Goal: Task Accomplishment & Management: Manage account settings

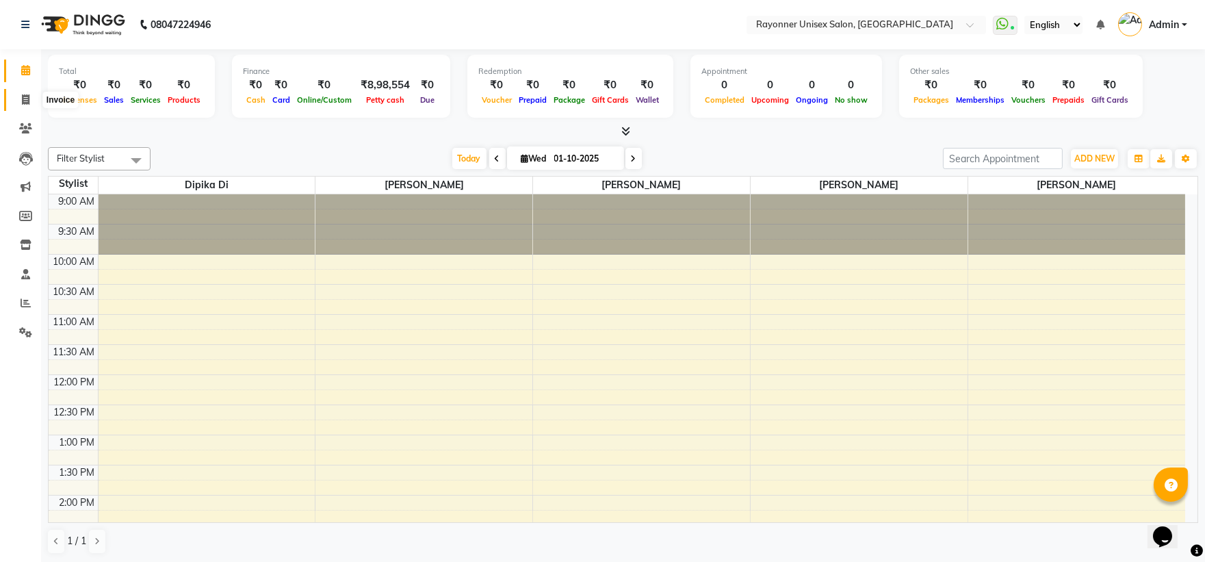
click at [22, 100] on icon at bounding box center [26, 99] width 8 height 10
select select "5201"
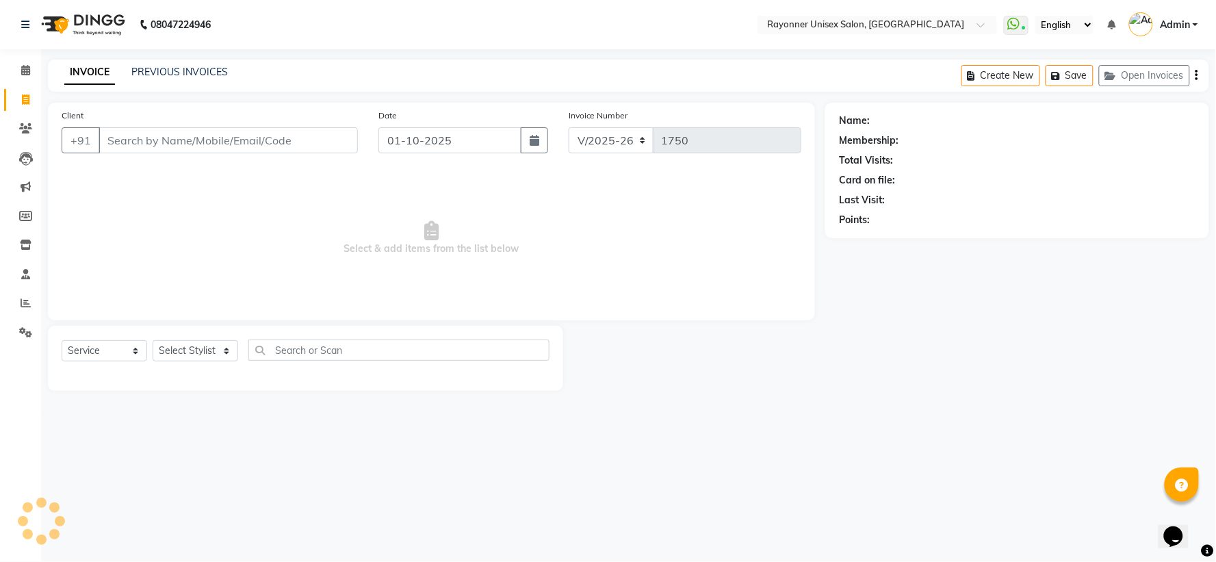
select select "P"
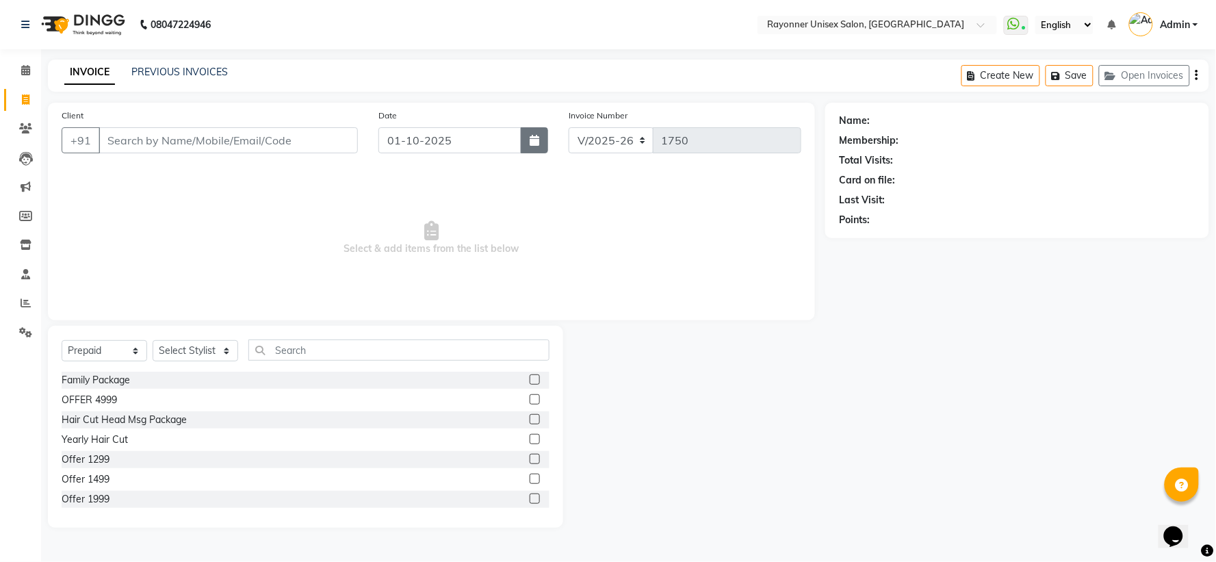
click at [535, 140] on icon "button" at bounding box center [534, 140] width 10 height 11
select select "10"
select select "2025"
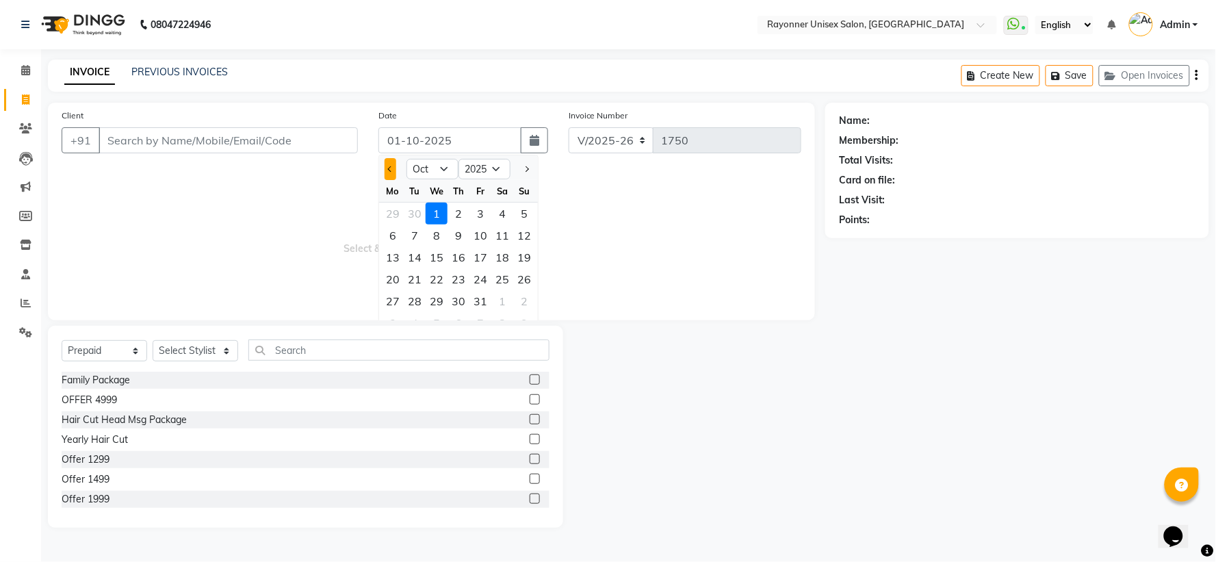
click at [393, 166] on button "Previous month" at bounding box center [390, 169] width 12 height 22
select select "9"
click at [418, 299] on div "30" at bounding box center [415, 301] width 22 height 22
type input "[DATE]"
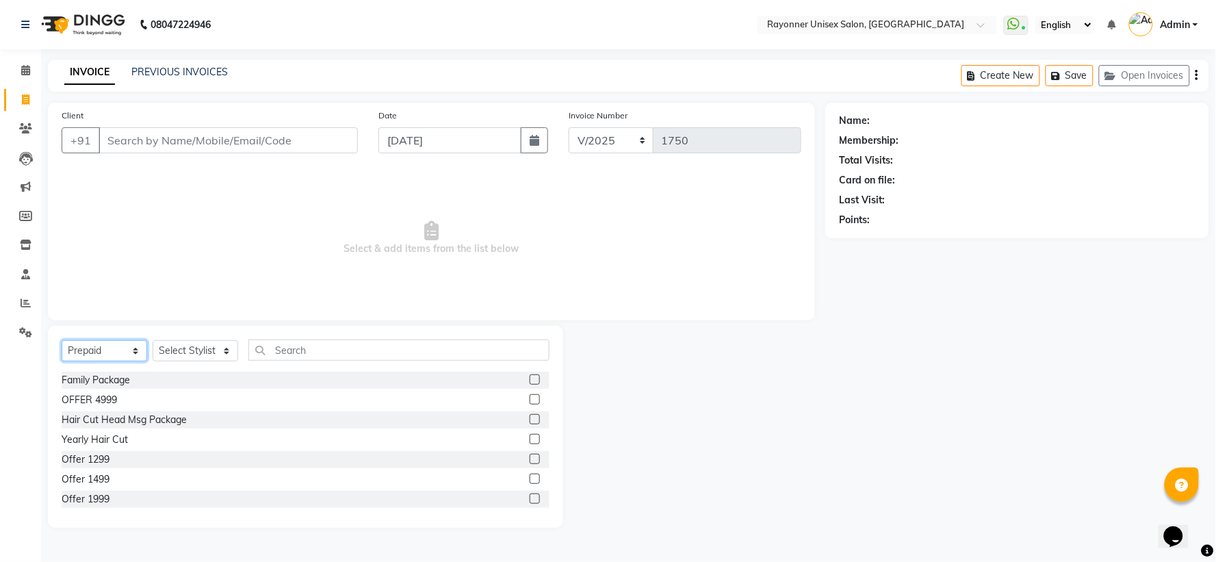
click at [129, 348] on select "Select Service Product Membership Package Voucher Prepaid Gift Card" at bounding box center [105, 350] width 86 height 21
click at [196, 144] on input "Client" at bounding box center [228, 140] width 259 height 26
click at [23, 97] on icon at bounding box center [26, 99] width 8 height 10
select select "5201"
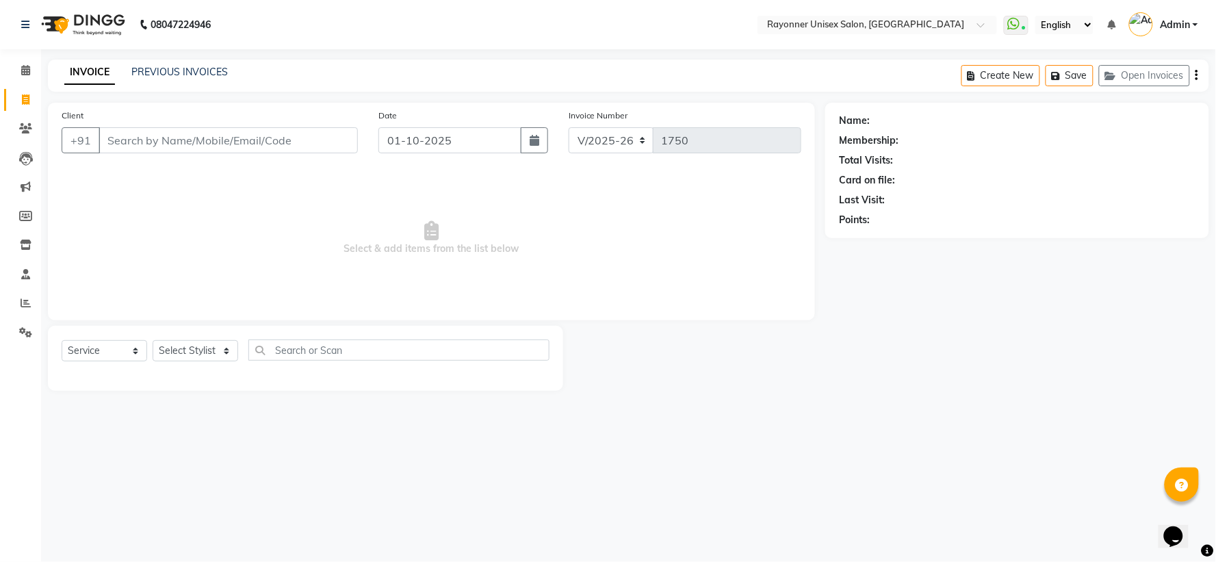
click at [147, 142] on input "Client" at bounding box center [228, 140] width 259 height 26
select select "P"
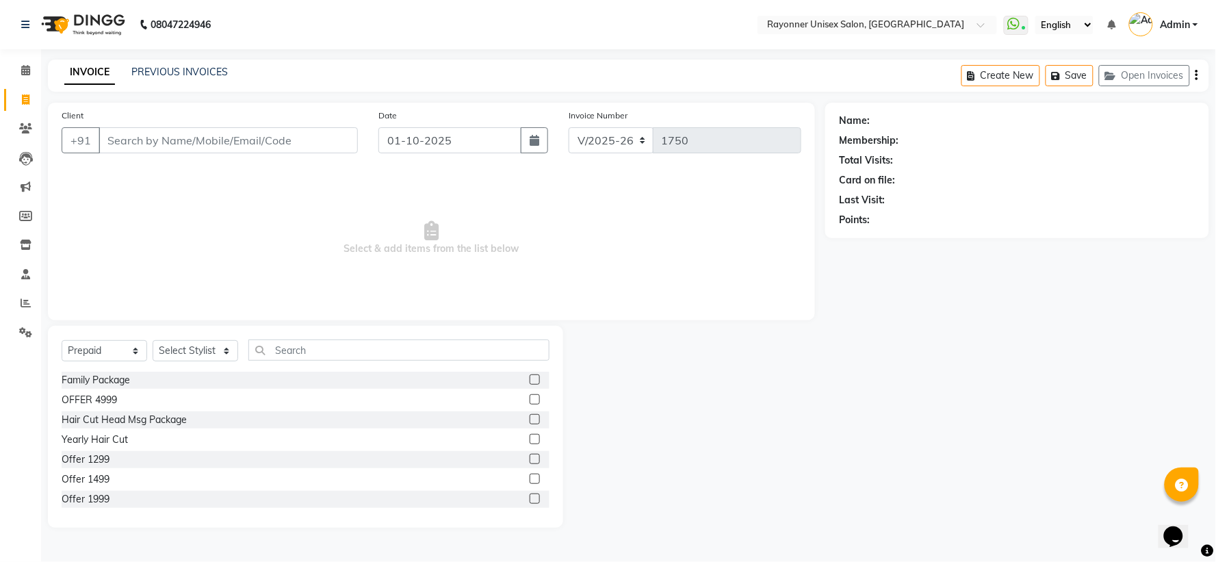
click at [147, 142] on input "Client" at bounding box center [228, 140] width 259 height 26
click at [159, 69] on link "PREVIOUS INVOICES" at bounding box center [179, 72] width 96 height 12
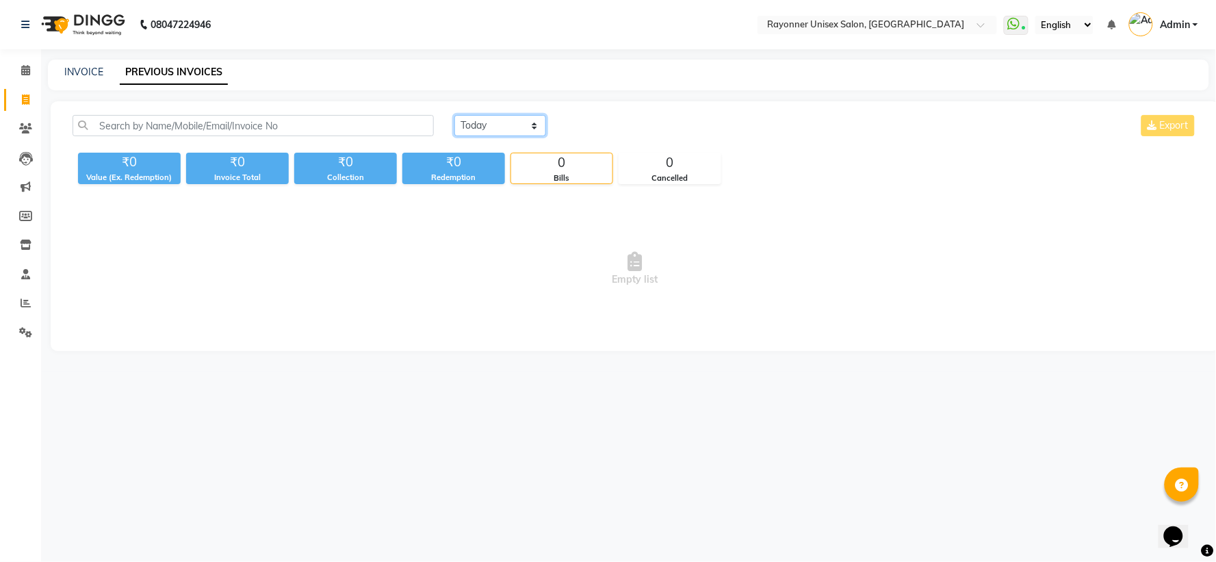
click at [536, 126] on select "[DATE] [DATE] Custom Range" at bounding box center [500, 125] width 92 height 21
click at [454, 115] on select "[DATE] [DATE] Custom Range" at bounding box center [500, 125] width 92 height 21
click at [534, 127] on select "[DATE] [DATE] Custom Range" at bounding box center [500, 125] width 92 height 21
select select "range"
click at [454, 115] on select "[DATE] [DATE] Custom Range" at bounding box center [500, 125] width 92 height 21
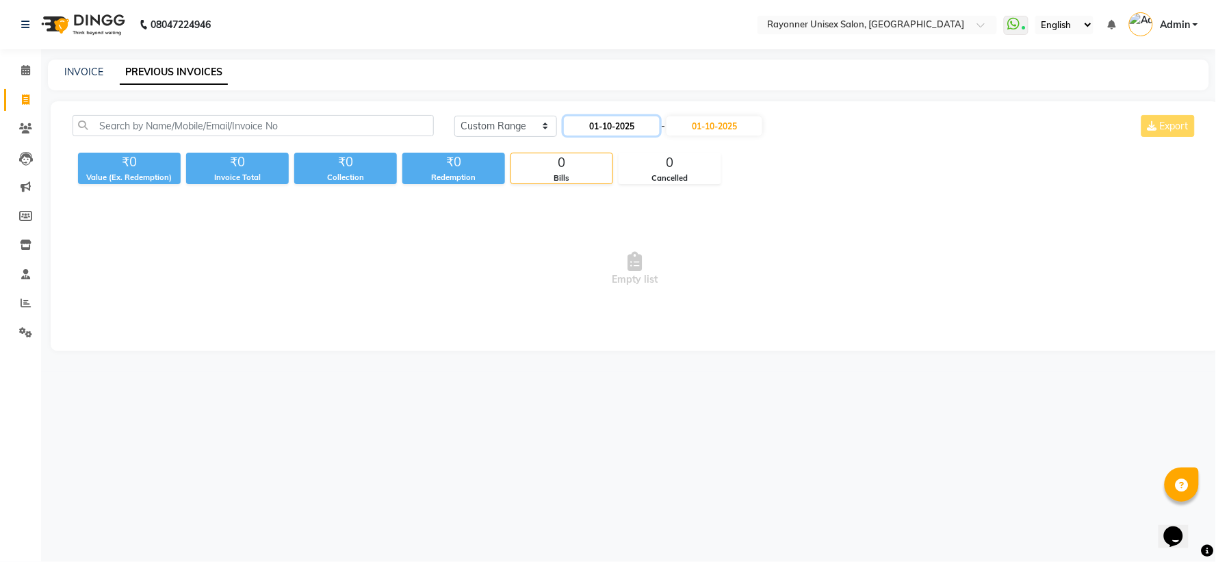
click at [593, 125] on input "01-10-2025" at bounding box center [612, 125] width 96 height 19
select select "10"
select select "2025"
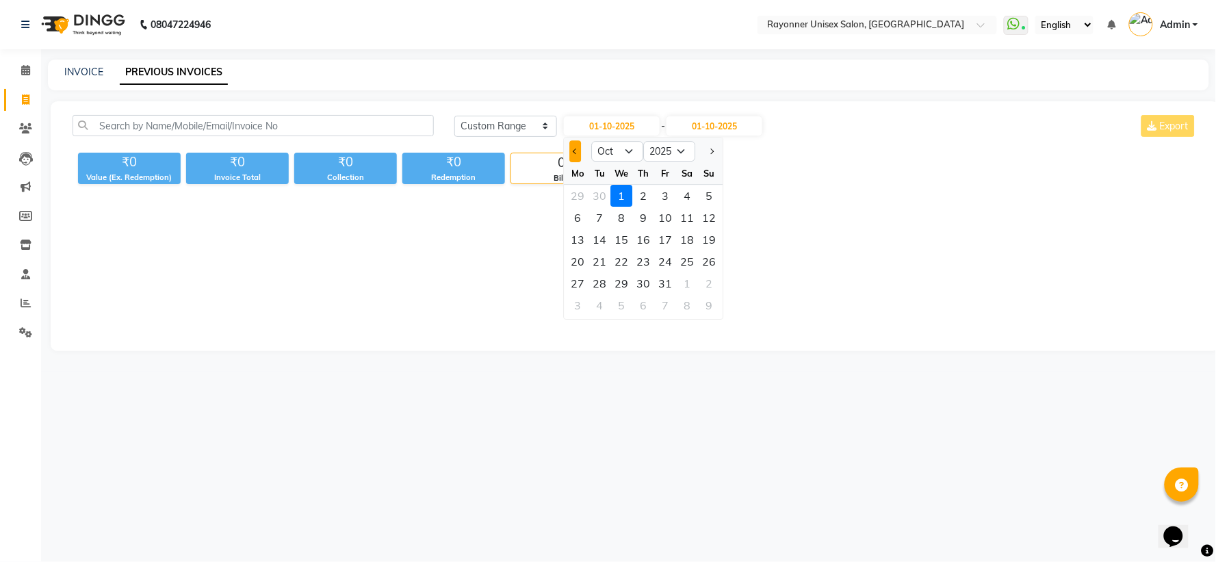
click at [571, 148] on button "Previous month" at bounding box center [575, 151] width 12 height 22
select select "9"
click at [577, 284] on div "29" at bounding box center [577, 283] width 22 height 22
type input "29-09-2025"
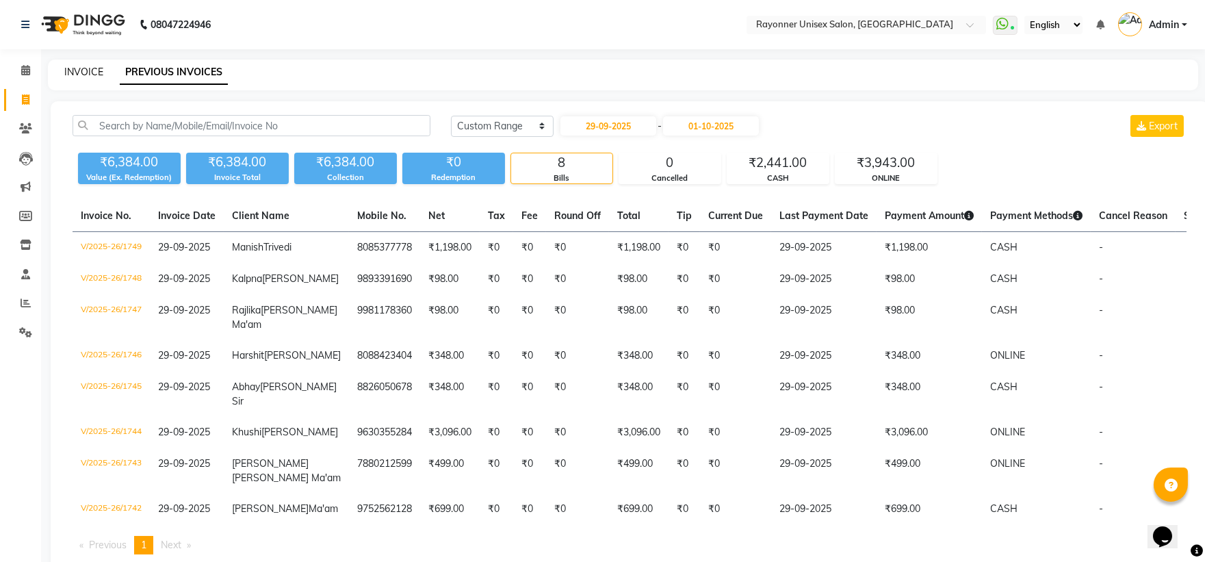
click at [87, 73] on link "INVOICE" at bounding box center [83, 72] width 39 height 12
select select "5201"
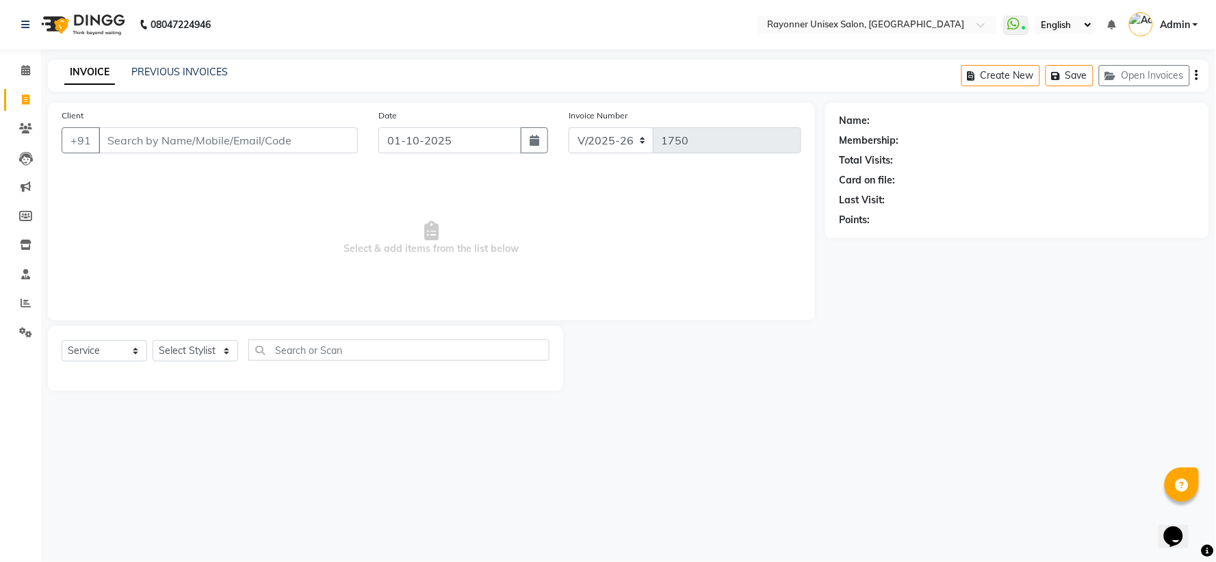
click at [87, 73] on link "INVOICE" at bounding box center [89, 72] width 51 height 25
select select "P"
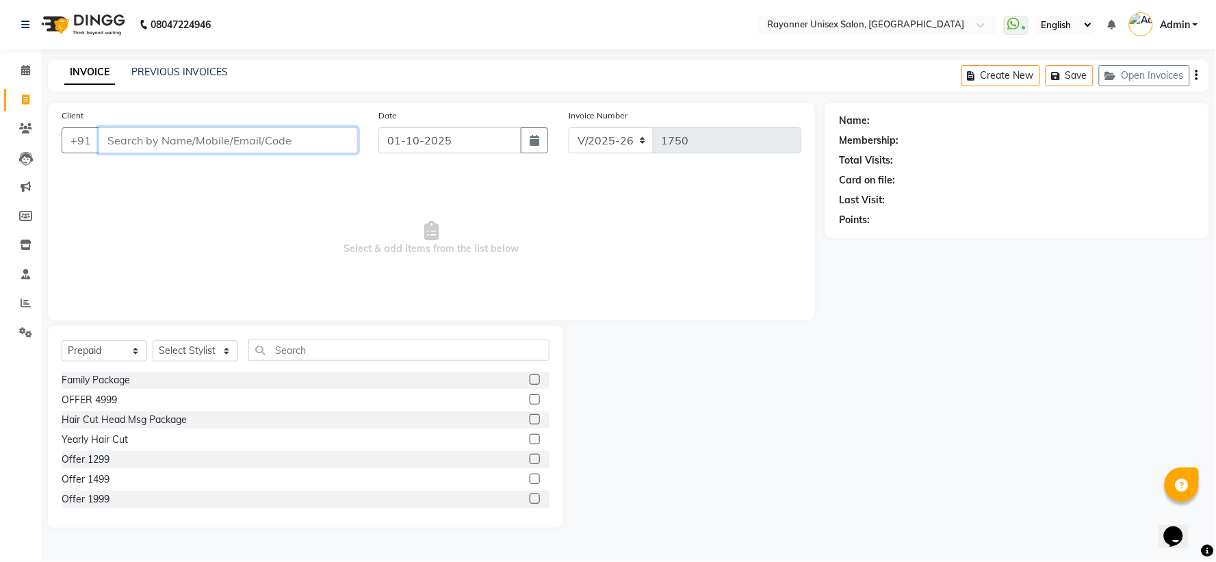
click at [151, 142] on input "Client" at bounding box center [228, 140] width 259 height 26
click at [528, 134] on button "button" at bounding box center [534, 140] width 27 height 26
select select "10"
select select "2025"
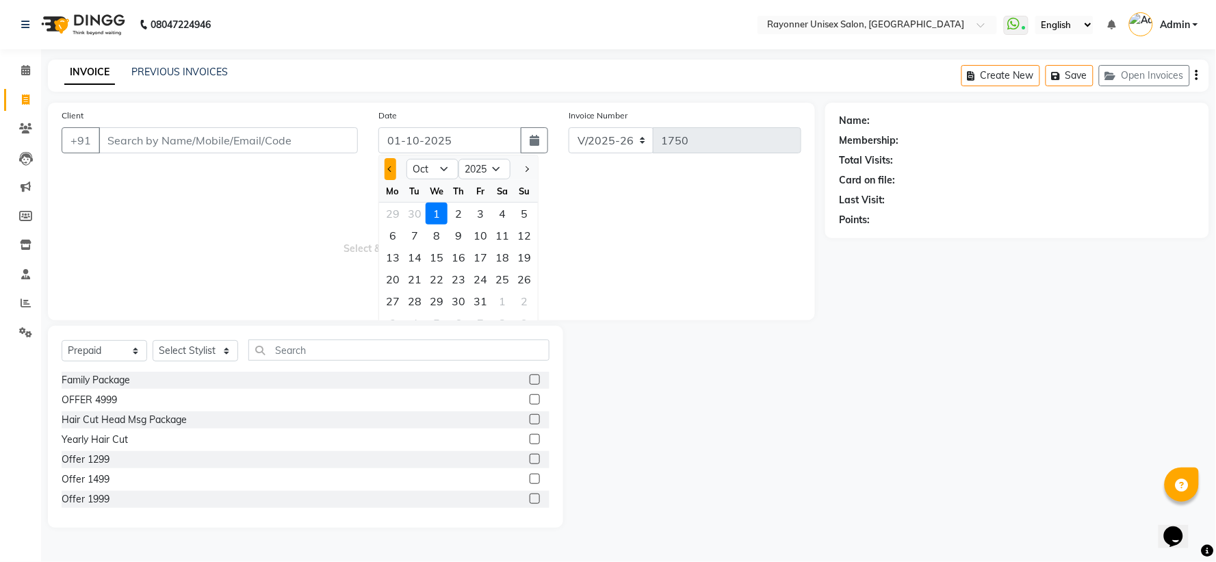
click at [395, 168] on button "Previous month" at bounding box center [390, 169] width 12 height 22
select select "9"
click at [415, 301] on div "30" at bounding box center [415, 301] width 22 height 22
type input "[DATE]"
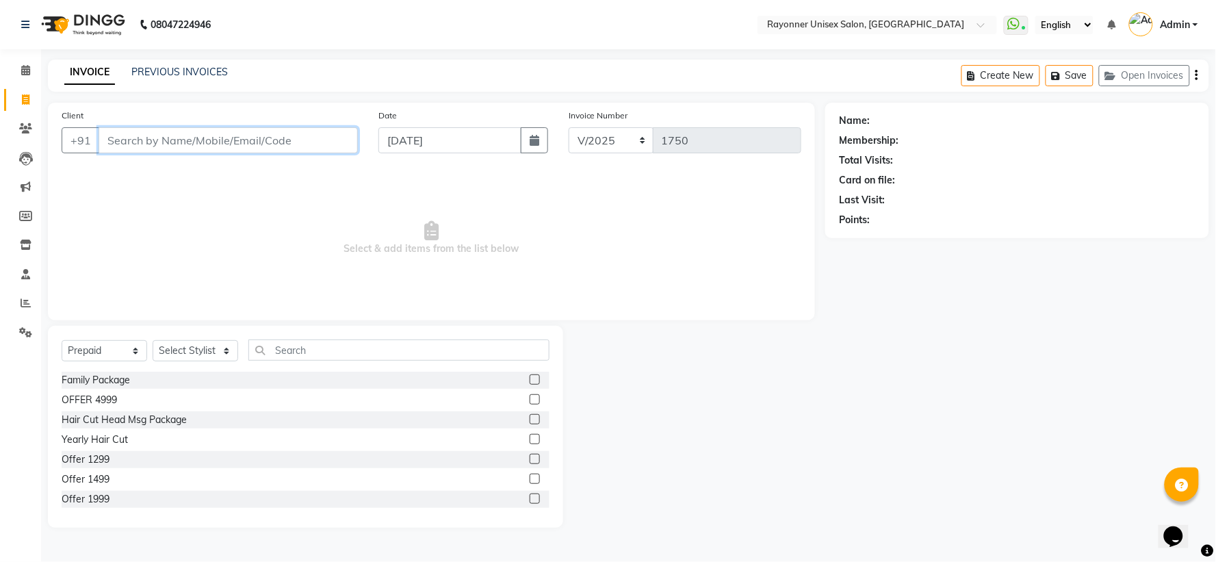
click at [171, 133] on input "Client" at bounding box center [228, 140] width 259 height 26
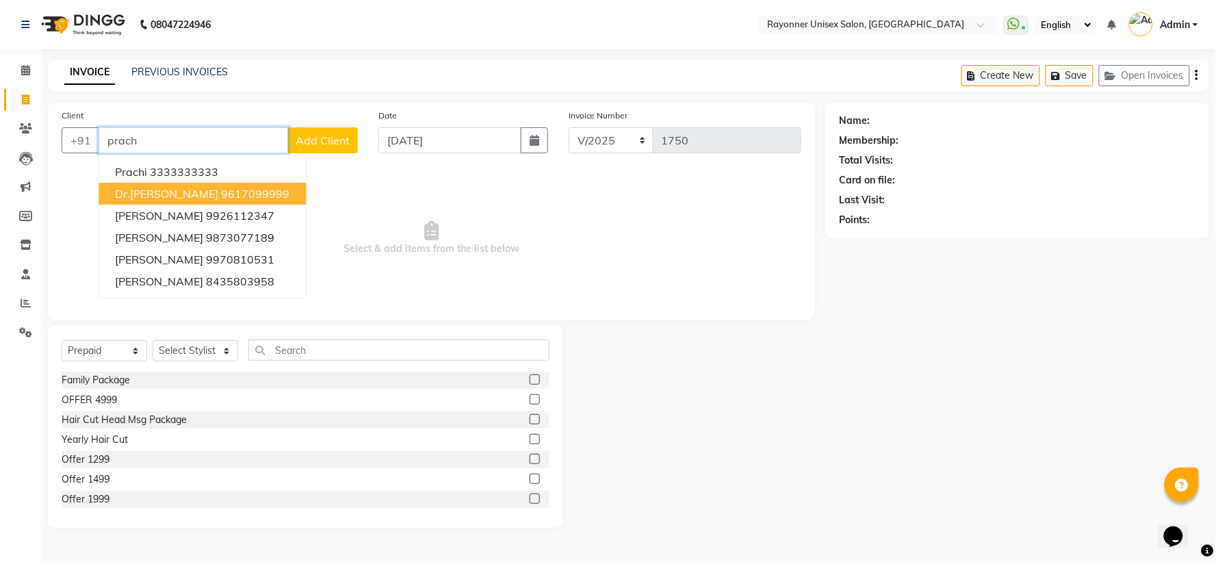
click at [209, 189] on button "Dr.[PERSON_NAME] 9617099999" at bounding box center [202, 194] width 207 height 22
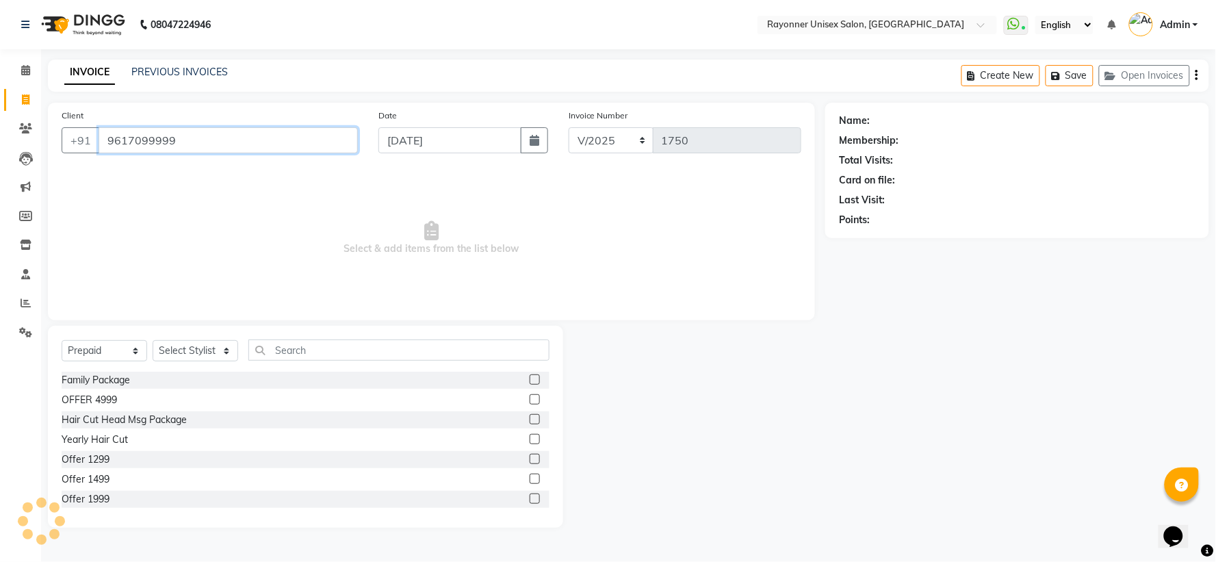
type input "9617099999"
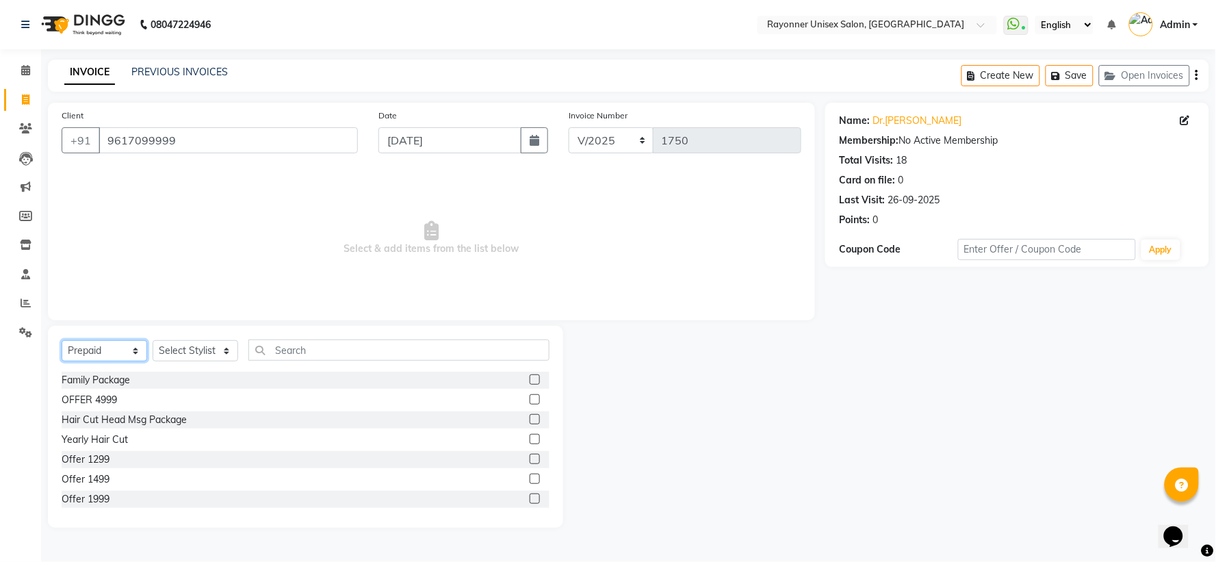
click at [131, 352] on select "Select Service Product Membership Package Voucher Prepaid Gift Card" at bounding box center [105, 350] width 86 height 21
select select "service"
click at [62, 341] on select "Select Service Product Membership Package Voucher Prepaid Gift Card" at bounding box center [105, 350] width 86 height 21
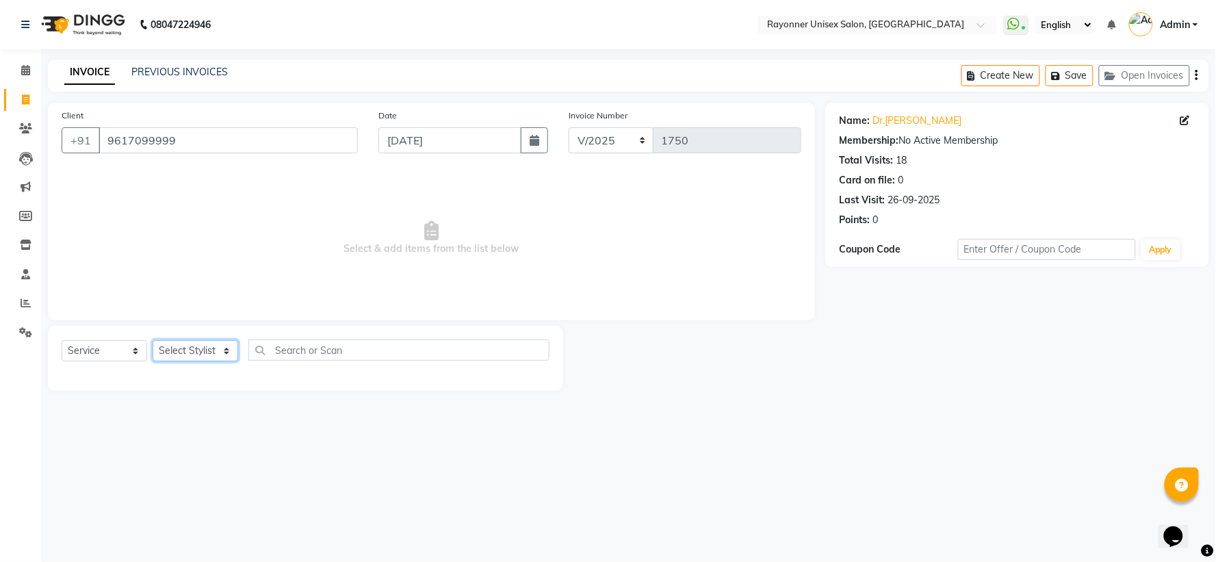
click at [224, 354] on select "Select Stylist [PERSON_NAME] [PERSON_NAME] [PERSON_NAME] Varma [PERSON_NAME]" at bounding box center [196, 350] width 86 height 21
select select "60343"
click at [153, 341] on select "Select Stylist [PERSON_NAME] [PERSON_NAME] [PERSON_NAME] Varma [PERSON_NAME]" at bounding box center [196, 350] width 86 height 21
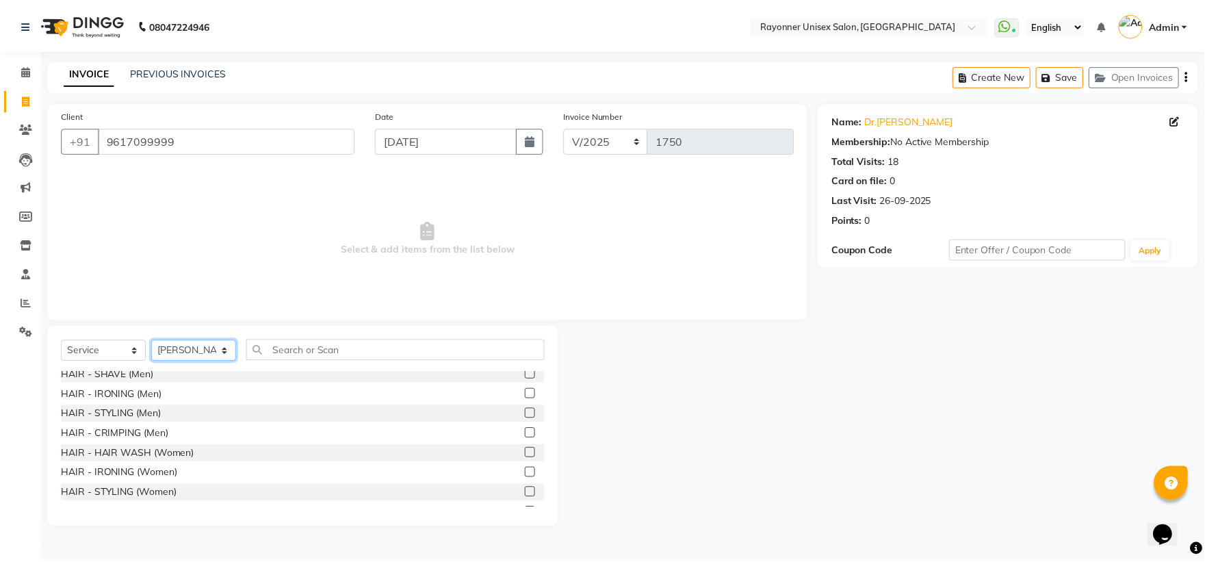
scroll to position [836, 0]
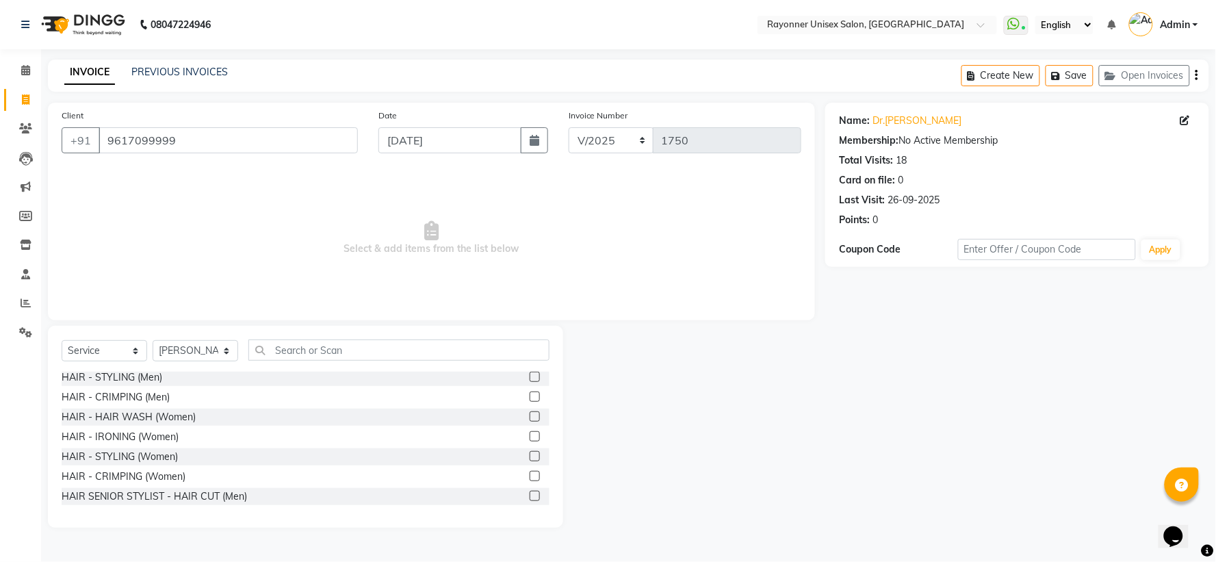
click at [529, 374] on label at bounding box center [534, 416] width 10 height 10
click at [529, 374] on input "checkbox" at bounding box center [533, 417] width 9 height 9
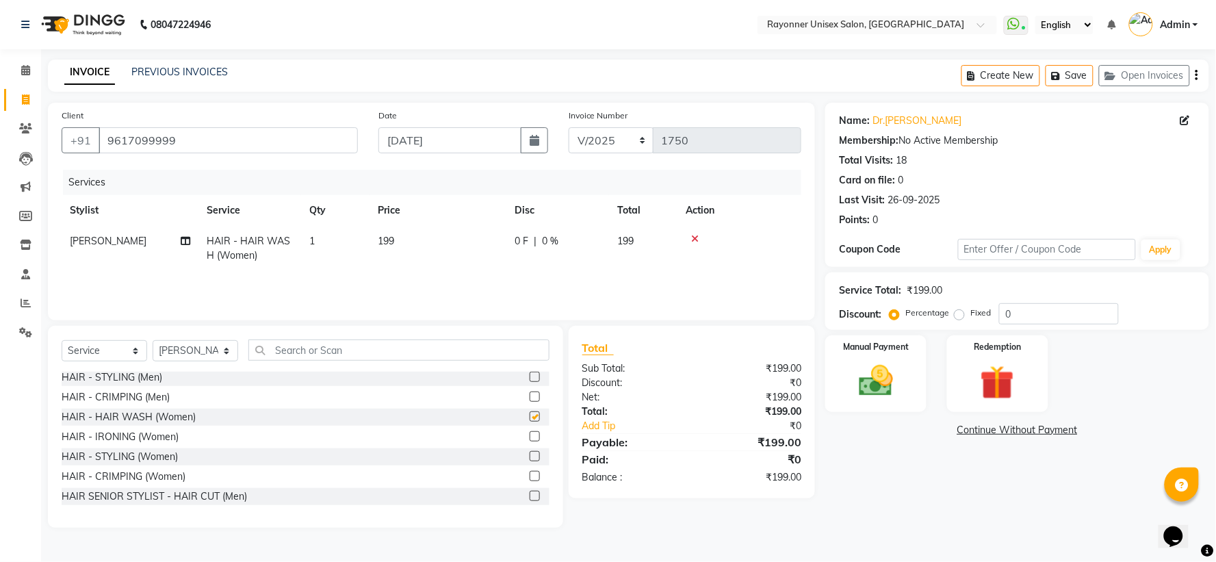
checkbox input "false"
click at [384, 236] on span "199" at bounding box center [386, 241] width 16 height 12
select select "60343"
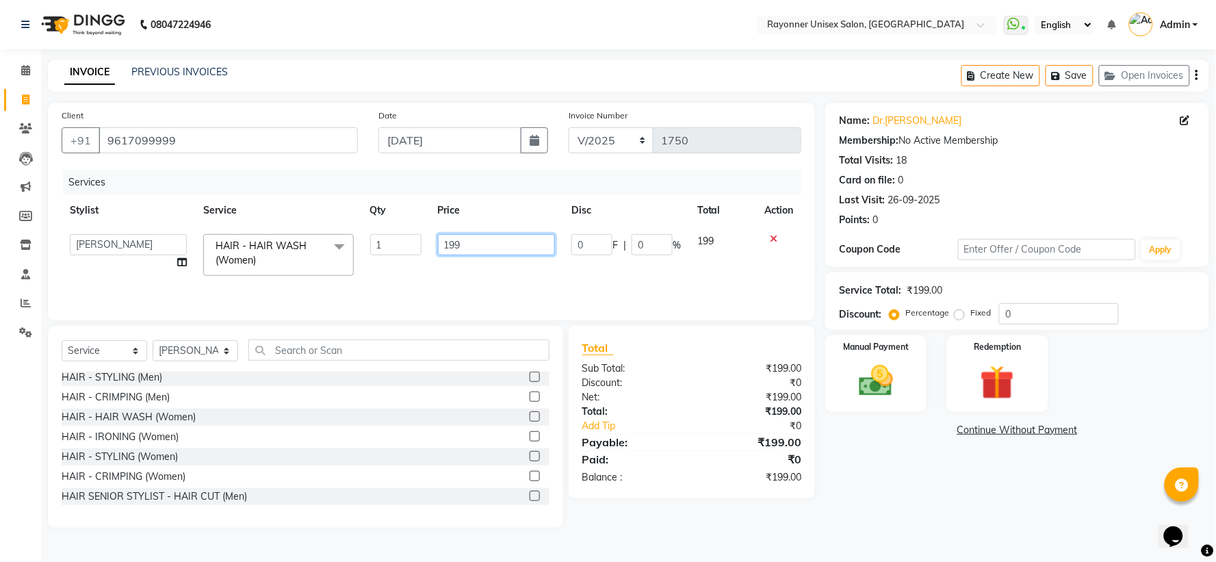
click at [448, 243] on input "199" at bounding box center [496, 244] width 117 height 21
type input "299"
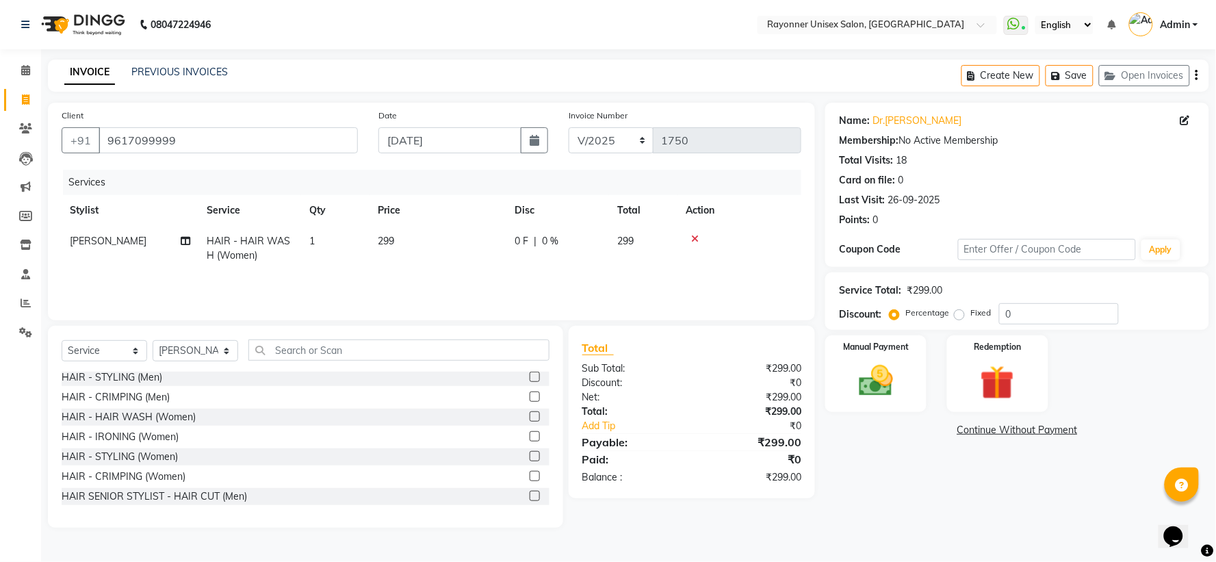
click at [654, 244] on tr "[PERSON_NAME] HAIR - HAIR WASH (Women) 1 299 0 F | 0 % 299" at bounding box center [432, 248] width 740 height 45
click at [654, 374] on img at bounding box center [875, 381] width 57 height 41
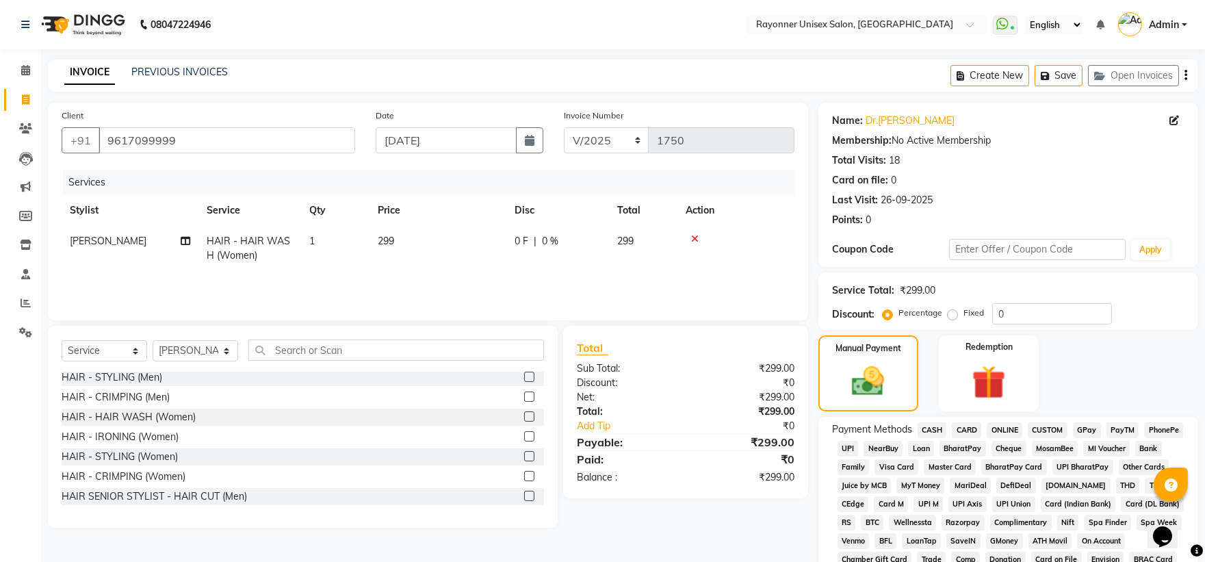
click at [384, 235] on span "299" at bounding box center [386, 241] width 16 height 12
select select "60343"
click at [423, 242] on td "1" at bounding box center [391, 255] width 67 height 58
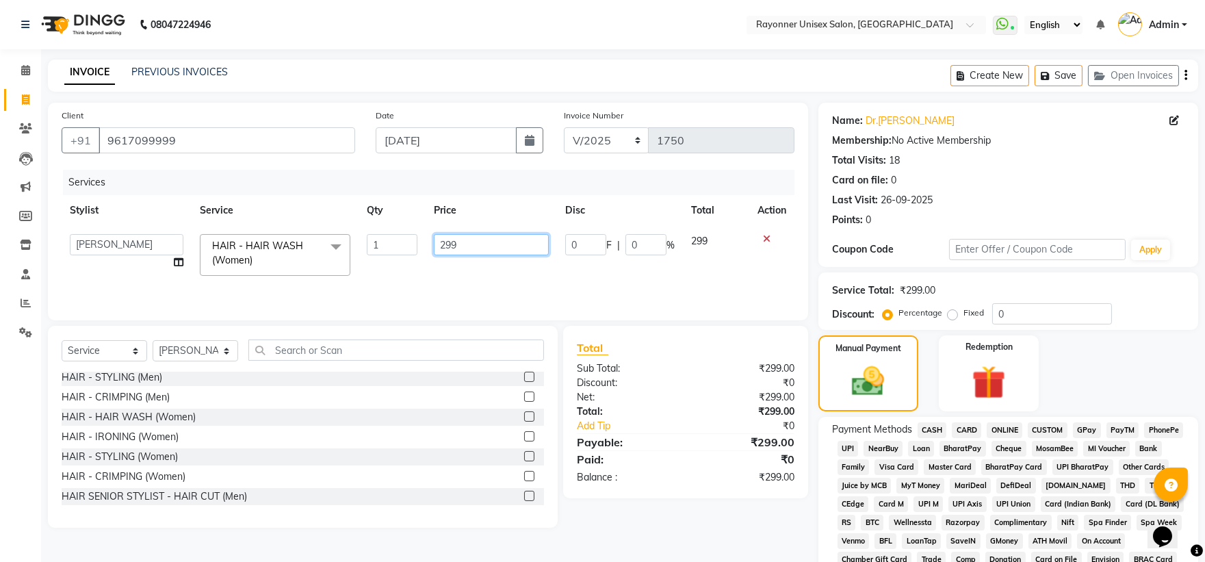
click at [445, 239] on input "299" at bounding box center [491, 244] width 115 height 21
type input "399"
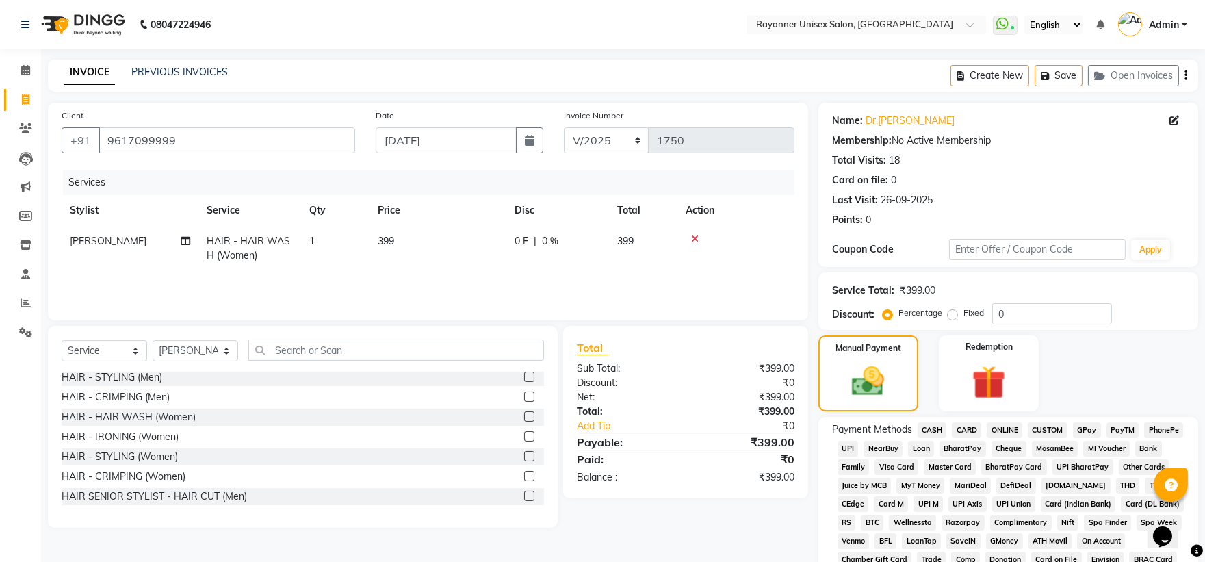
click at [654, 256] on tr "[PERSON_NAME] HAIR - HAIR WASH (Women) 1 399 0 F | 0 % 399" at bounding box center [428, 248] width 733 height 45
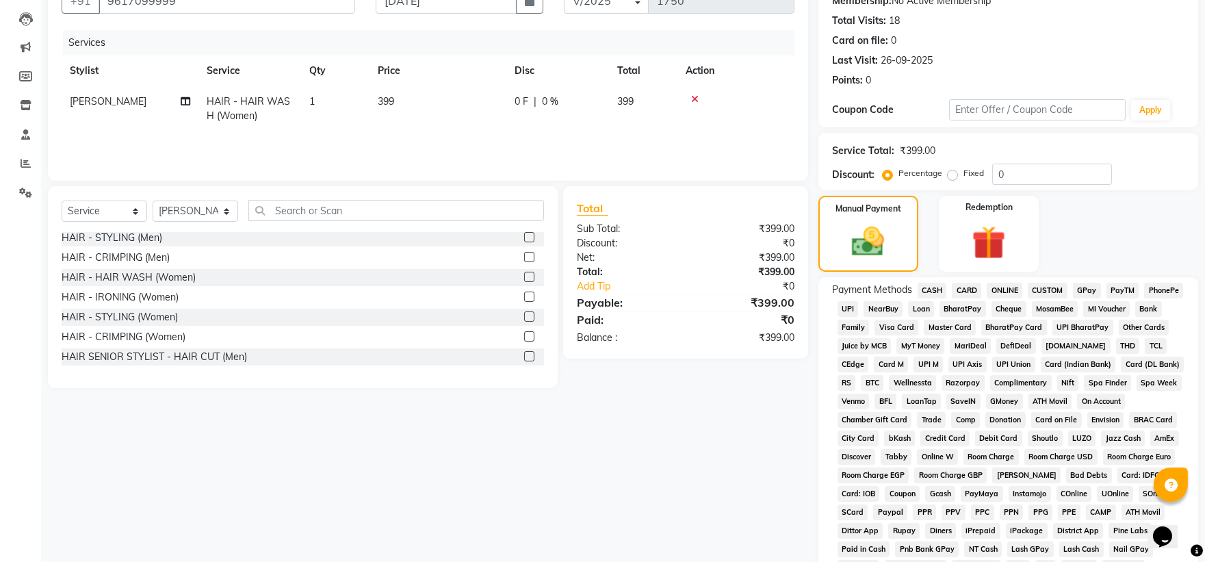
scroll to position [152, 0]
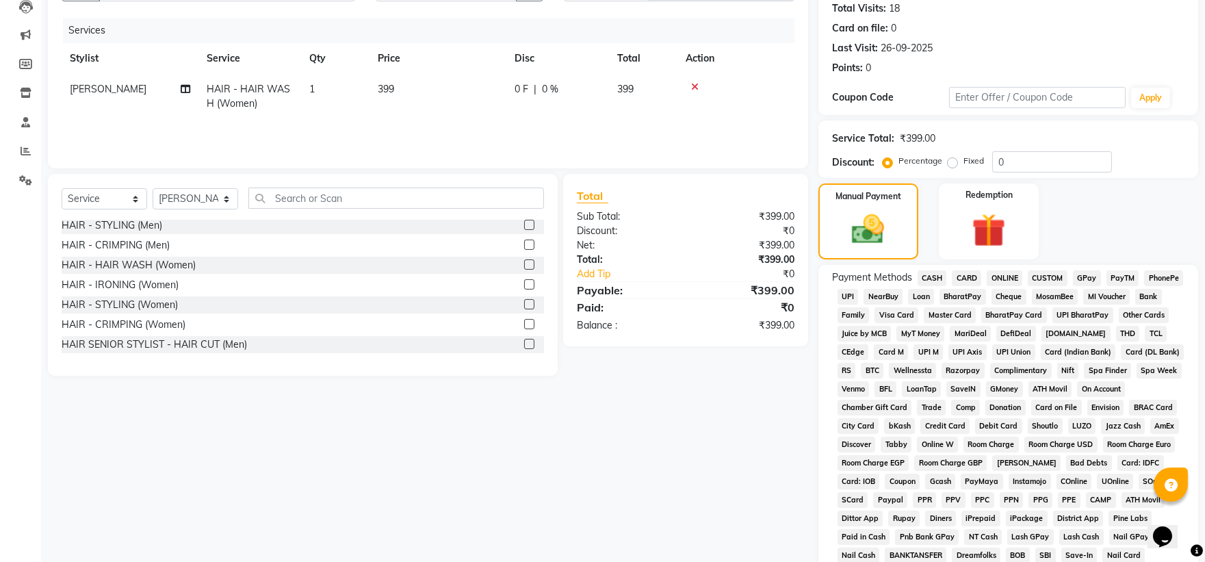
click at [654, 277] on span "ONLINE" at bounding box center [1004, 278] width 36 height 16
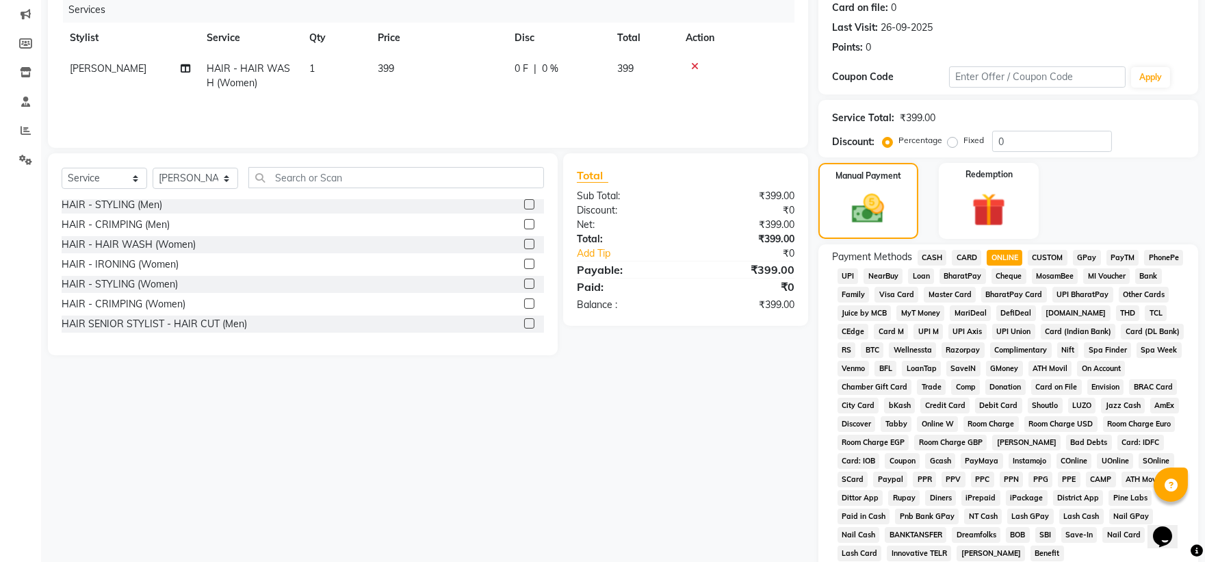
scroll to position [356, 0]
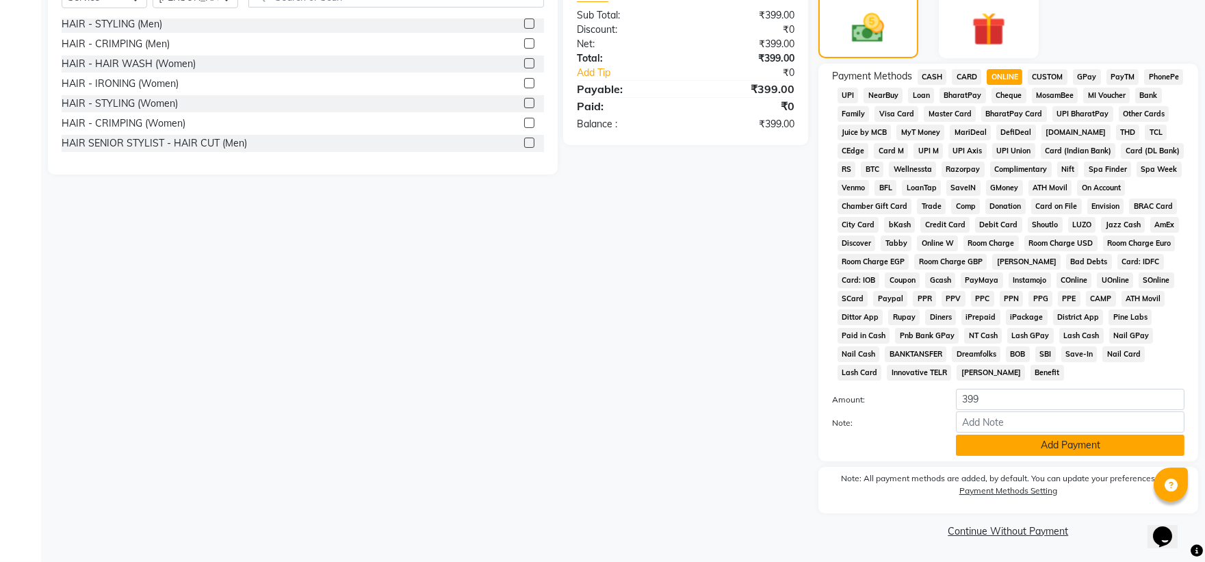
click at [654, 374] on button "Add Payment" at bounding box center [1070, 444] width 228 height 21
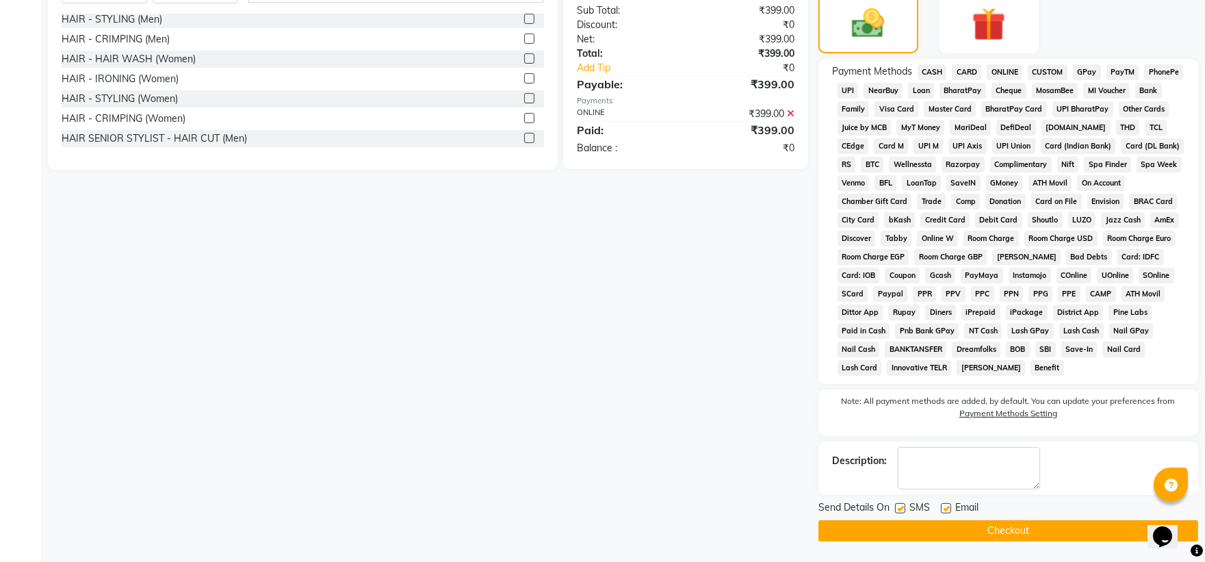
scroll to position [360, 0]
click at [654, 374] on button "Checkout" at bounding box center [1008, 530] width 380 height 21
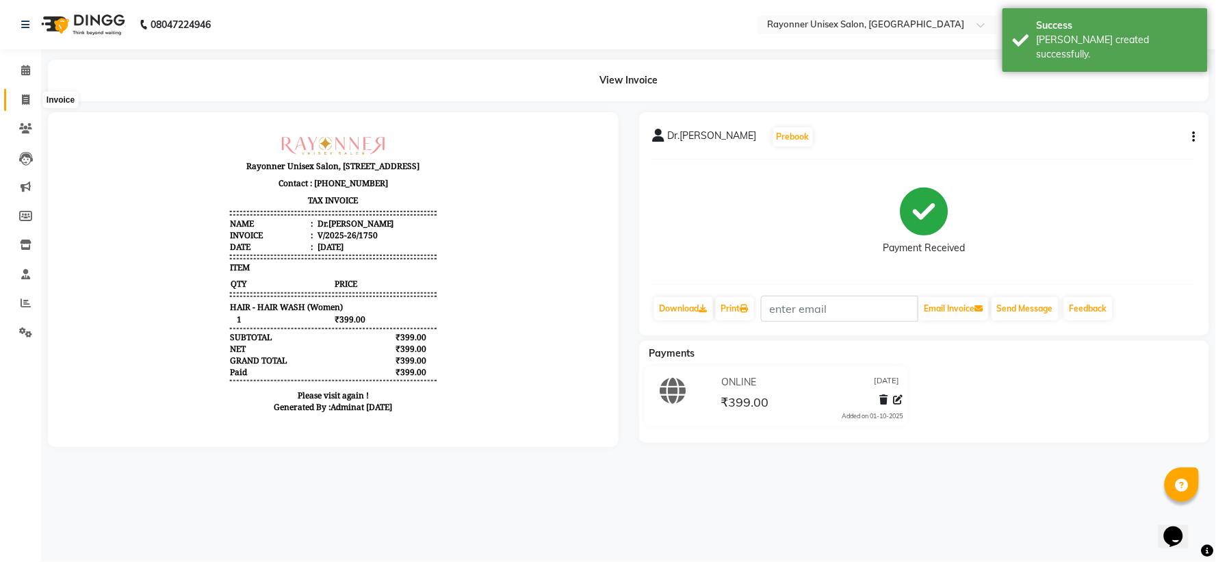
click at [19, 99] on span at bounding box center [26, 100] width 24 height 16
select select "service"
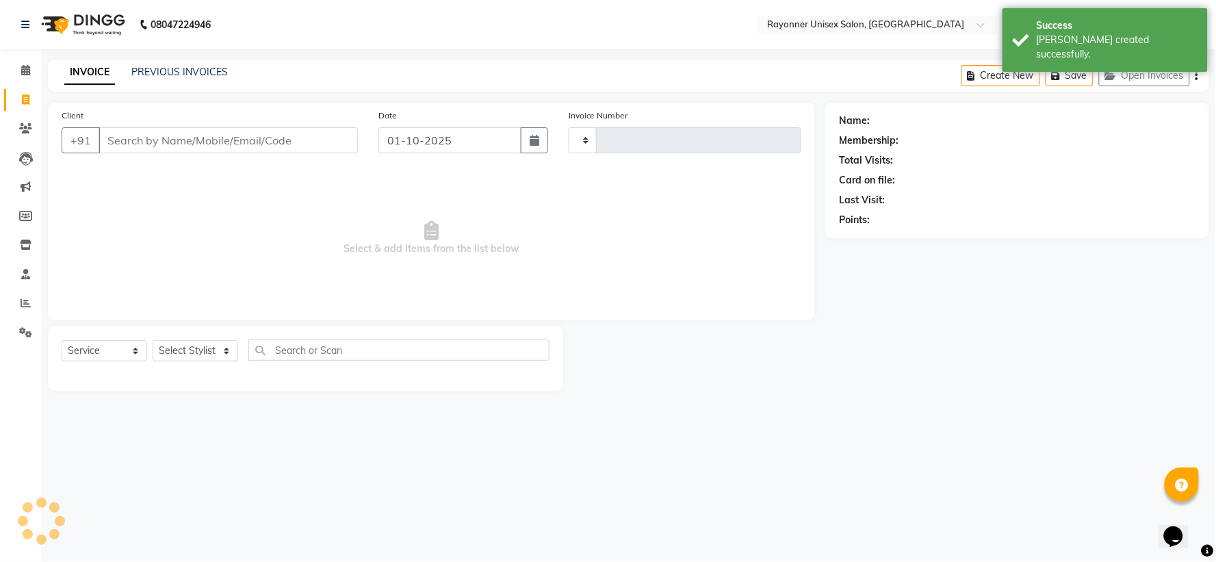
type input "1751"
select select "5201"
select select "P"
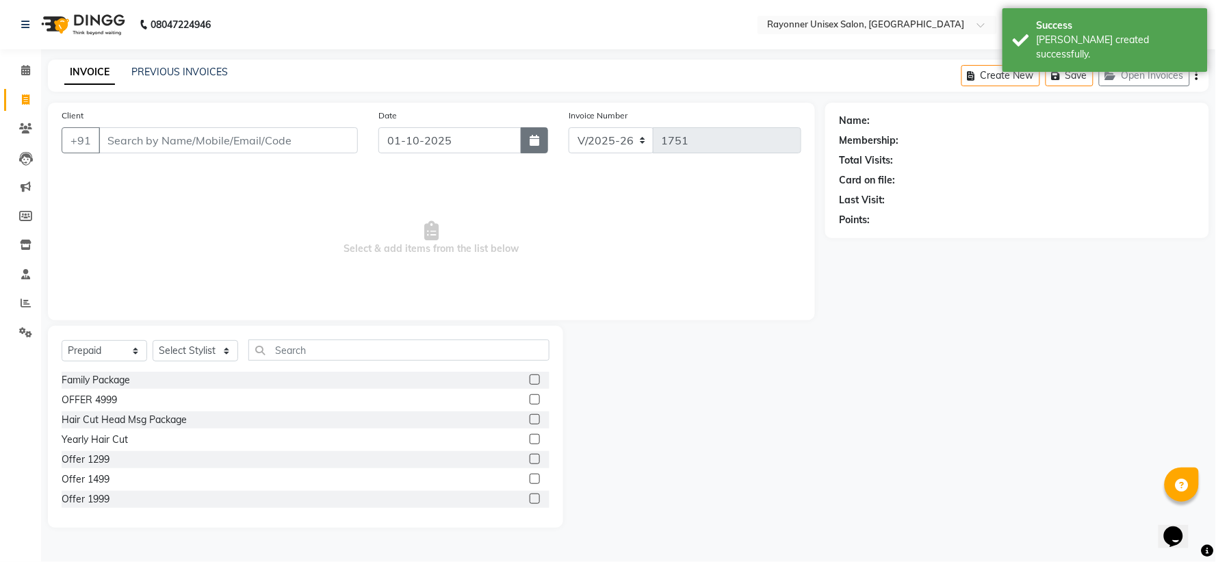
click at [534, 138] on icon "button" at bounding box center [534, 140] width 10 height 11
select select "10"
select select "2025"
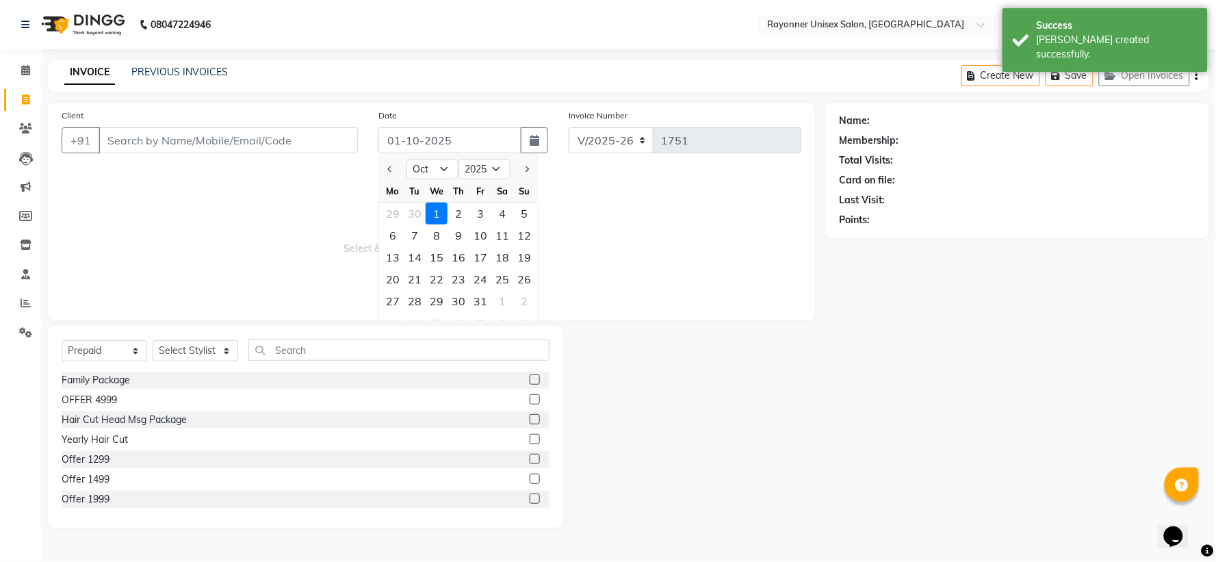
click at [382, 168] on div at bounding box center [392, 169] width 27 height 22
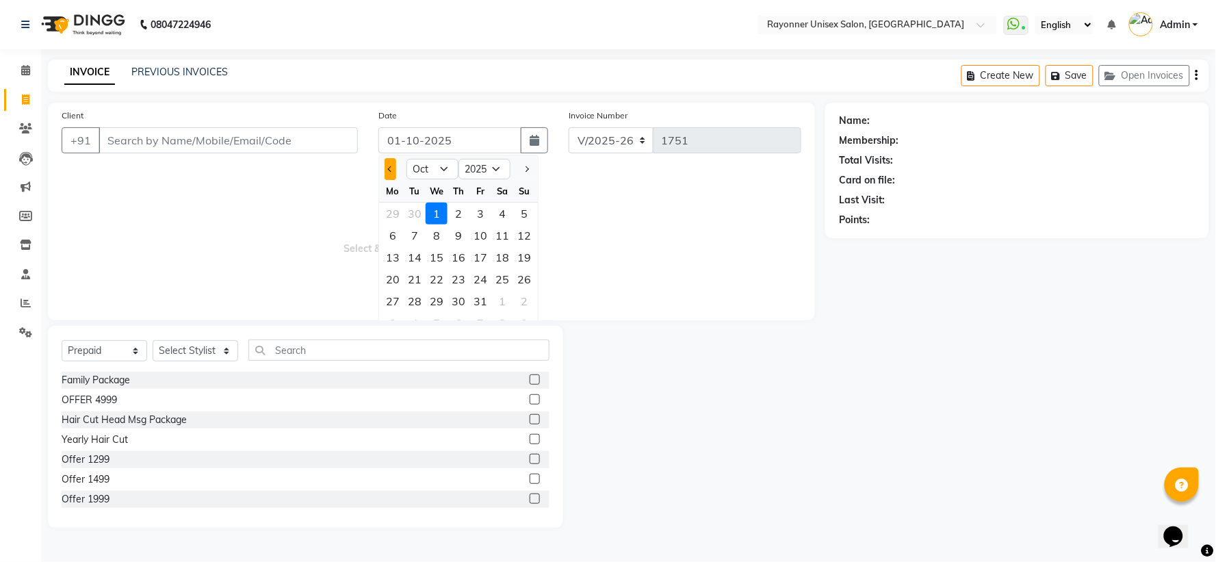
click at [391, 166] on span "Previous month" at bounding box center [390, 168] width 5 height 5
select select "9"
click at [418, 300] on div "30" at bounding box center [415, 301] width 22 height 22
type input "[DATE]"
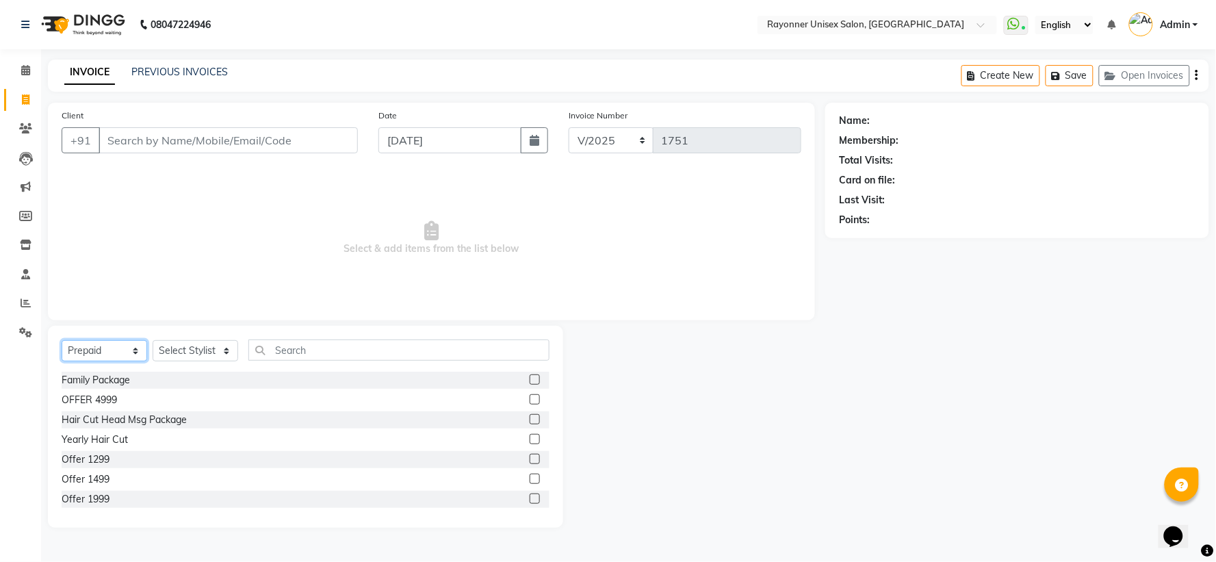
click at [135, 354] on select "Select Service Product Membership Package Voucher Prepaid Gift Card" at bounding box center [105, 350] width 86 height 21
select select "service"
click at [62, 341] on select "Select Service Product Membership Package Voucher Prepaid Gift Card" at bounding box center [105, 350] width 86 height 21
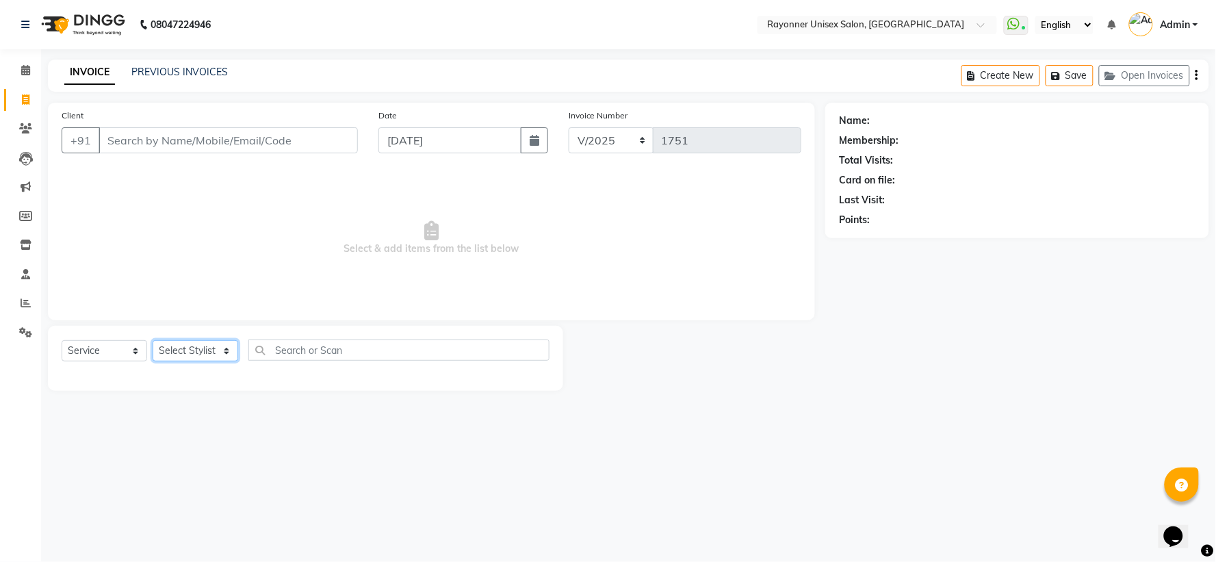
click at [228, 351] on select "Select Stylist [PERSON_NAME] [PERSON_NAME] [PERSON_NAME] Varma [PERSON_NAME]" at bounding box center [196, 350] width 86 height 21
select select "69701"
click at [153, 341] on select "Select Stylist [PERSON_NAME] [PERSON_NAME] [PERSON_NAME] Varma [PERSON_NAME]" at bounding box center [196, 350] width 86 height 21
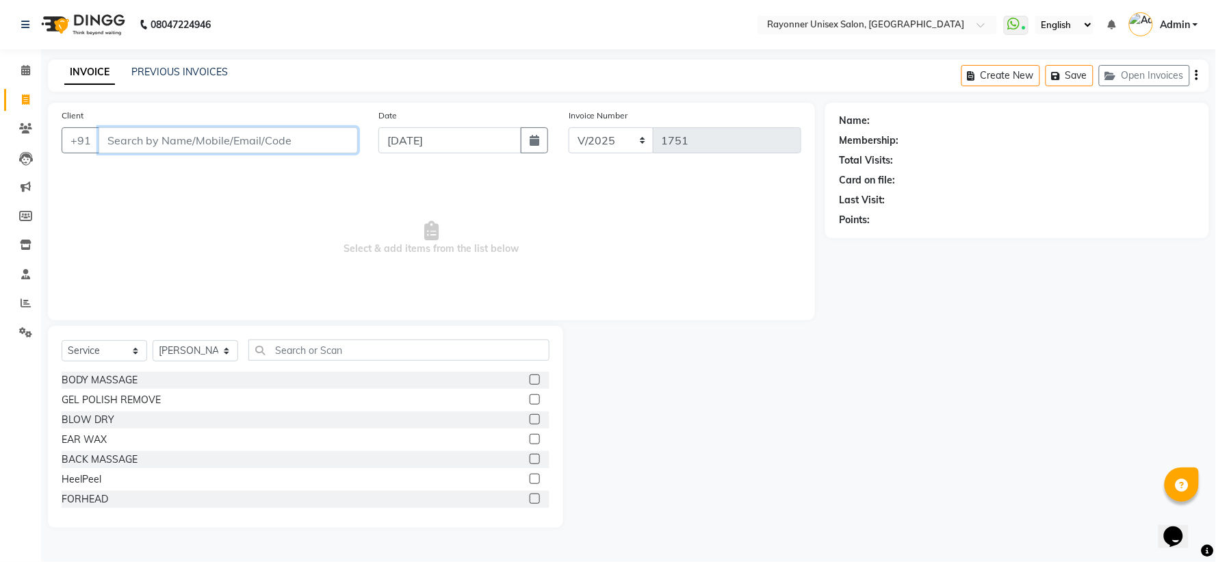
click at [172, 144] on input "Client" at bounding box center [228, 140] width 259 height 26
type input "s"
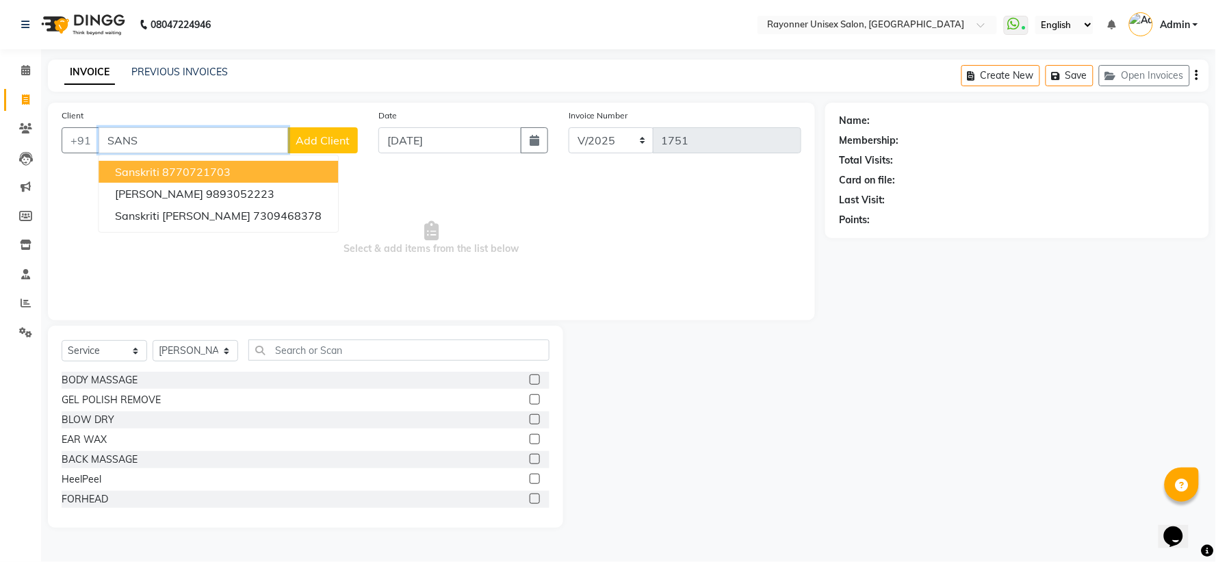
click at [162, 168] on ngb-highlight "8770721703" at bounding box center [196, 172] width 68 height 14
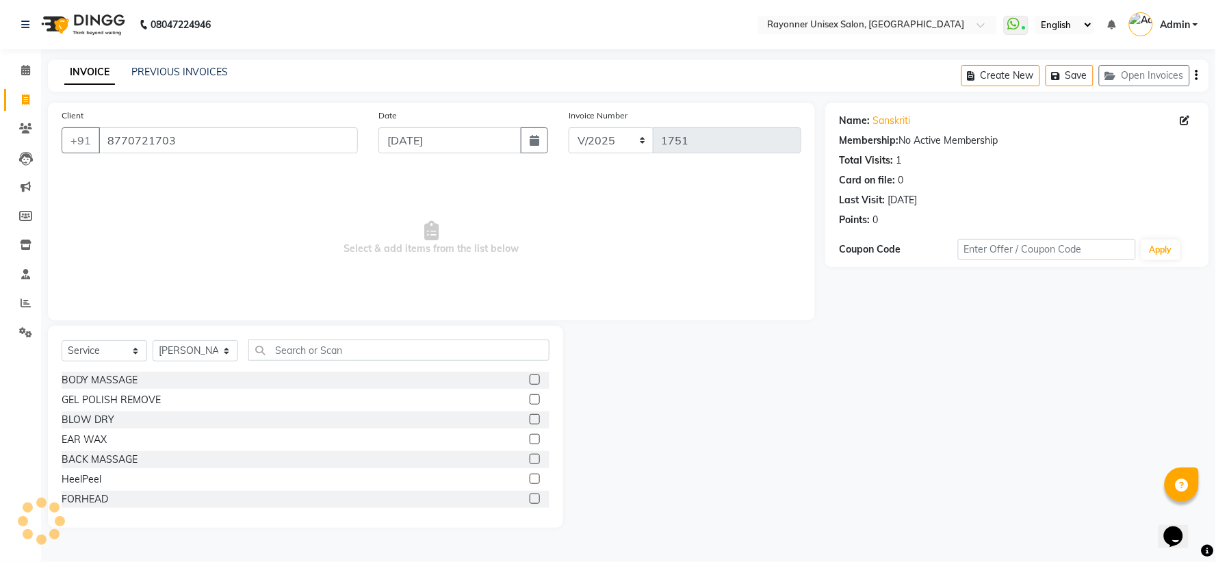
click at [654, 112] on div "Name: Sanskriti Membership: No Active Membership Total Visits: 1 Card on file: …" at bounding box center [1017, 167] width 356 height 119
click at [187, 133] on input "8770721703" at bounding box center [228, 140] width 259 height 26
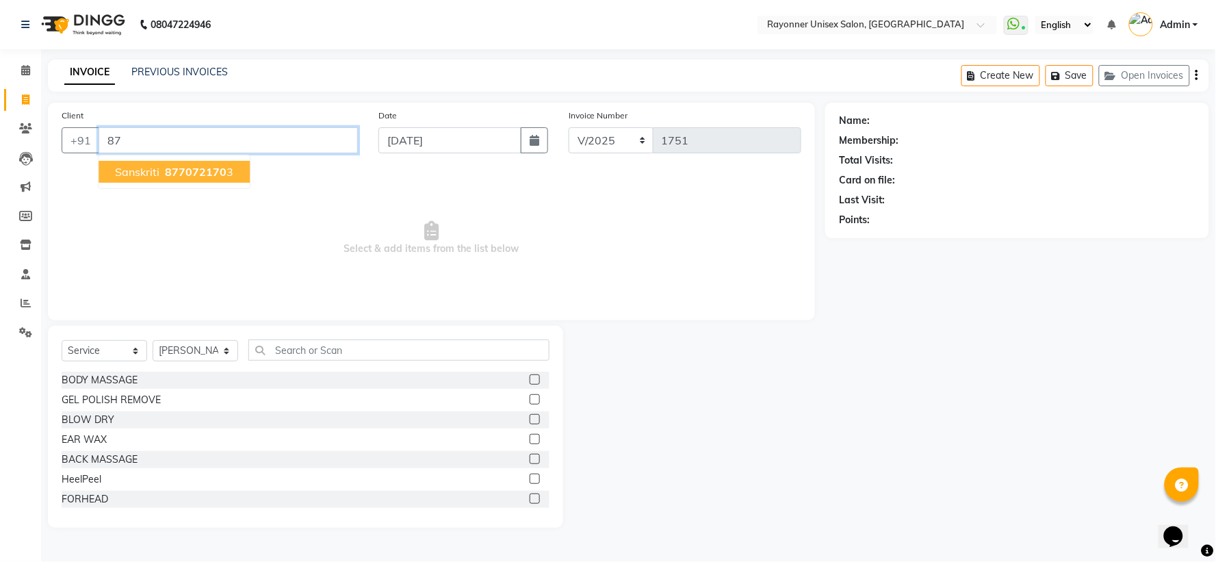
type input "8"
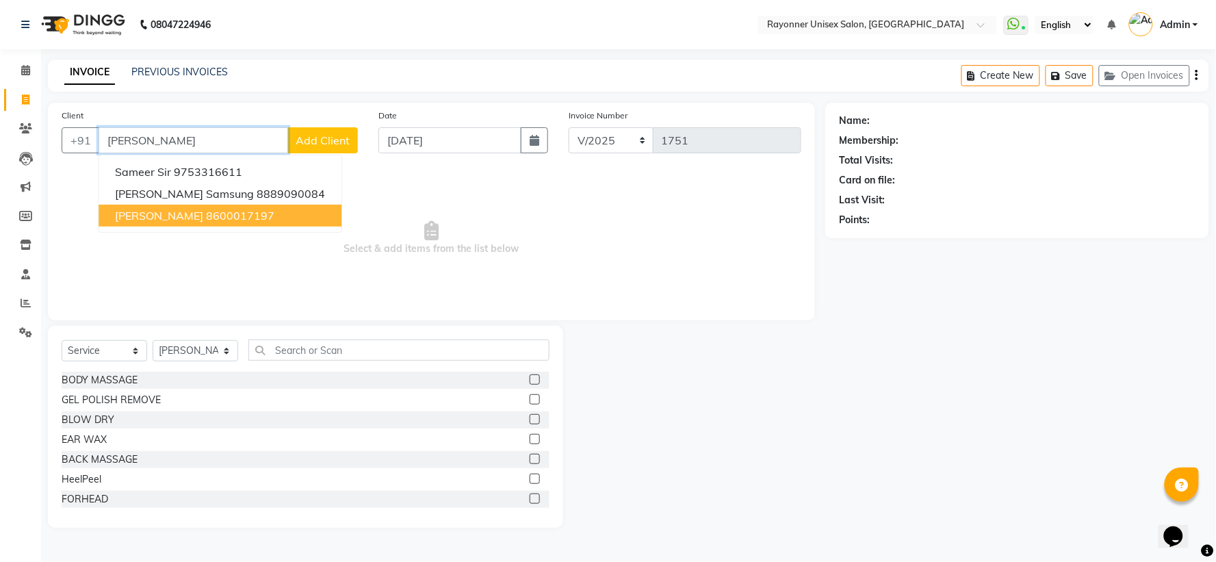
click at [147, 216] on span "[PERSON_NAME]" at bounding box center [159, 216] width 88 height 14
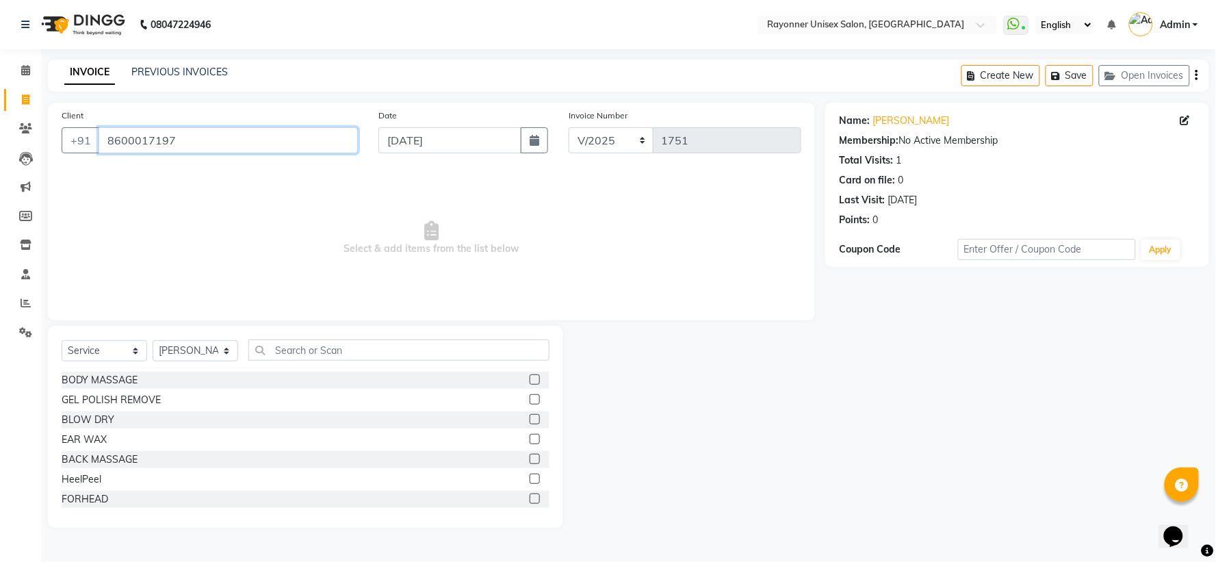
click at [188, 140] on input "8600017197" at bounding box center [228, 140] width 259 height 26
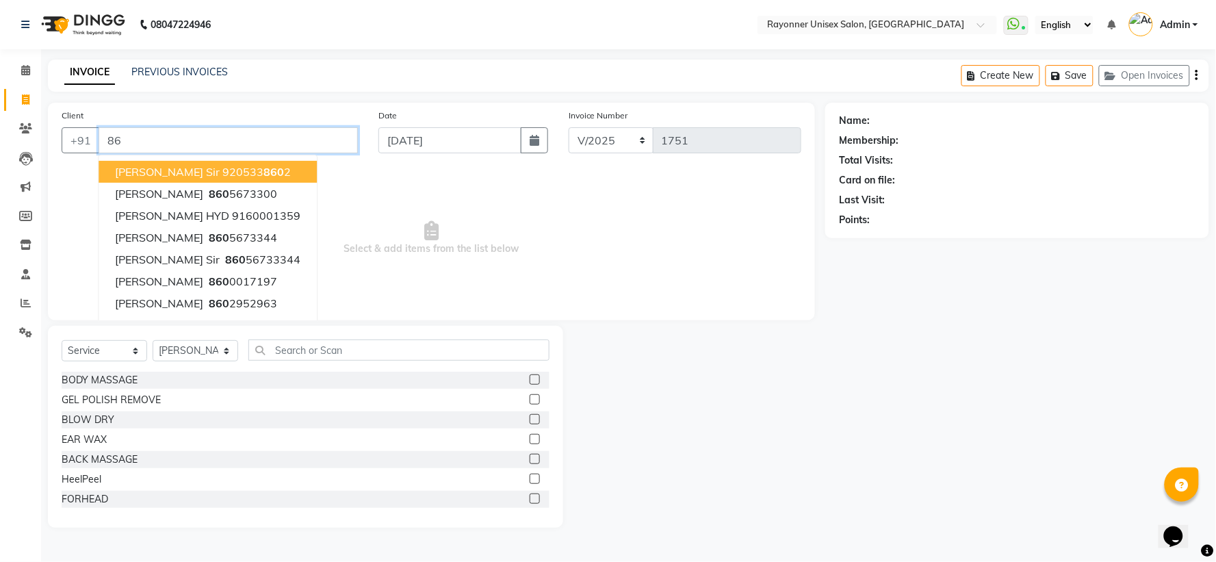
type input "8"
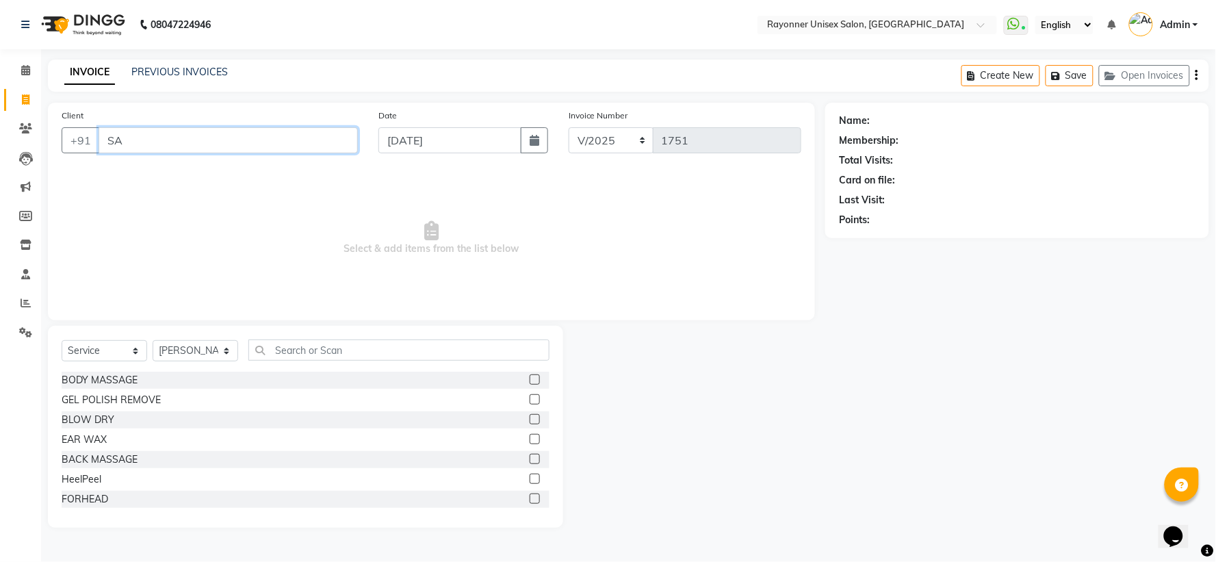
type input "S"
click at [188, 140] on input "Client" at bounding box center [228, 140] width 259 height 26
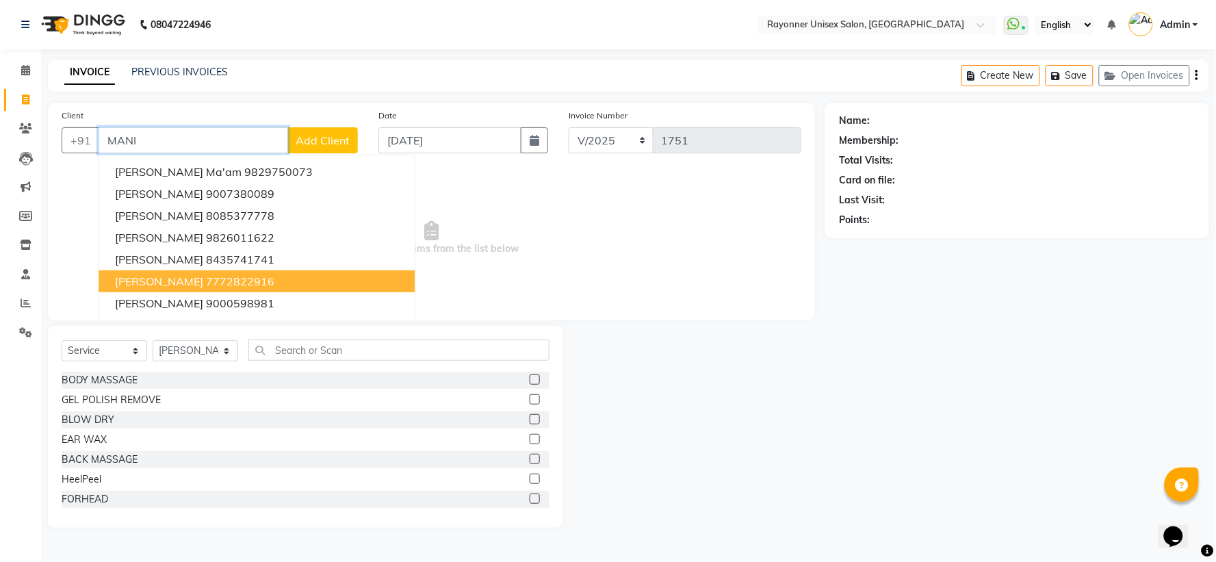
click at [149, 275] on span "[PERSON_NAME]" at bounding box center [159, 281] width 88 height 14
type input "7772822916"
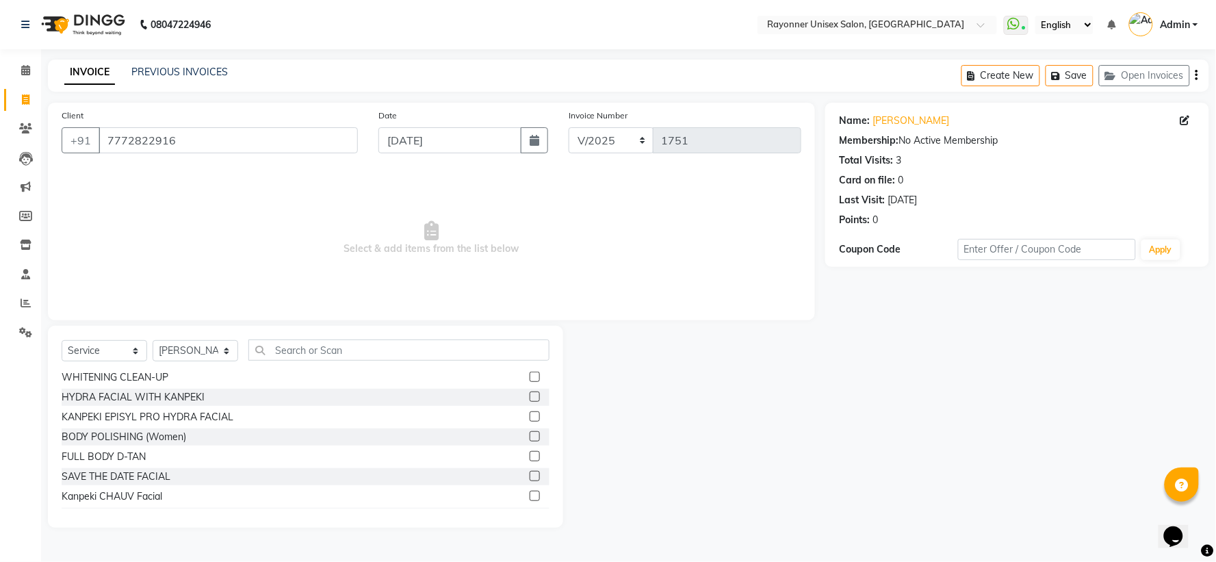
scroll to position [456, 0]
click at [231, 341] on select "Select Stylist [PERSON_NAME] [PERSON_NAME] [PERSON_NAME] Varma [PERSON_NAME]" at bounding box center [196, 350] width 86 height 21
select select "49274"
click at [153, 341] on select "Select Stylist [PERSON_NAME] [PERSON_NAME] [PERSON_NAME] Varma [PERSON_NAME]" at bounding box center [196, 350] width 86 height 21
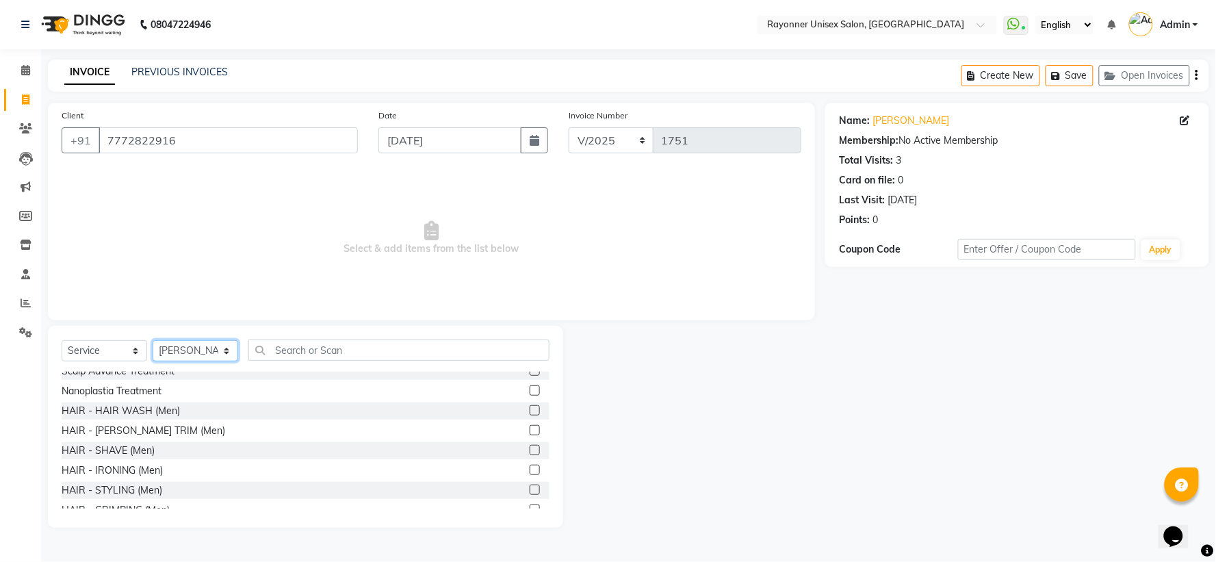
scroll to position [760, 0]
click at [529, 374] on label at bounding box center [534, 492] width 10 height 10
click at [529, 374] on input "checkbox" at bounding box center [533, 492] width 9 height 9
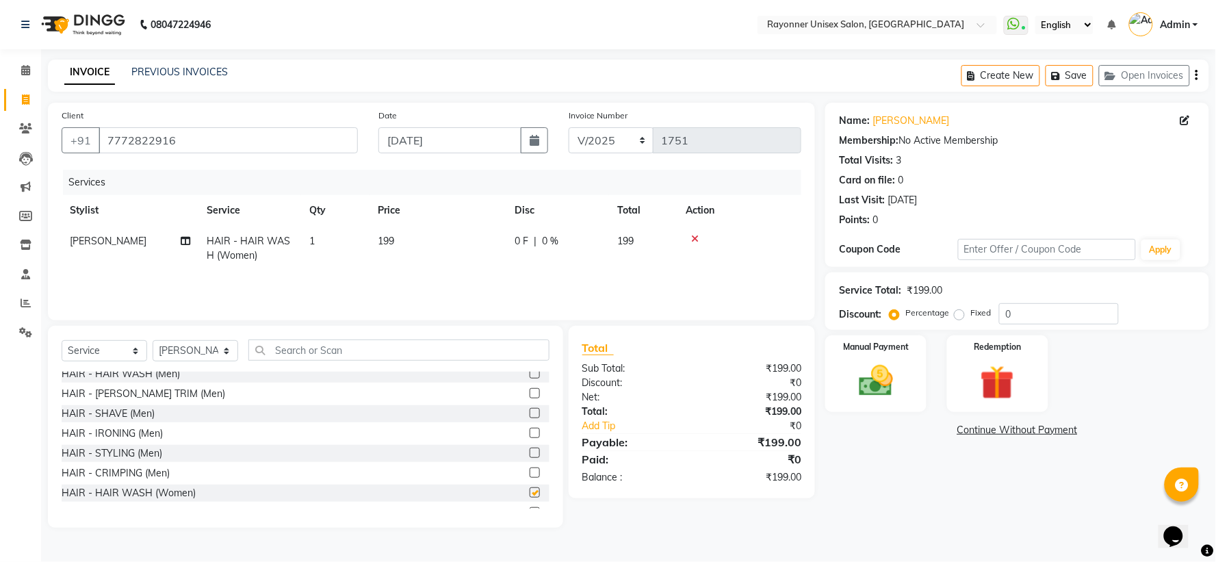
checkbox input "false"
click at [230, 346] on select "Select Stylist [PERSON_NAME] [PERSON_NAME] [PERSON_NAME] Varma [PERSON_NAME]" at bounding box center [196, 350] width 86 height 21
select select "60343"
click at [153, 341] on select "Select Stylist [PERSON_NAME] [PERSON_NAME] [PERSON_NAME] Varma [PERSON_NAME]" at bounding box center [196, 350] width 86 height 21
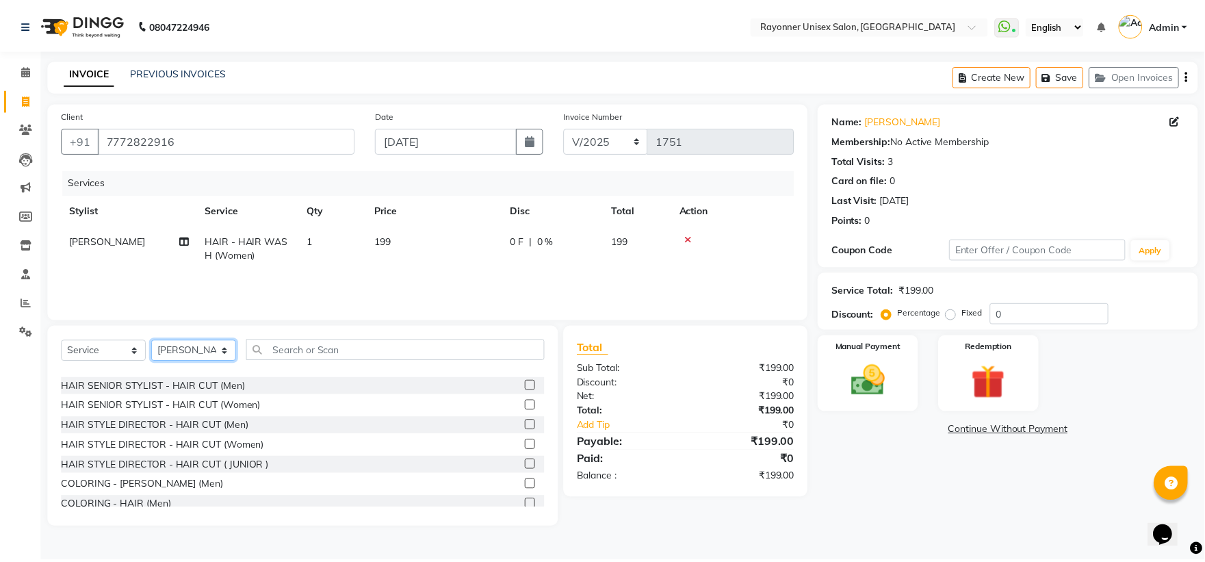
scroll to position [912, 0]
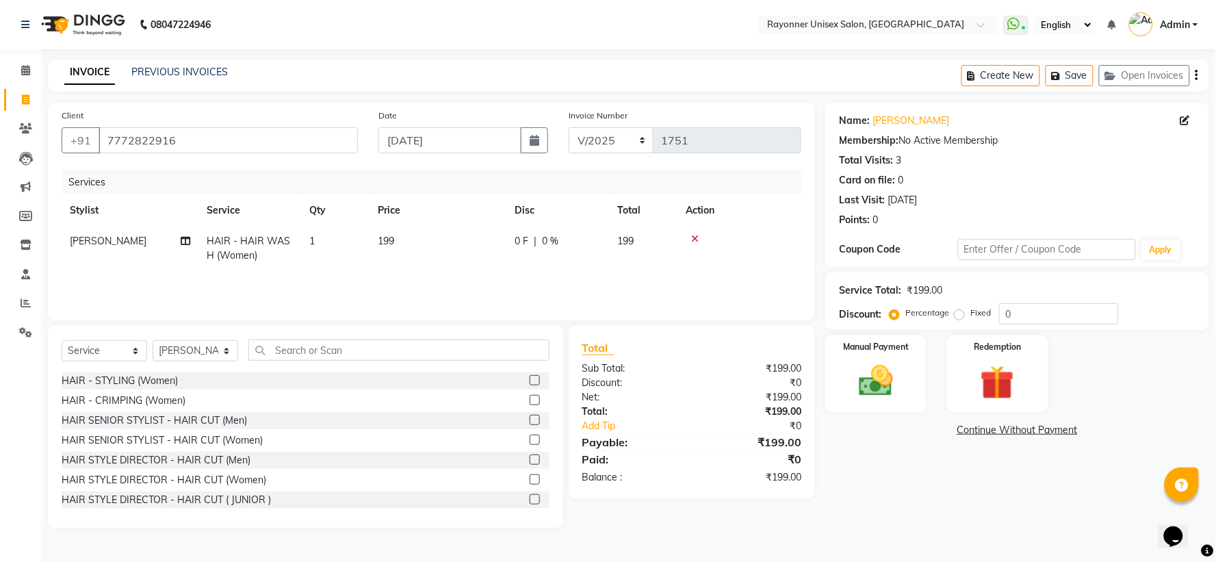
click at [529, 374] on label at bounding box center [534, 380] width 10 height 10
click at [529, 374] on input "checkbox" at bounding box center [533, 380] width 9 height 9
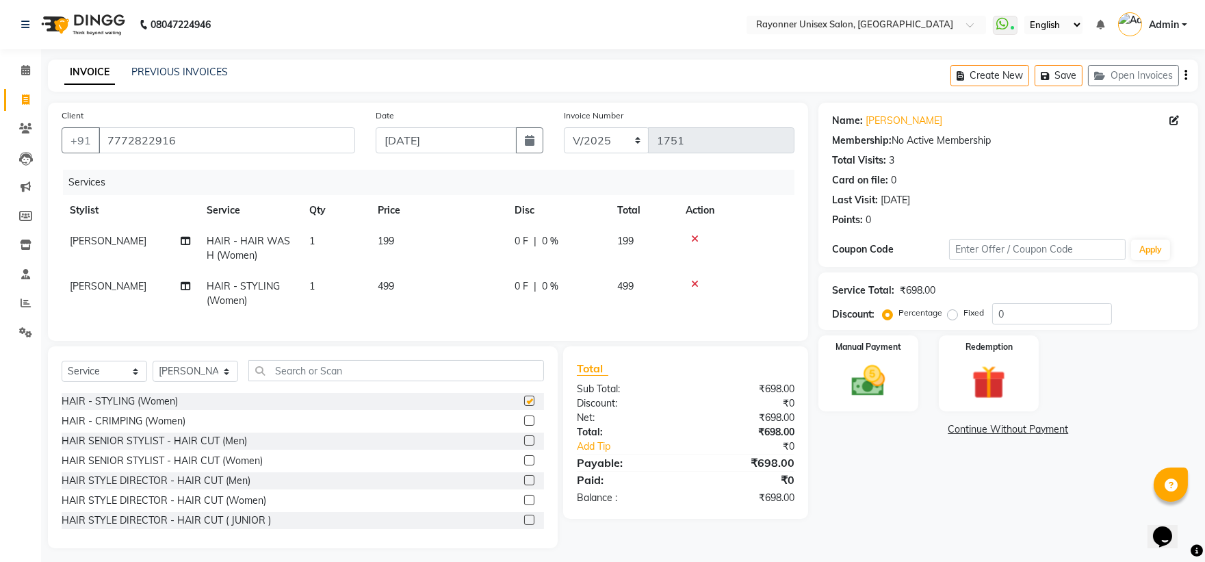
checkbox input "false"
click at [654, 374] on img at bounding box center [867, 381] width 57 height 40
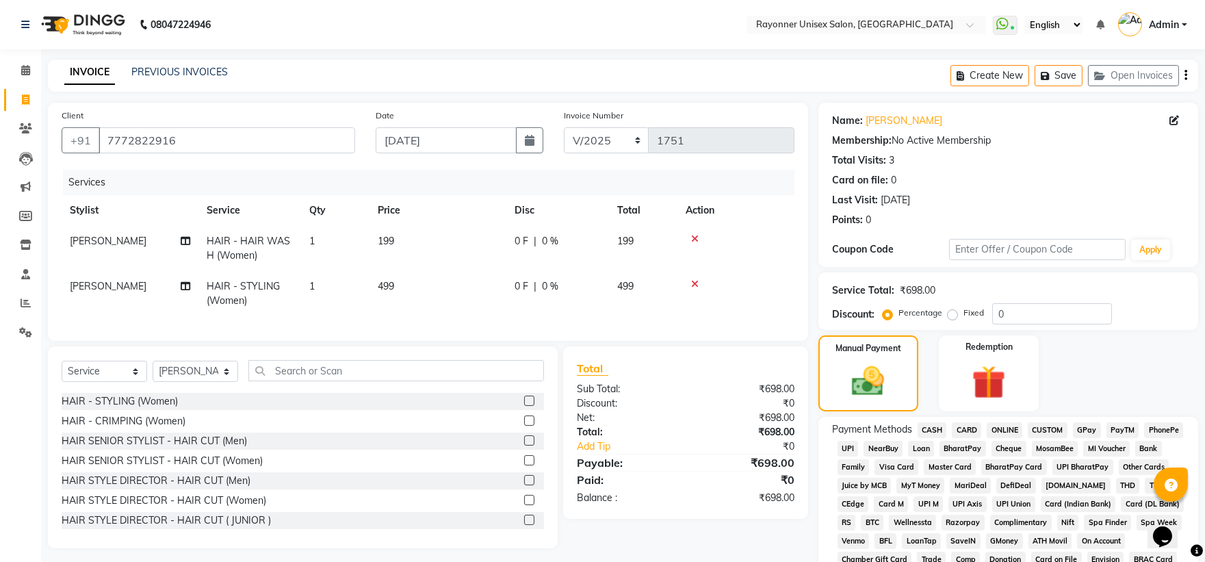
click at [654, 374] on span "ONLINE" at bounding box center [1004, 430] width 36 height 16
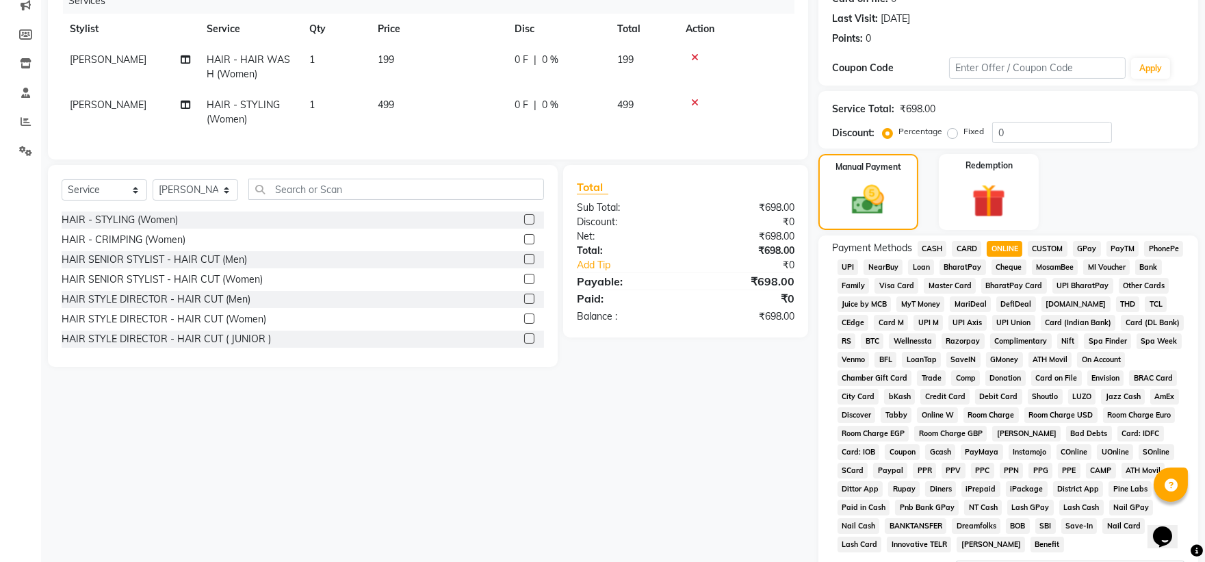
scroll to position [304, 0]
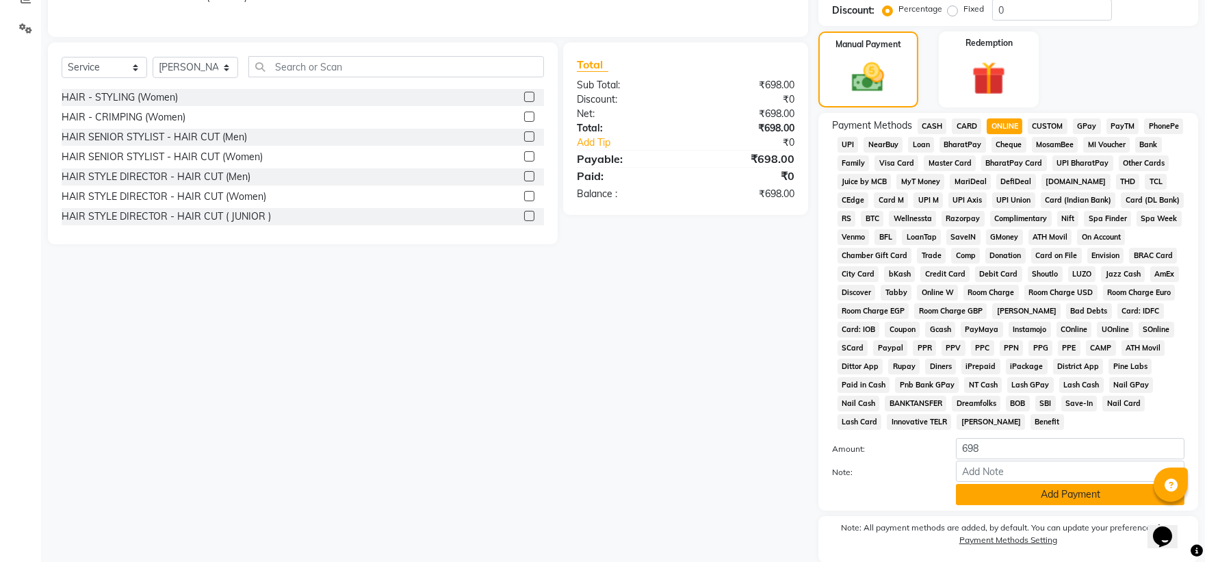
click at [654, 374] on button "Add Payment" at bounding box center [1070, 494] width 228 height 21
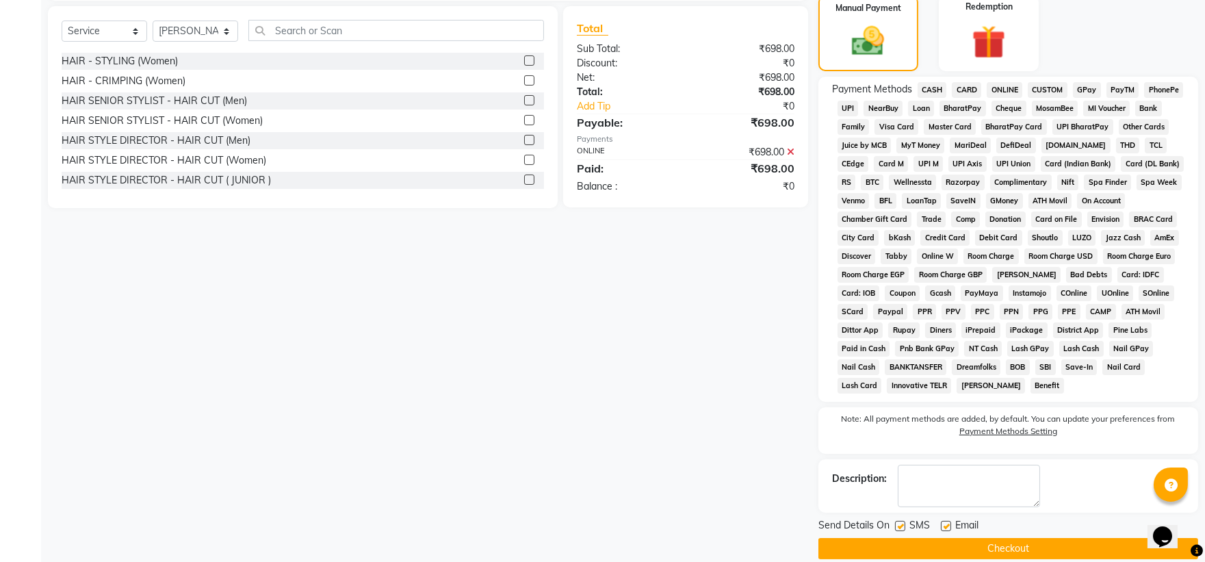
scroll to position [360, 0]
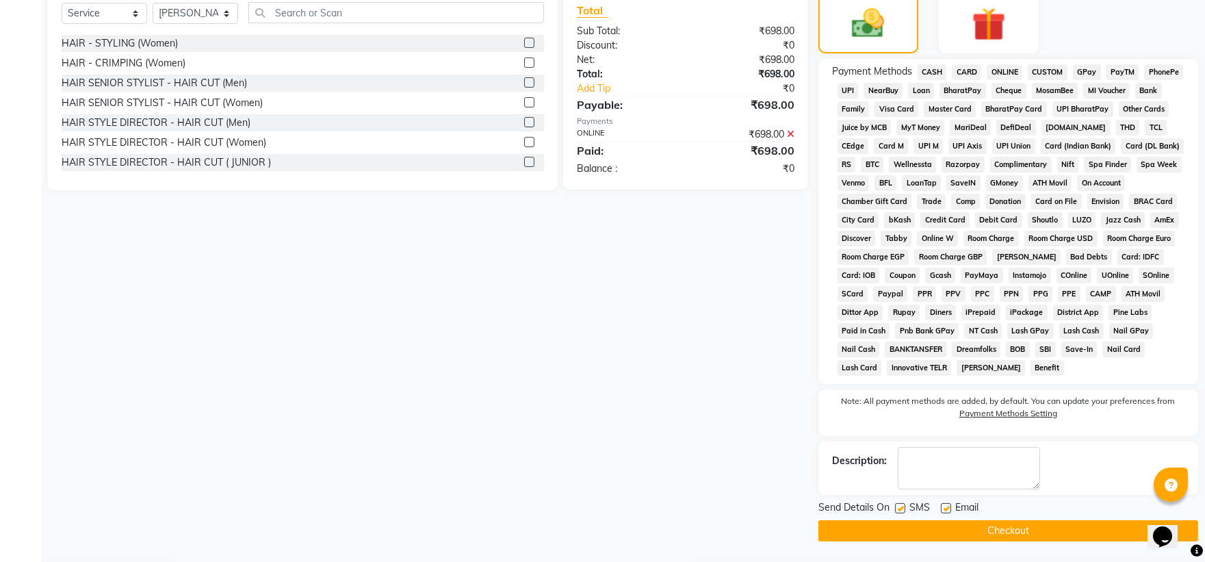
click at [654, 374] on button "Checkout" at bounding box center [1008, 530] width 380 height 21
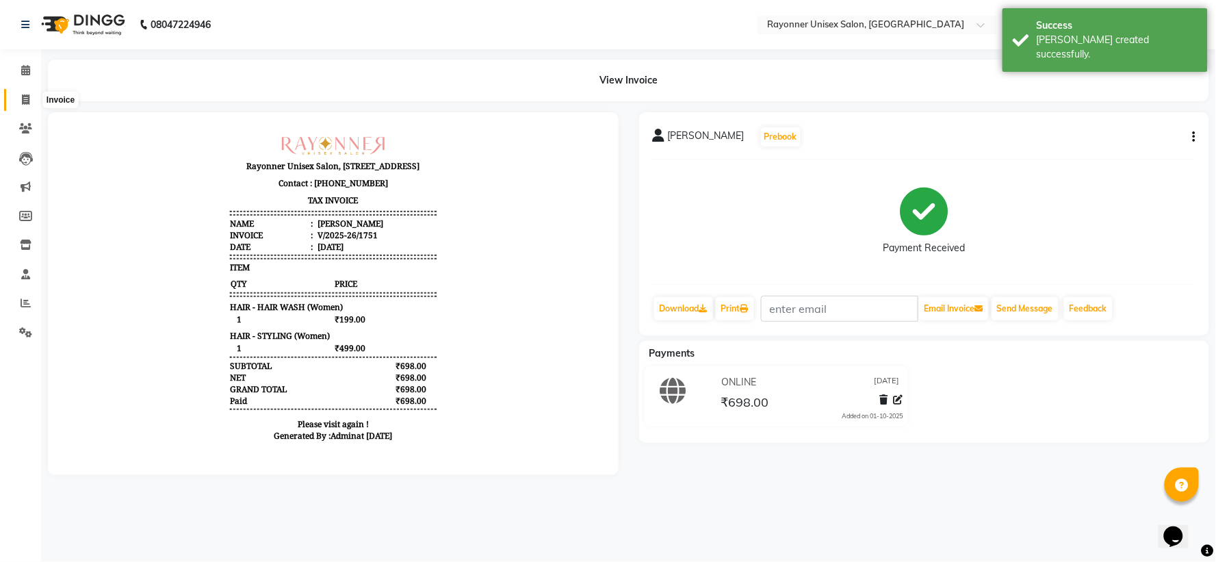
click at [23, 97] on icon at bounding box center [26, 99] width 8 height 10
select select "5201"
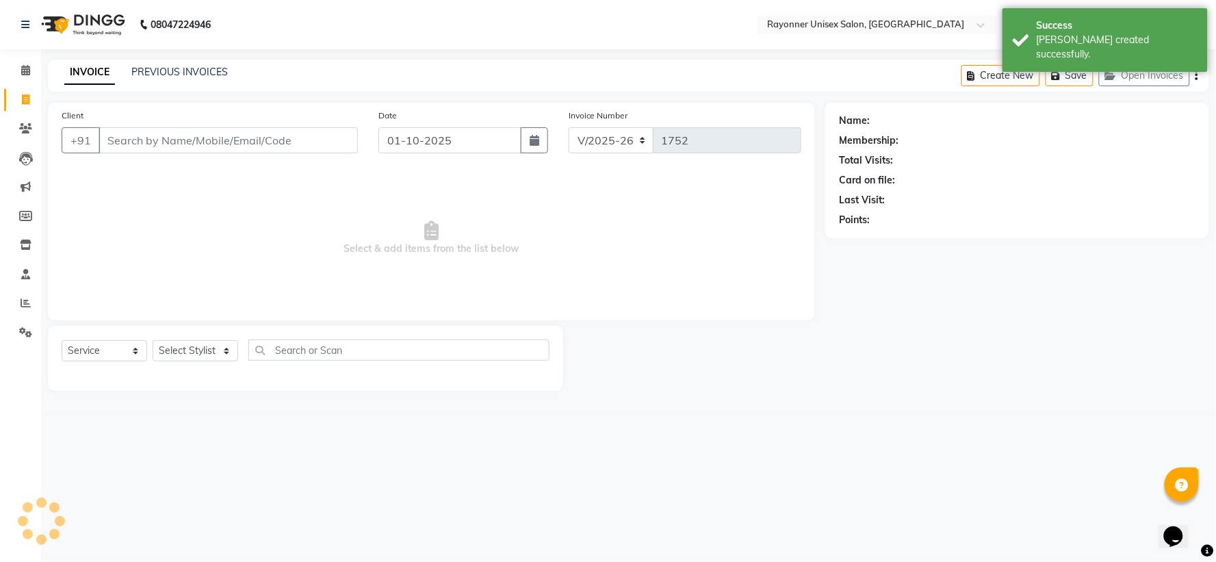
select select "P"
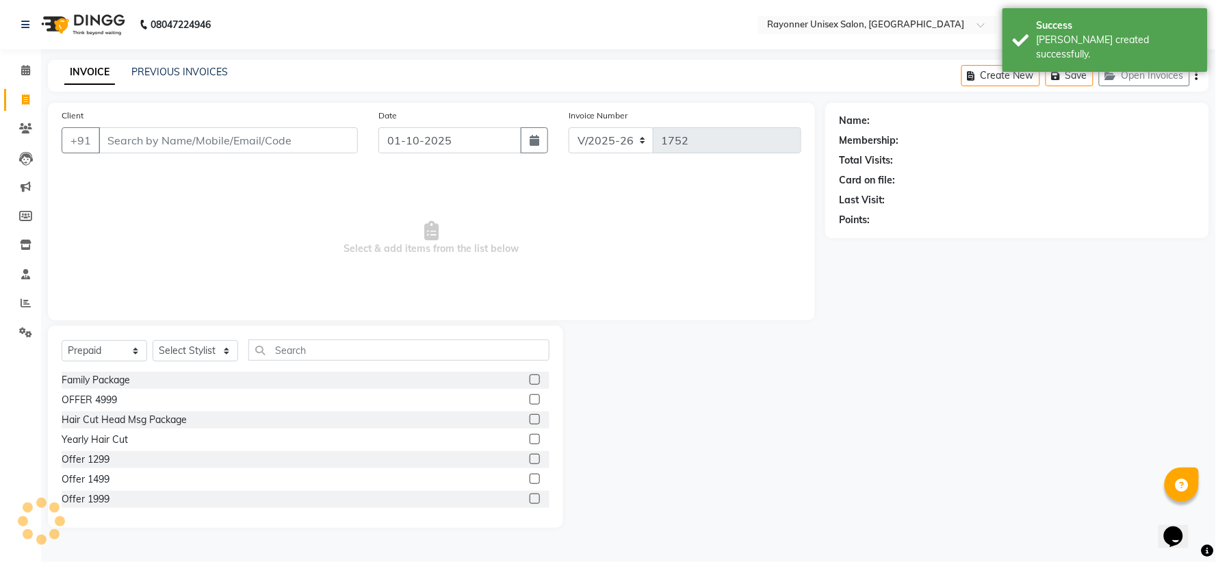
click at [166, 137] on input "Client" at bounding box center [228, 140] width 259 height 26
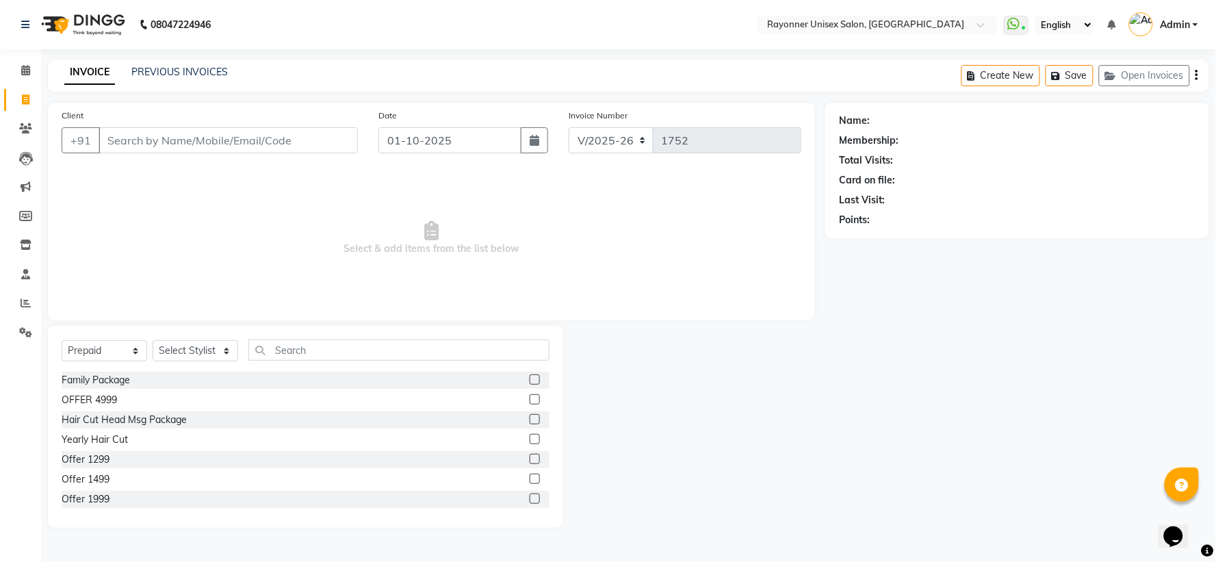
click at [166, 137] on input "Client" at bounding box center [228, 140] width 259 height 26
click at [541, 144] on button "button" at bounding box center [534, 140] width 27 height 26
select select "10"
select select "2025"
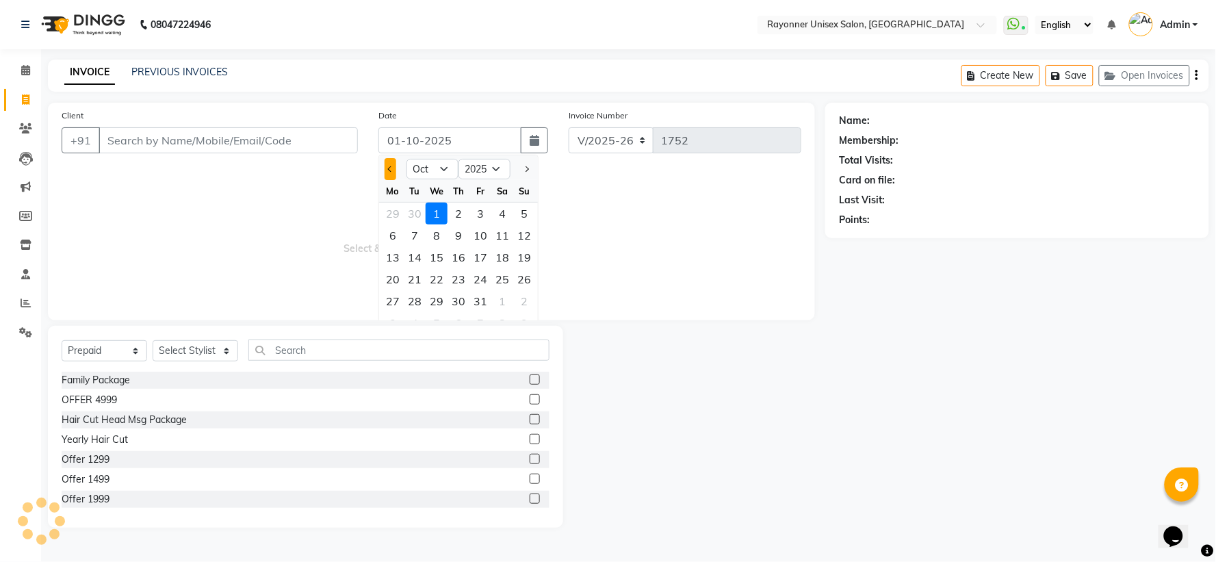
click at [391, 164] on button "Previous month" at bounding box center [390, 169] width 12 height 22
select select "9"
click at [414, 297] on div "30" at bounding box center [415, 301] width 22 height 22
type input "[DATE]"
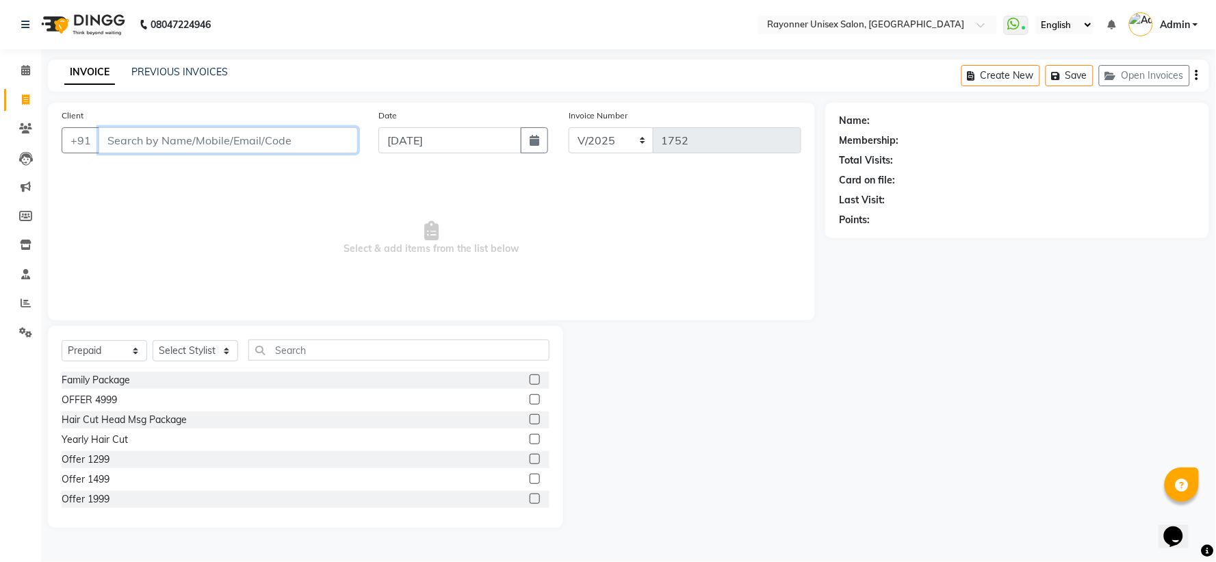
click at [196, 134] on input "Client" at bounding box center [228, 140] width 259 height 26
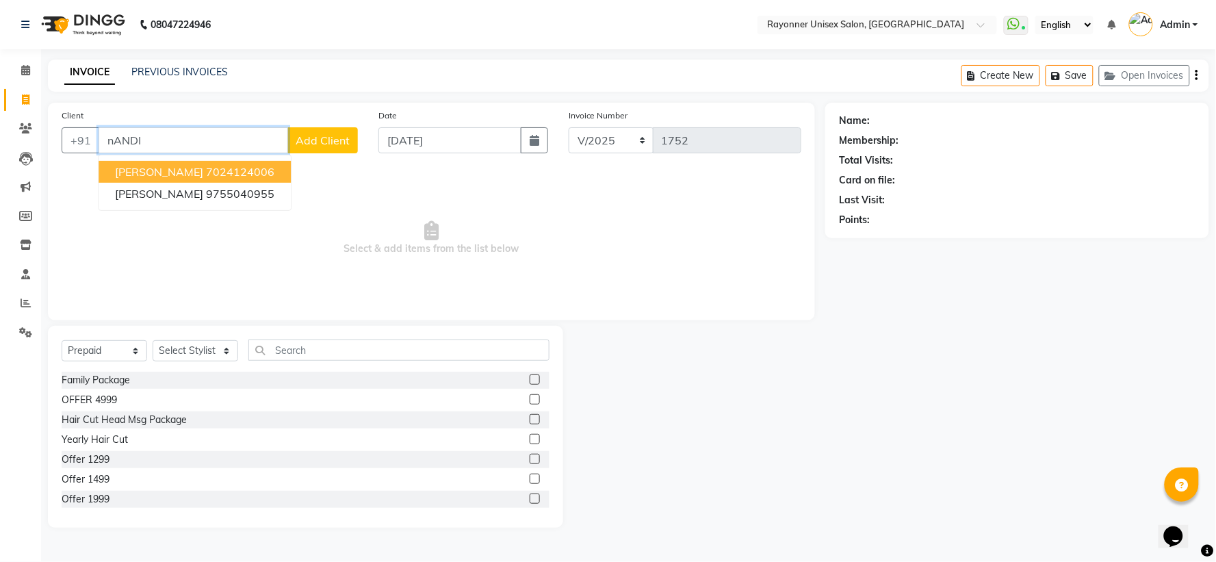
click at [203, 166] on span "[PERSON_NAME]" at bounding box center [159, 172] width 88 height 14
type input "7024124006"
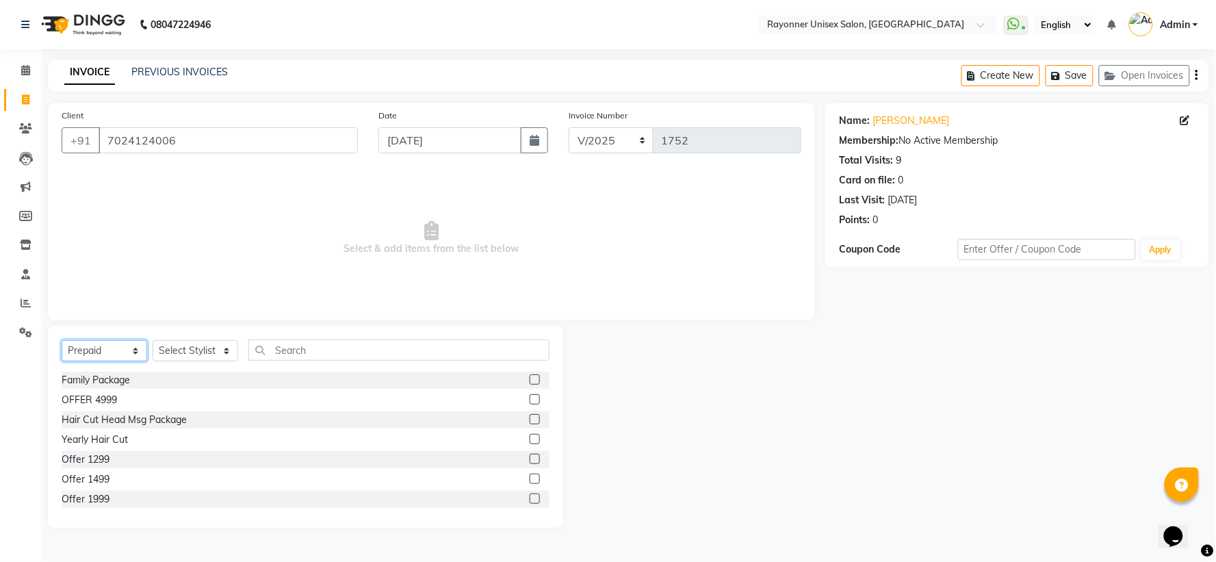
click at [130, 350] on select "Select Service Product Membership Package Voucher Prepaid Gift Card" at bounding box center [105, 350] width 86 height 21
select select "service"
click at [62, 341] on select "Select Service Product Membership Package Voucher Prepaid Gift Card" at bounding box center [105, 350] width 86 height 21
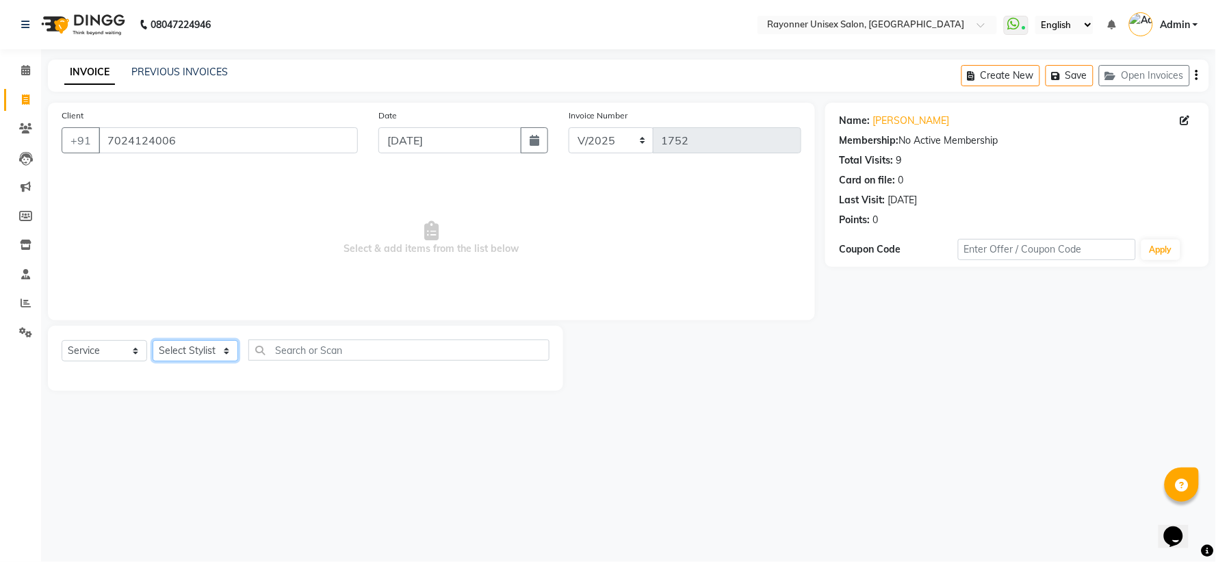
click at [222, 349] on select "Select Stylist [PERSON_NAME] [PERSON_NAME] [PERSON_NAME] Varma [PERSON_NAME]" at bounding box center [196, 350] width 86 height 21
select select "49211"
click at [153, 341] on select "Select Stylist [PERSON_NAME] [PERSON_NAME] [PERSON_NAME] Varma [PERSON_NAME]" at bounding box center [196, 350] width 86 height 21
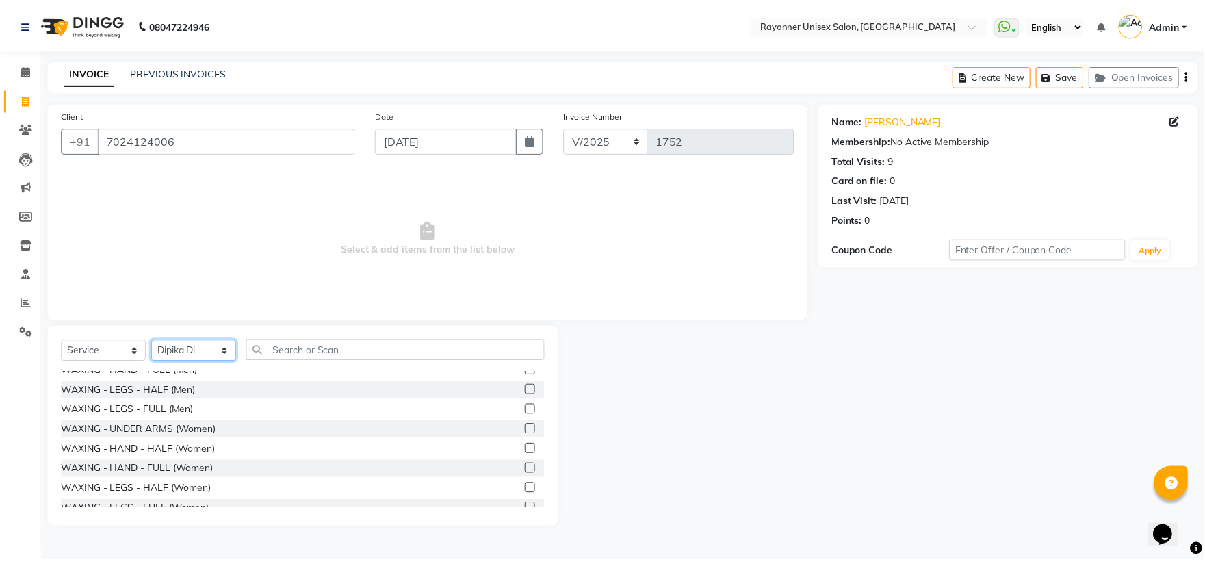
scroll to position [1900, 0]
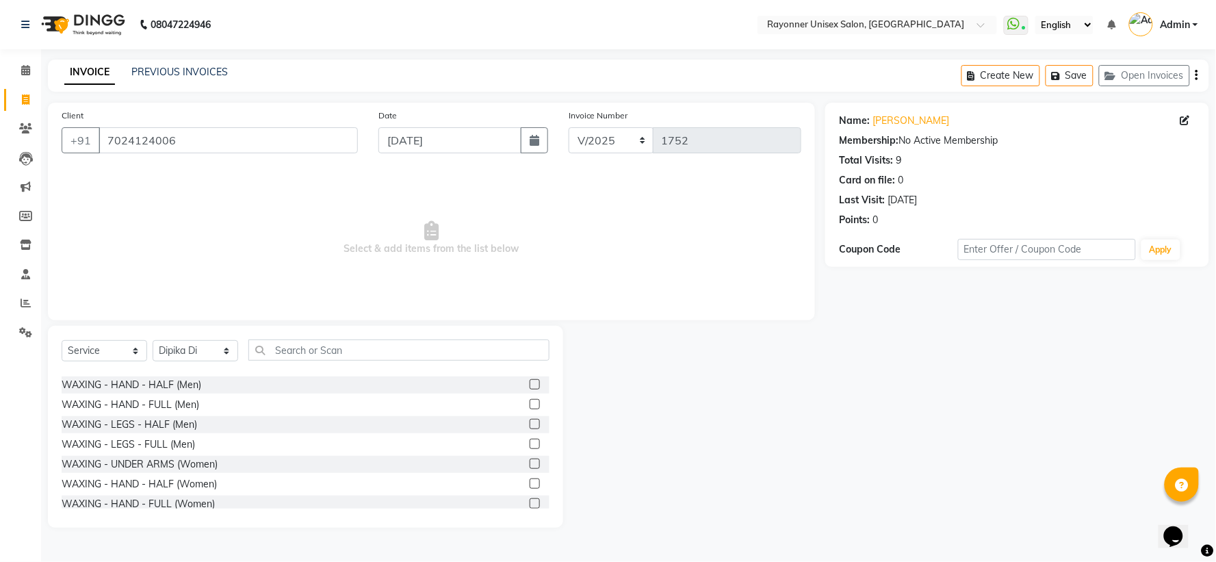
click at [529, 374] on label at bounding box center [534, 463] width 10 height 10
click at [529, 374] on input "checkbox" at bounding box center [533, 464] width 9 height 9
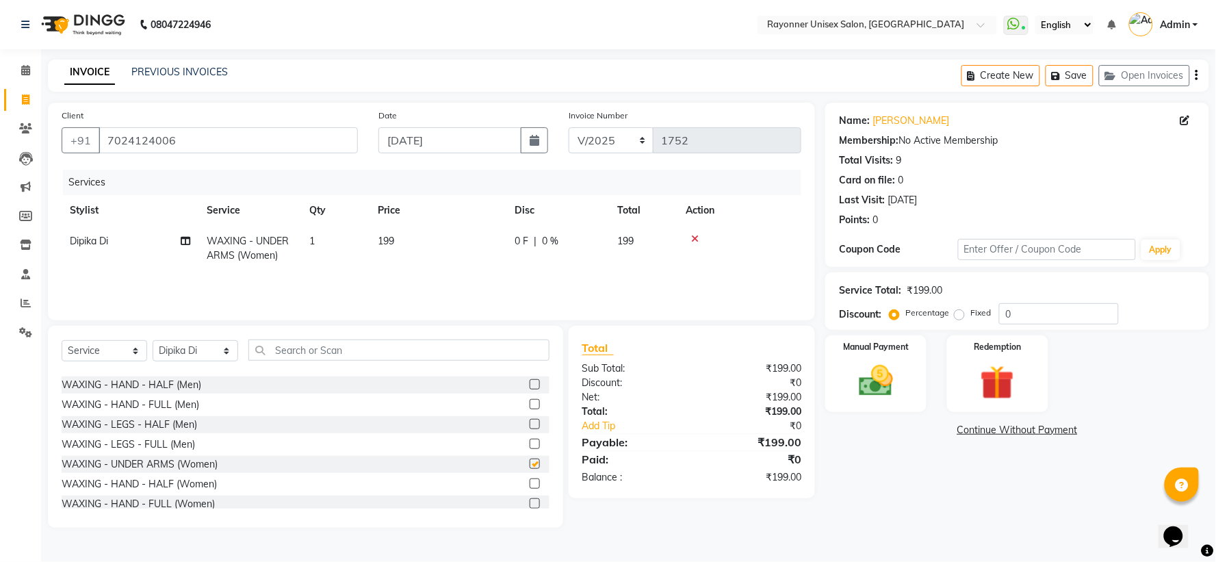
checkbox input "false"
click at [654, 374] on img at bounding box center [875, 381] width 57 height 41
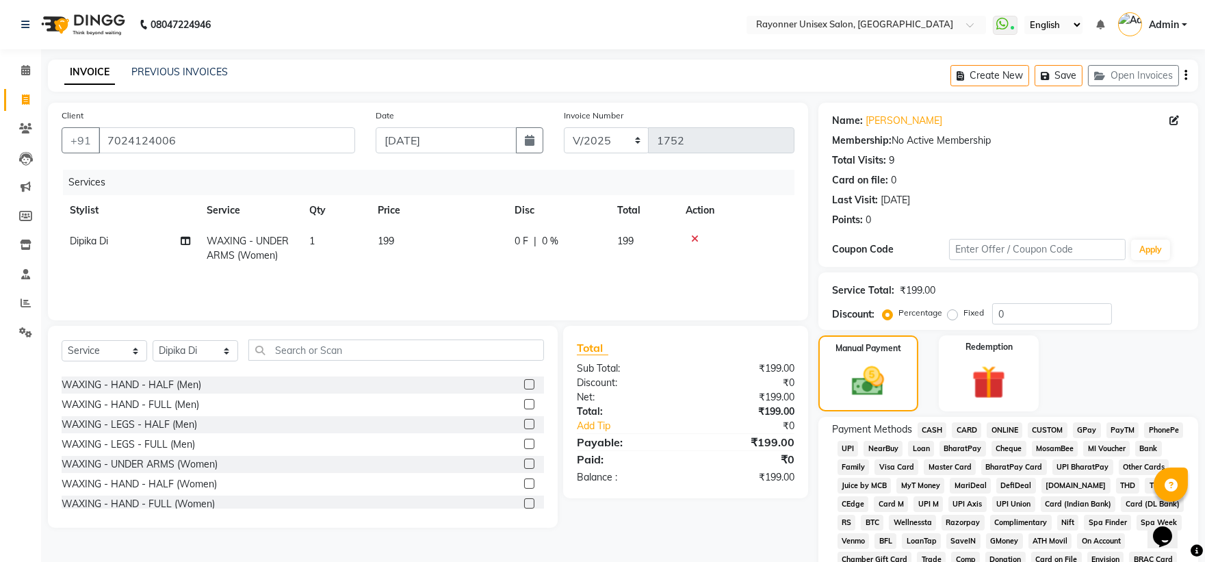
click at [654, 374] on span "ONLINE" at bounding box center [1004, 430] width 36 height 16
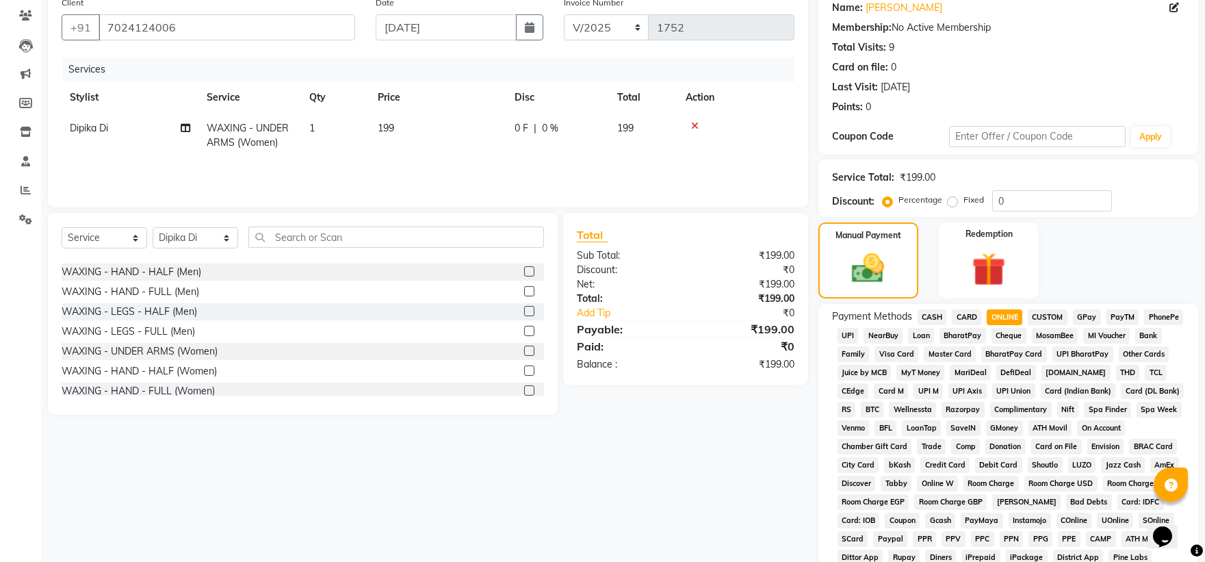
scroll to position [356, 0]
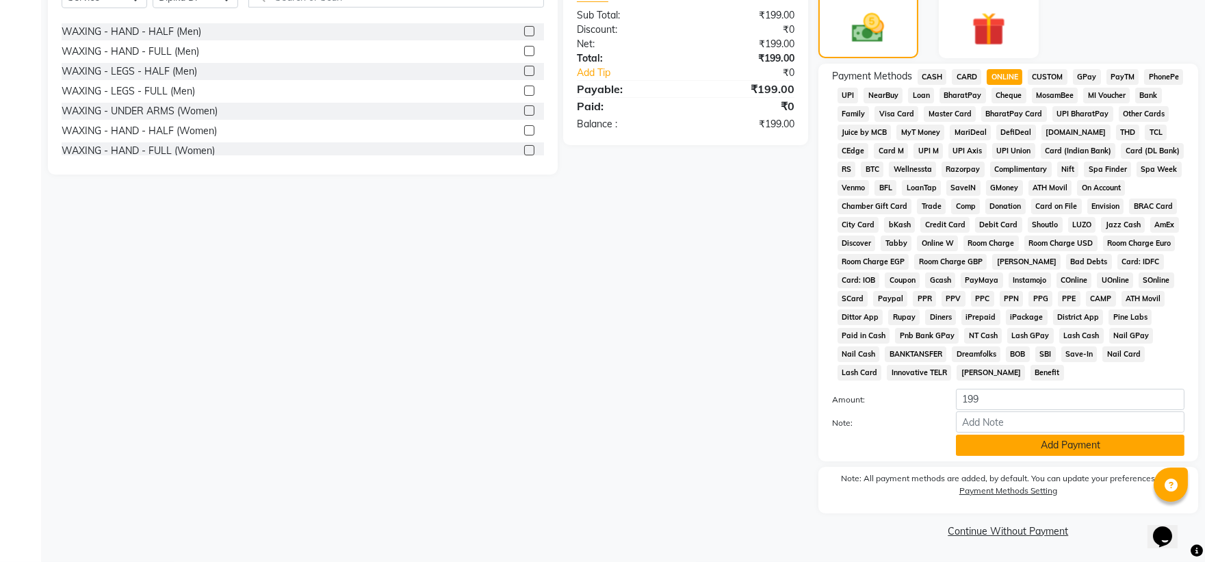
click at [654, 374] on button "Add Payment" at bounding box center [1070, 444] width 228 height 21
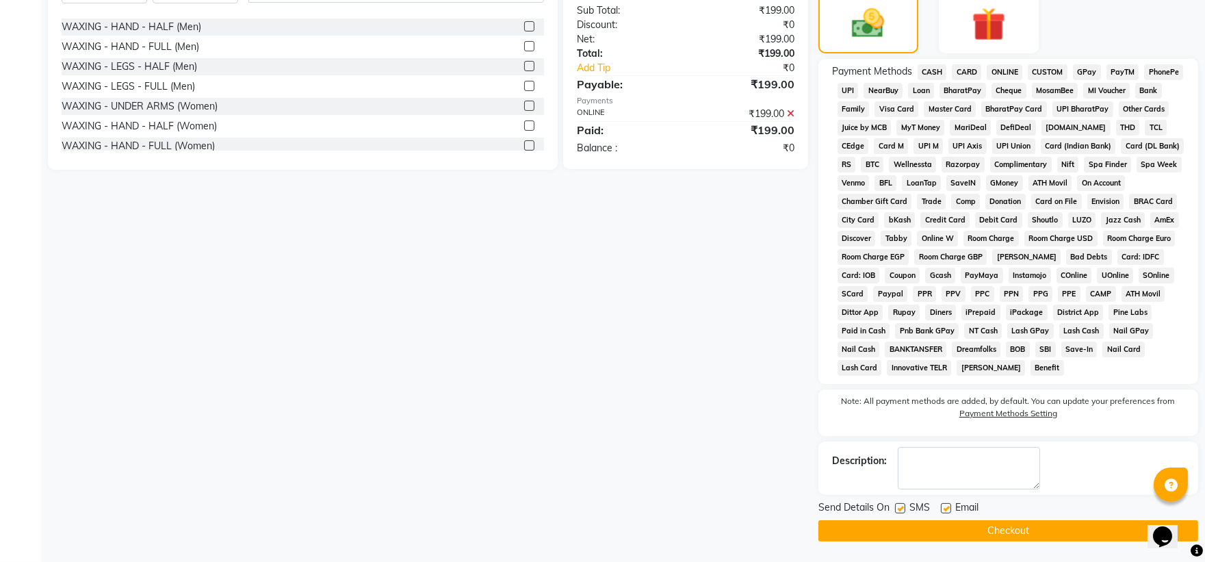
scroll to position [360, 0]
click at [654, 374] on button "Checkout" at bounding box center [1008, 530] width 380 height 21
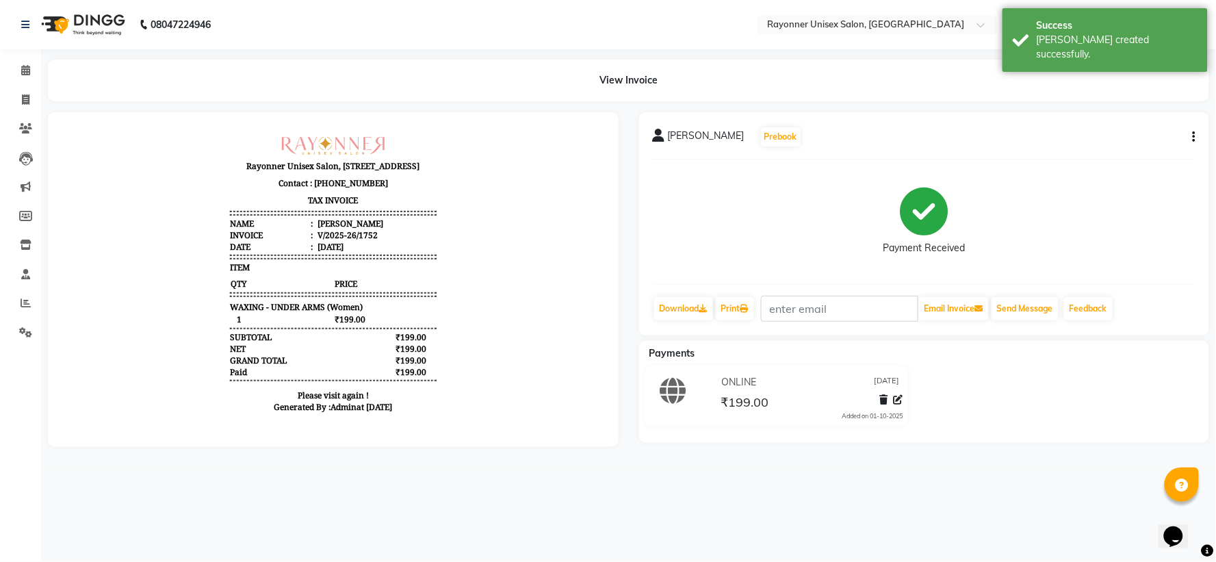
drag, startPoint x: 1006, startPoint y: 497, endPoint x: 973, endPoint y: 496, distance: 32.2
click at [654, 374] on div "08047224946 Select Location × Rayonner Unisex Salon, [GEOGRAPHIC_DATA] WhatsApp…" at bounding box center [608, 281] width 1216 height 562
click at [23, 97] on icon at bounding box center [26, 99] width 8 height 10
select select "5201"
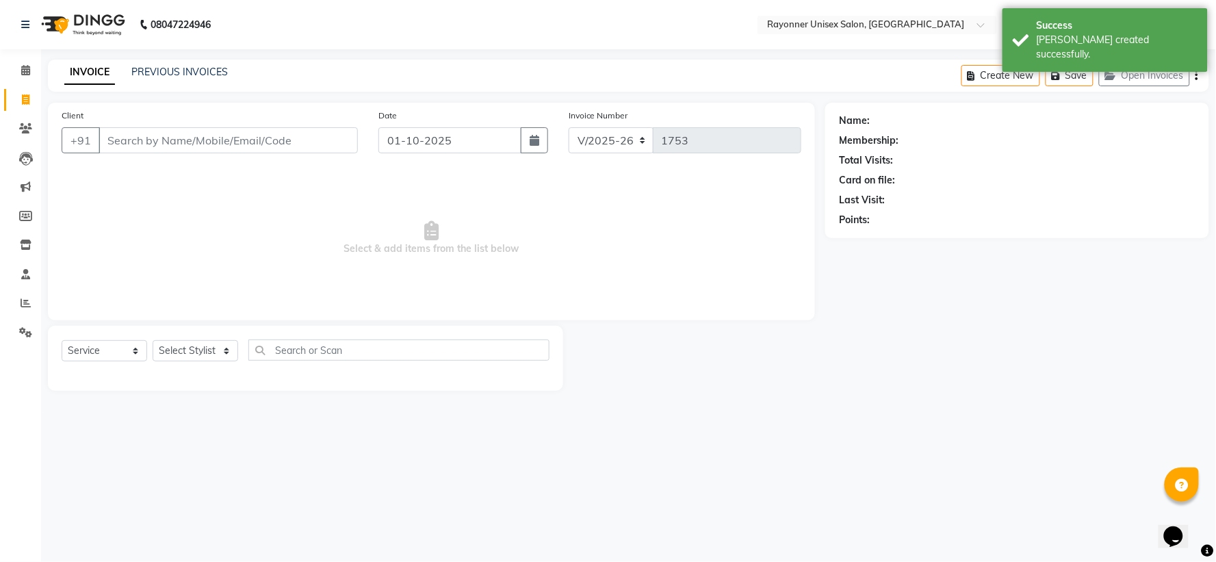
select select "P"
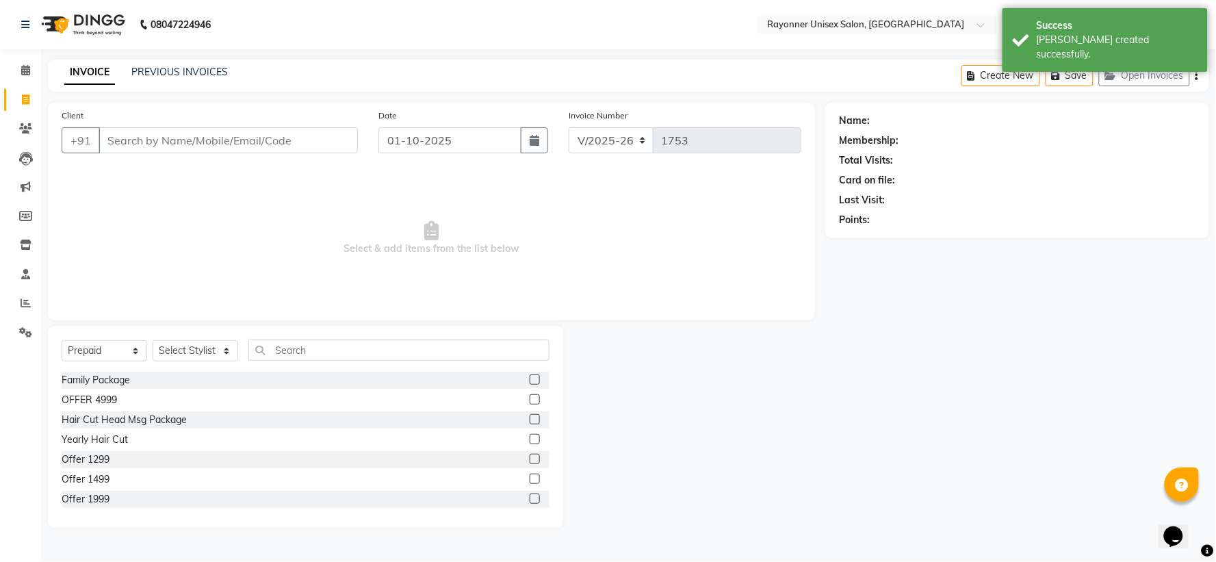
click at [166, 131] on input "Client" at bounding box center [228, 140] width 259 height 26
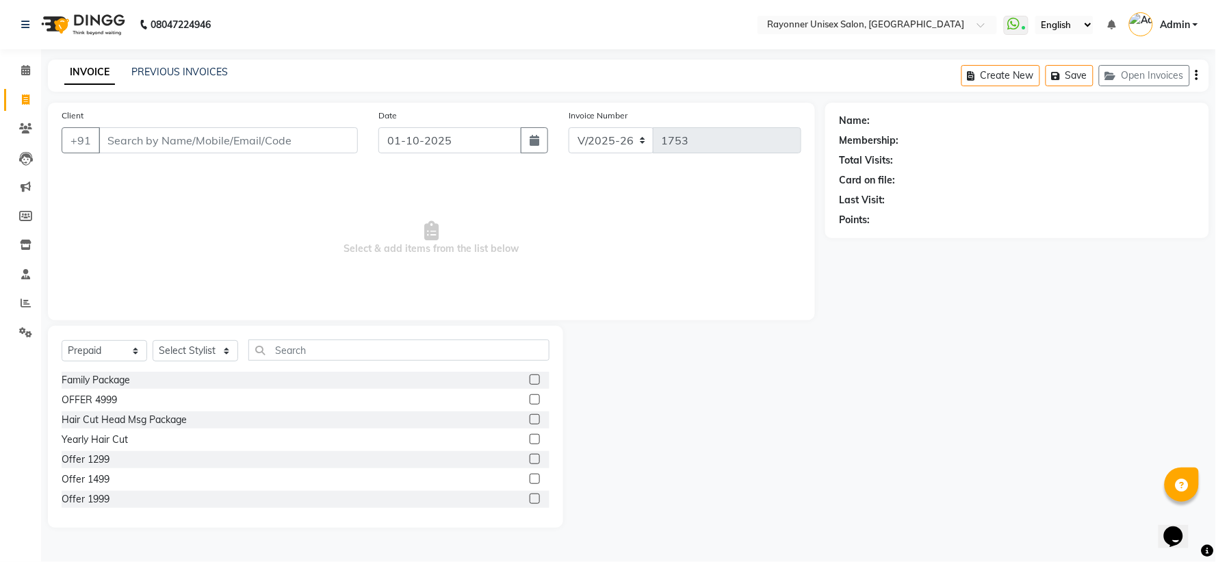
click at [157, 142] on input "Client" at bounding box center [228, 140] width 259 height 26
type input "9826066765"
click at [306, 137] on span "Add Client" at bounding box center [323, 140] width 54 height 14
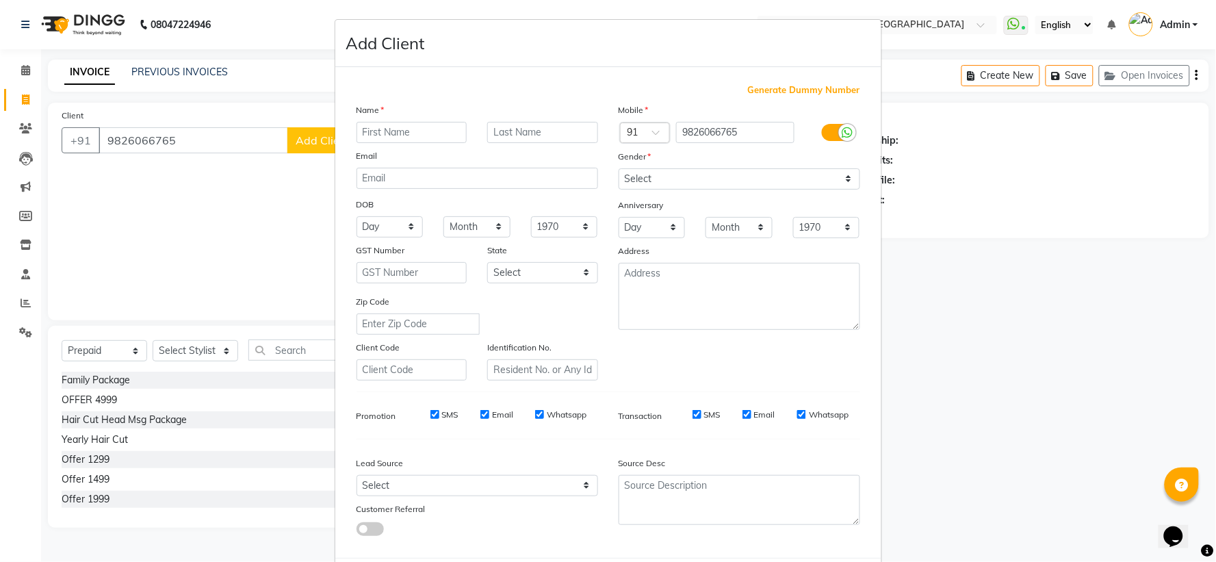
click at [391, 130] on input "text" at bounding box center [411, 132] width 111 height 21
type input "d"
type input "Dr [PERSON_NAME]"
click at [547, 139] on input "text" at bounding box center [542, 132] width 111 height 21
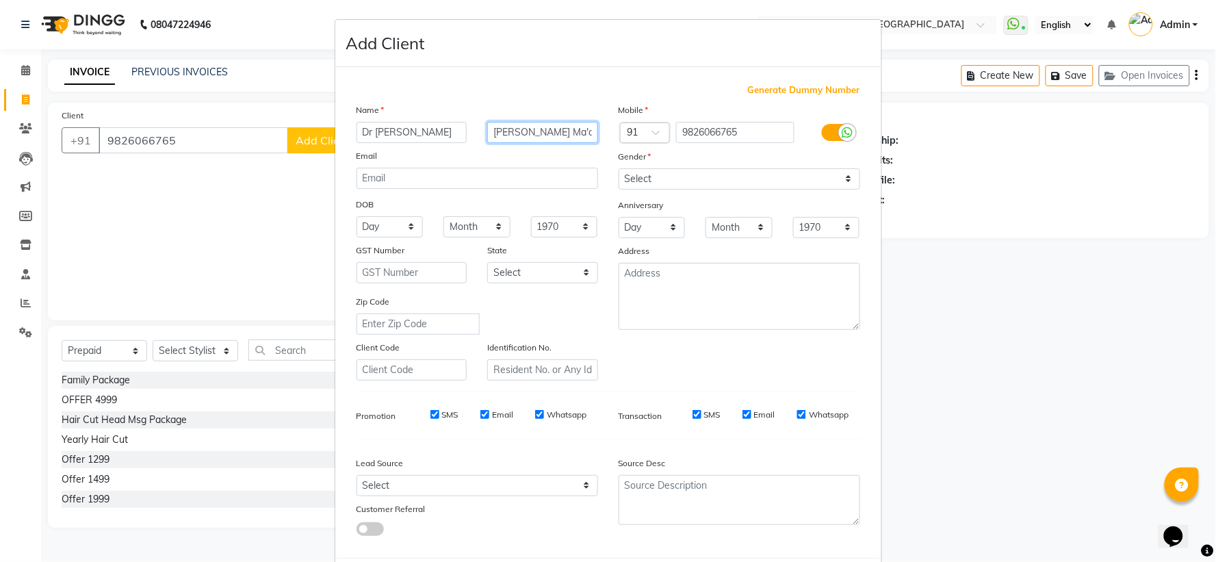
type input "[PERSON_NAME] Ma'am"
click at [646, 174] on select "Select [DEMOGRAPHIC_DATA] [DEMOGRAPHIC_DATA] Other Prefer Not To Say" at bounding box center [738, 178] width 241 height 21
select select "[DEMOGRAPHIC_DATA]"
click at [618, 168] on select "Select [DEMOGRAPHIC_DATA] [DEMOGRAPHIC_DATA] Other Prefer Not To Say" at bounding box center [738, 178] width 241 height 21
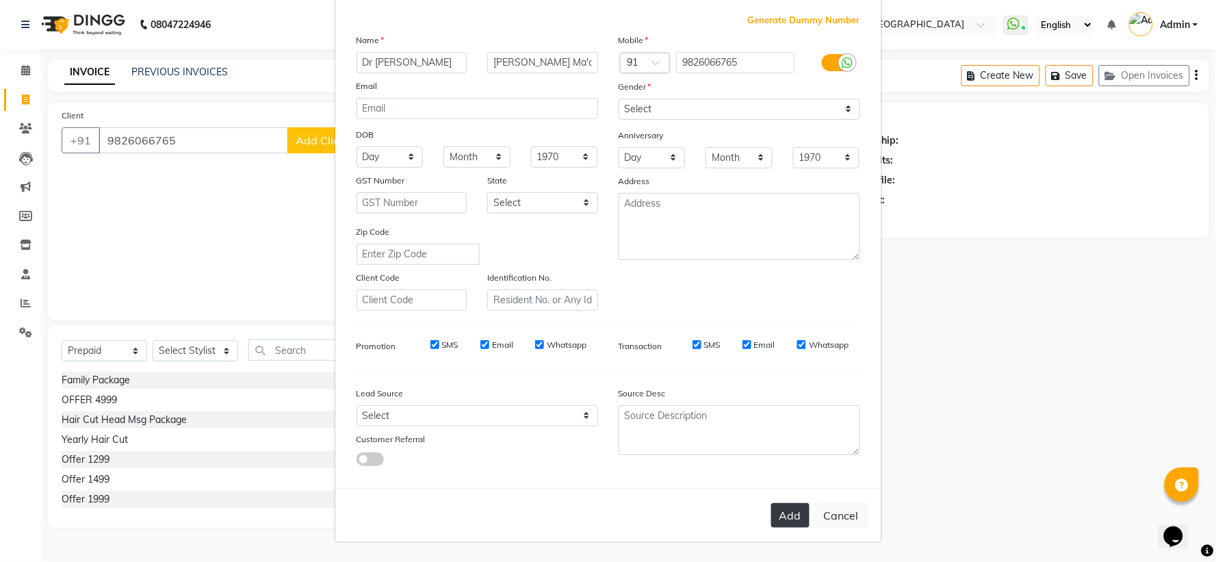
click at [654, 374] on button "Add" at bounding box center [790, 515] width 38 height 25
select select
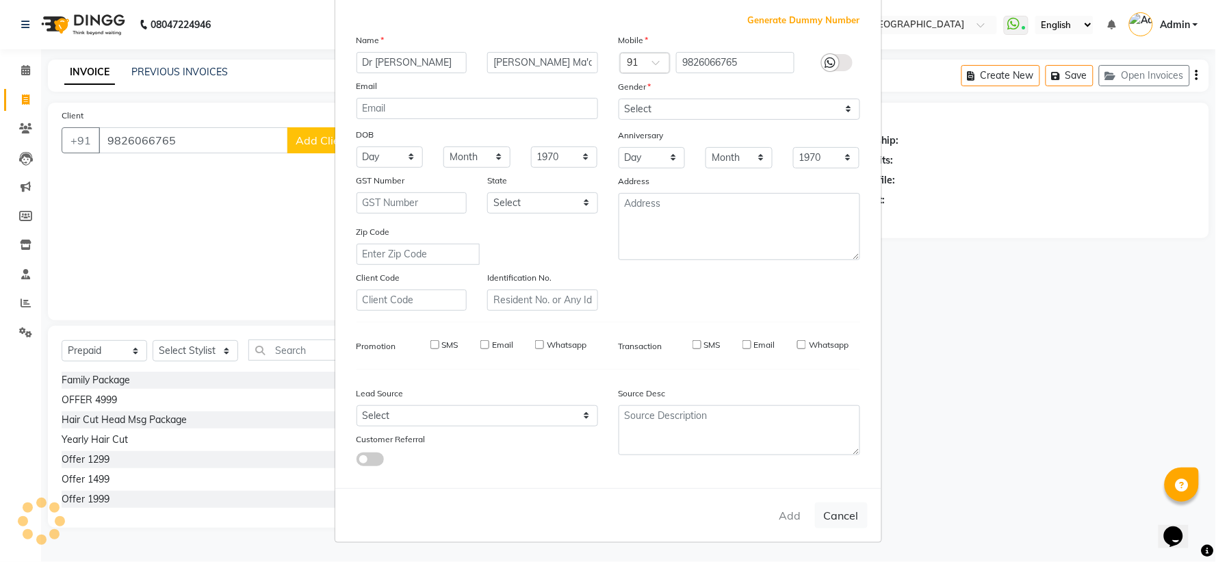
select select
checkbox input "false"
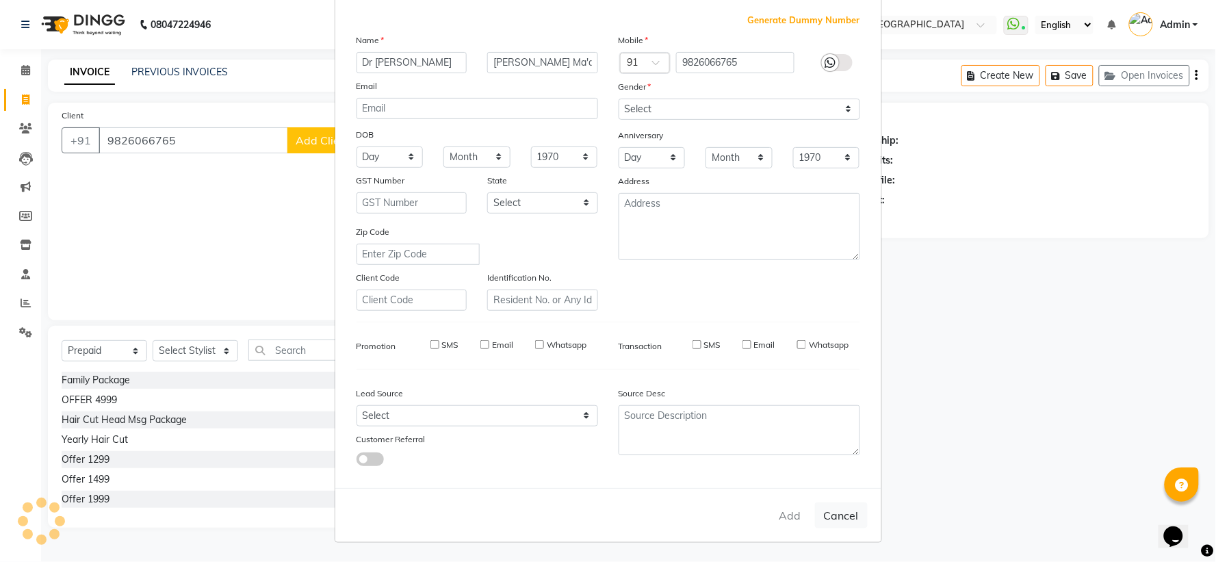
checkbox input "false"
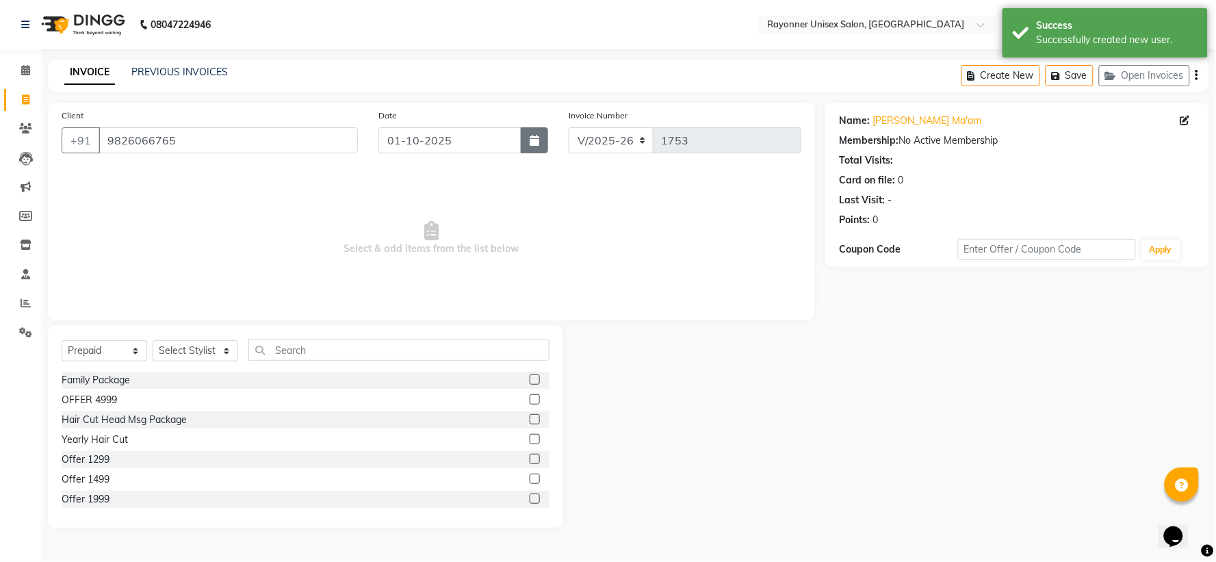
click at [531, 140] on icon "button" at bounding box center [534, 140] width 10 height 11
select select "10"
select select "2025"
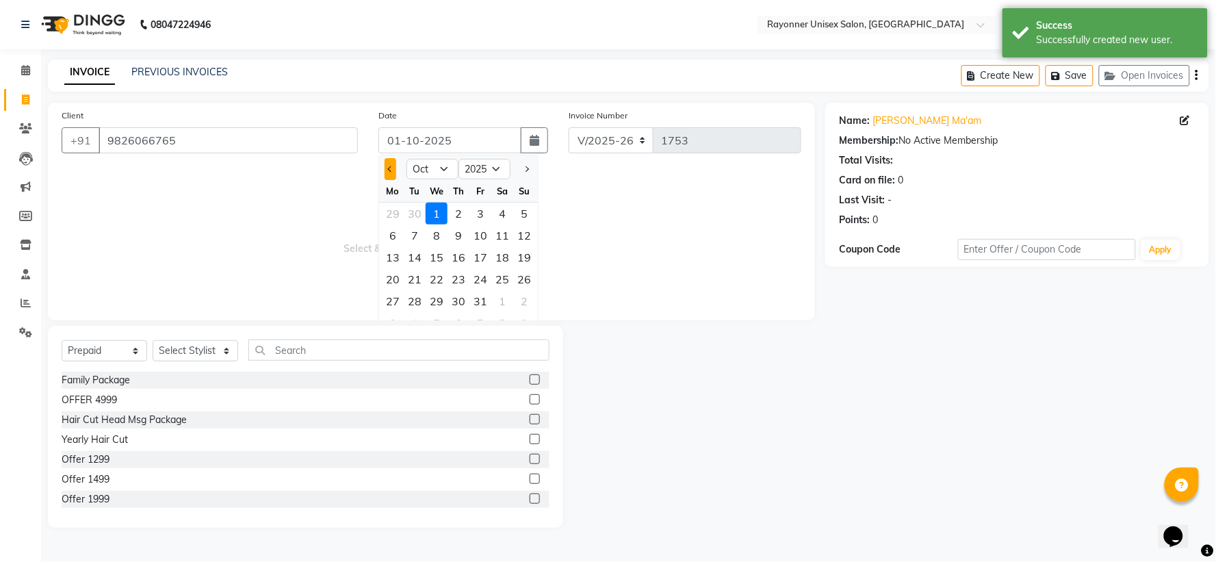
click at [390, 169] on span "Previous month" at bounding box center [390, 168] width 5 height 5
select select "9"
click at [414, 302] on div "30" at bounding box center [415, 301] width 22 height 22
type input "[DATE]"
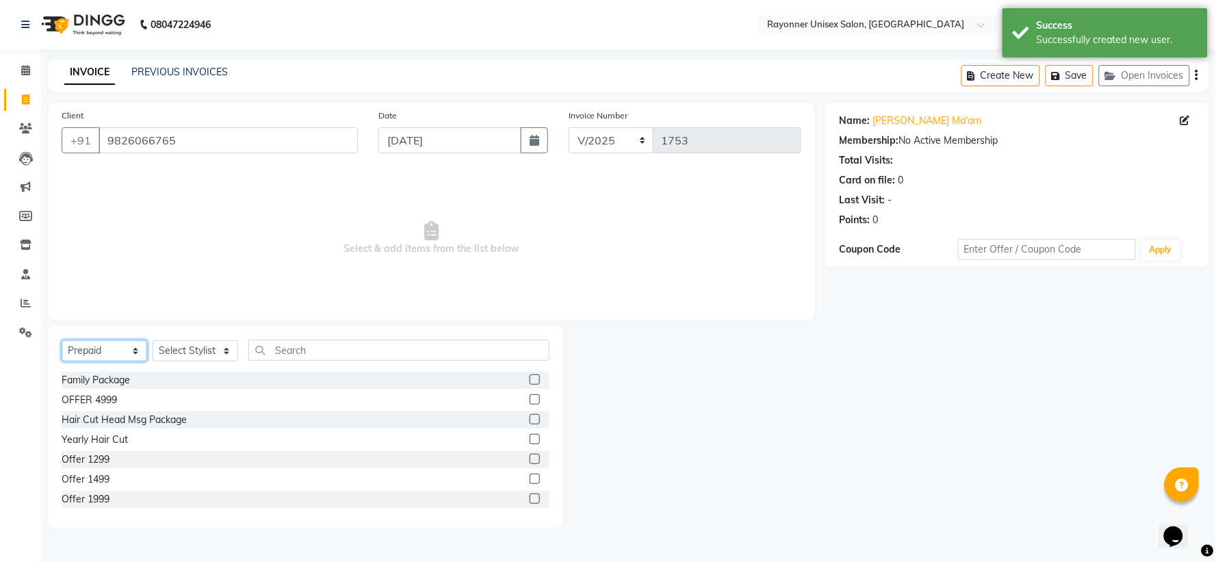
click at [128, 350] on select "Select Service Product Membership Package Voucher Prepaid Gift Card" at bounding box center [105, 350] width 86 height 21
select select "service"
click at [62, 341] on select "Select Service Product Membership Package Voucher Prepaid Gift Card" at bounding box center [105, 350] width 86 height 21
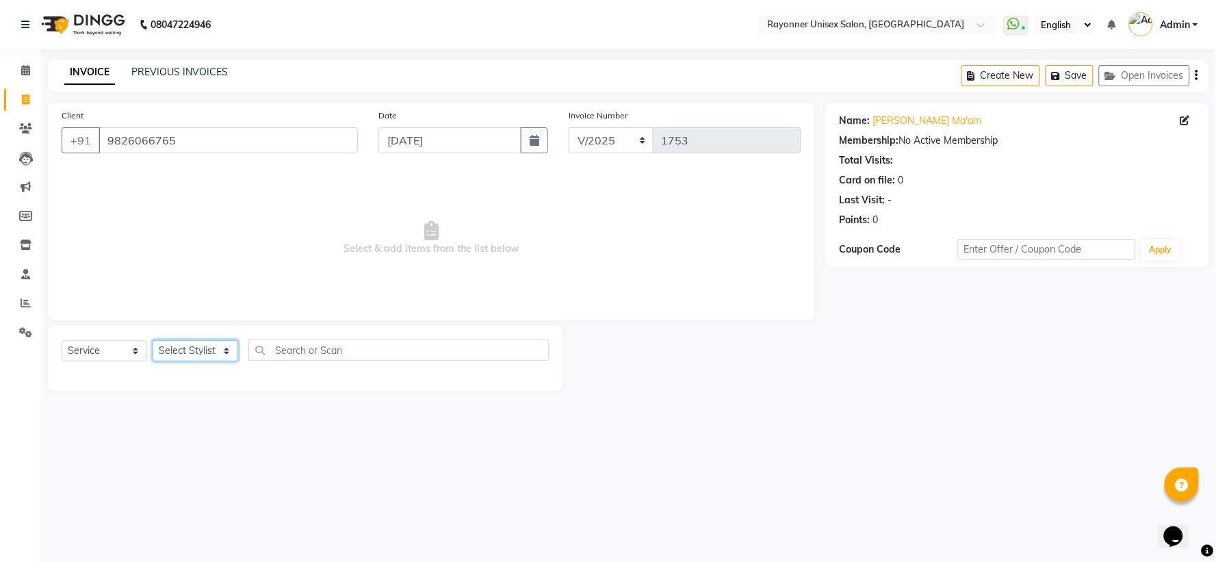
click at [224, 350] on select "Select Stylist [PERSON_NAME] [PERSON_NAME] [PERSON_NAME] Varma [PERSON_NAME]" at bounding box center [196, 350] width 86 height 21
select select "69701"
click at [153, 341] on select "Select Stylist [PERSON_NAME] [PERSON_NAME] [PERSON_NAME] Varma [PERSON_NAME]" at bounding box center [196, 350] width 86 height 21
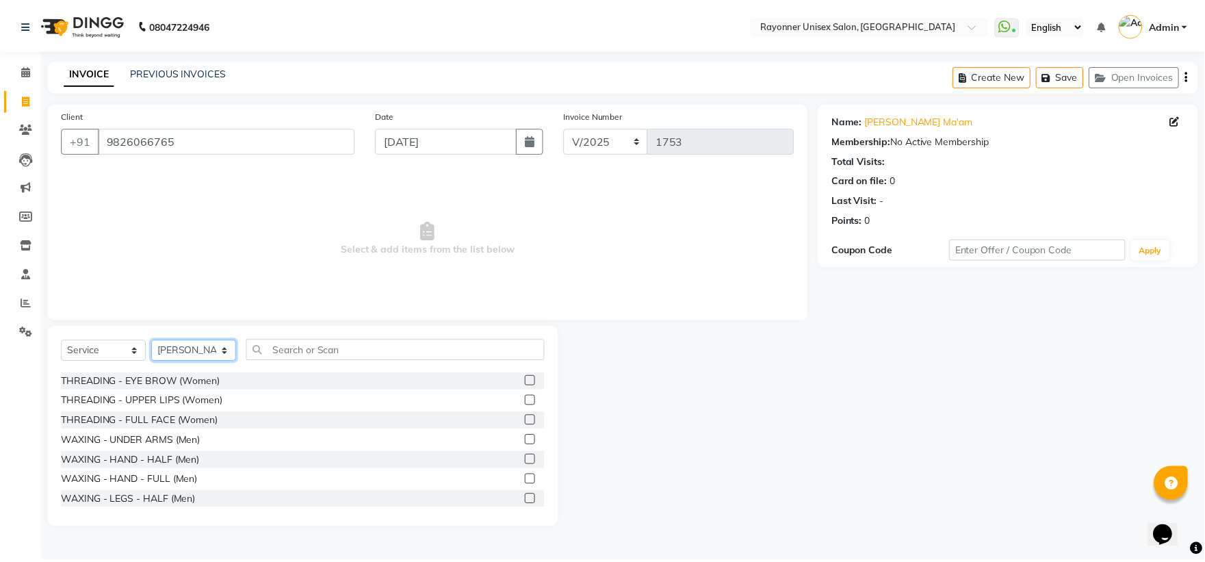
scroll to position [1900, 0]
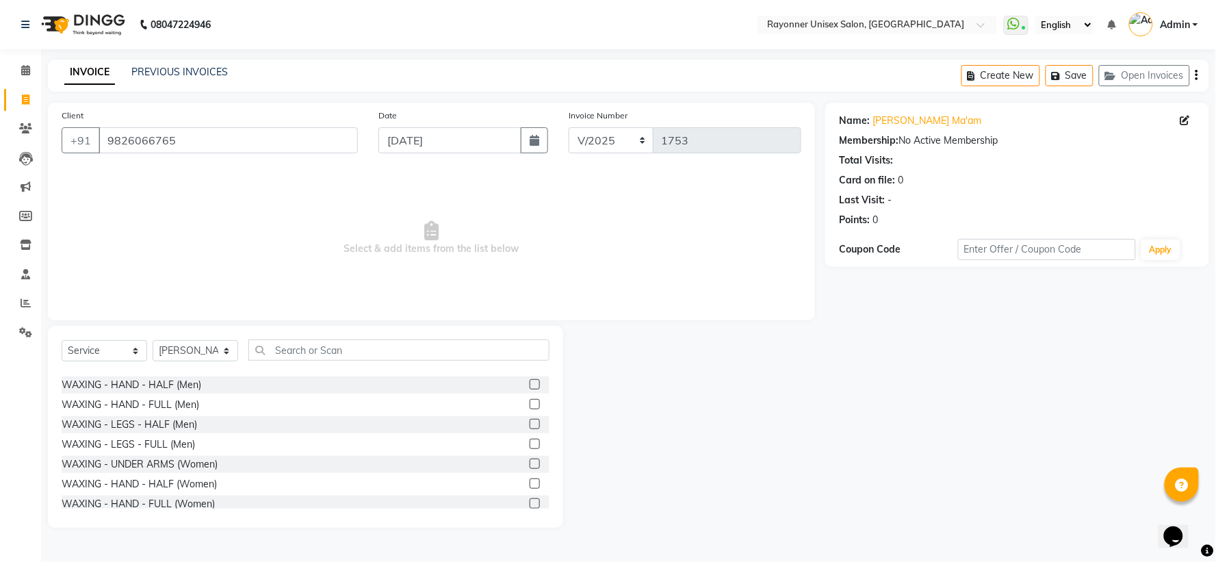
click at [529, 374] on label at bounding box center [534, 463] width 10 height 10
click at [529, 374] on input "checkbox" at bounding box center [533, 464] width 9 height 9
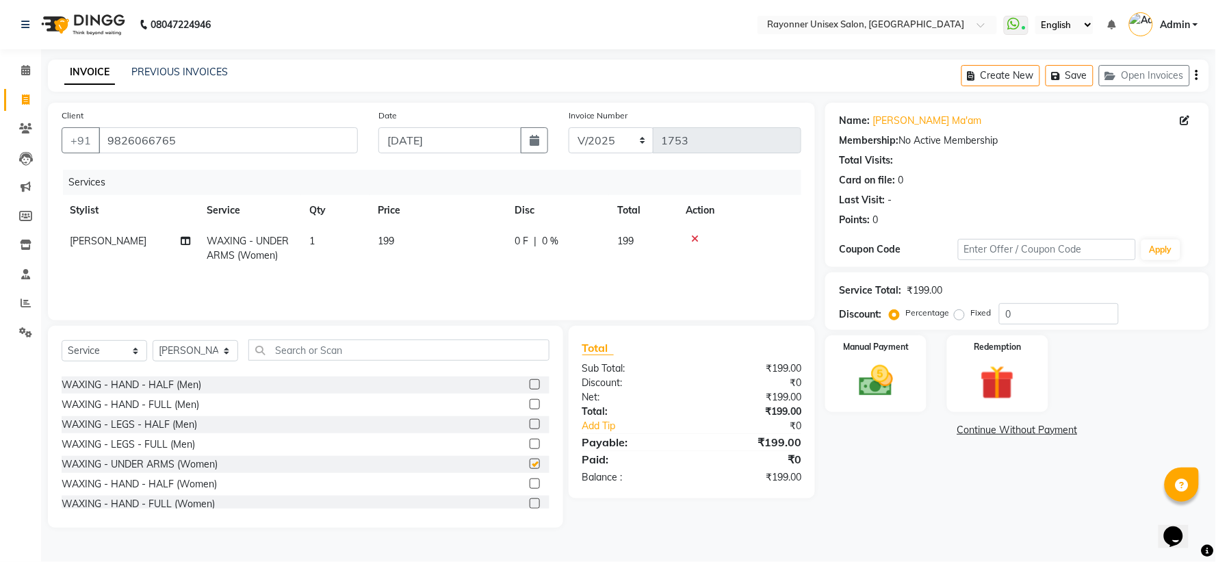
checkbox input "false"
click at [529, 374] on label at bounding box center [534, 503] width 10 height 10
click at [529, 374] on input "checkbox" at bounding box center [533, 503] width 9 height 9
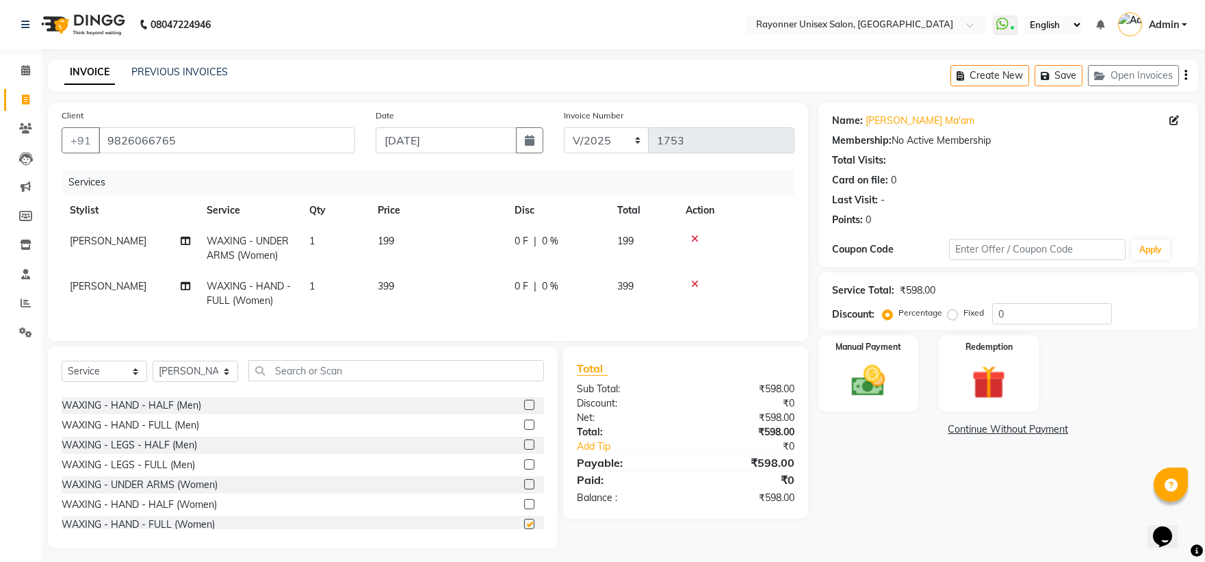
checkbox input "false"
click at [524, 374] on label at bounding box center [529, 467] width 10 height 10
click at [524, 374] on input "checkbox" at bounding box center [528, 468] width 9 height 9
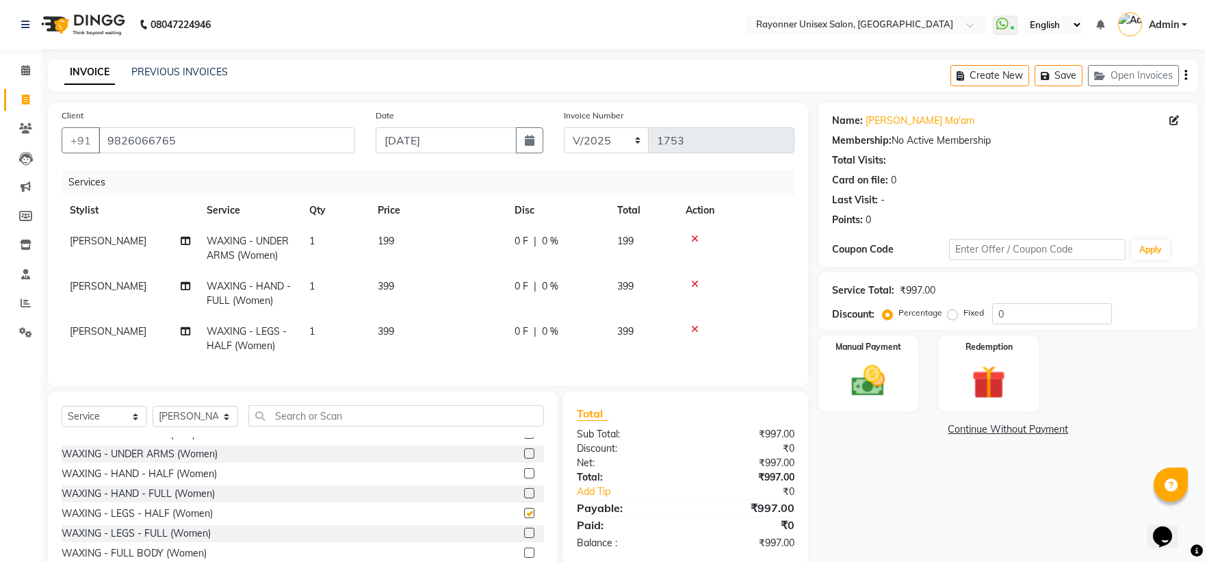
checkbox input "false"
click at [221, 374] on select "Select Stylist [PERSON_NAME] [PERSON_NAME] [PERSON_NAME] Varma [PERSON_NAME]" at bounding box center [196, 416] width 86 height 21
select select "60343"
click at [153, 374] on select "Select Stylist [PERSON_NAME] [PERSON_NAME] [PERSON_NAME] Varma [PERSON_NAME]" at bounding box center [196, 416] width 86 height 21
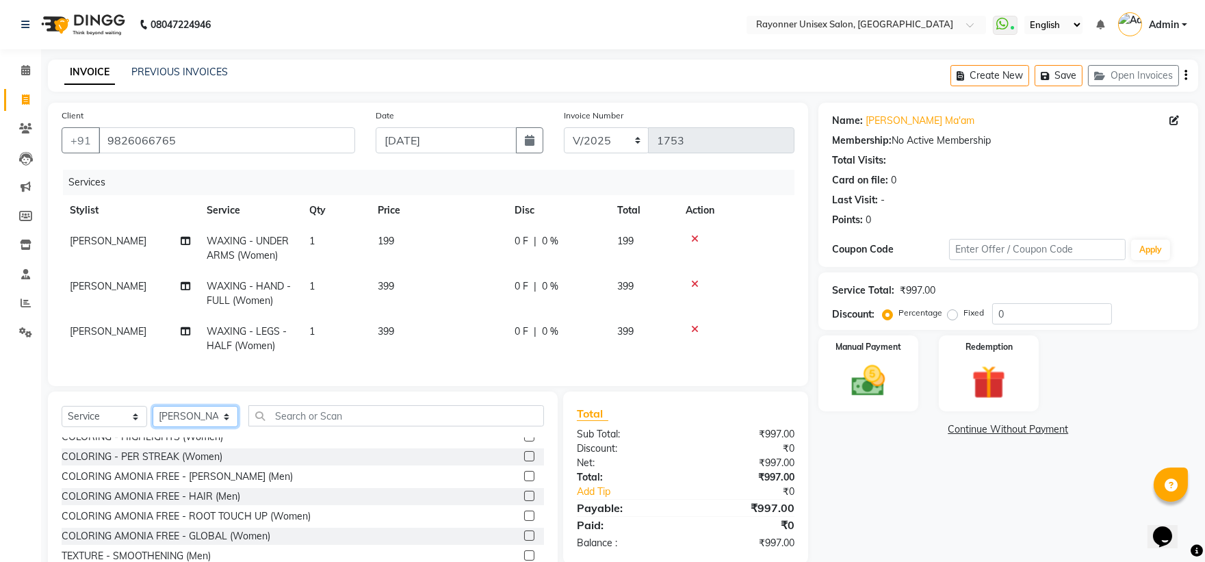
scroll to position [1064, 0]
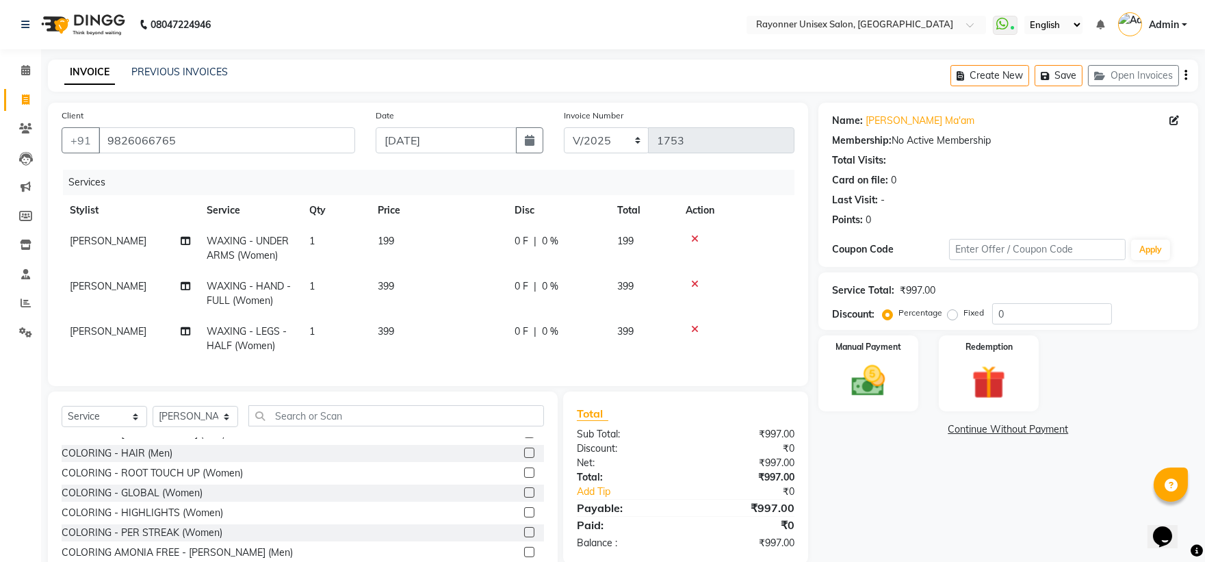
click at [524, 374] on label at bounding box center [529, 472] width 10 height 10
click at [524, 374] on input "checkbox" at bounding box center [528, 473] width 9 height 9
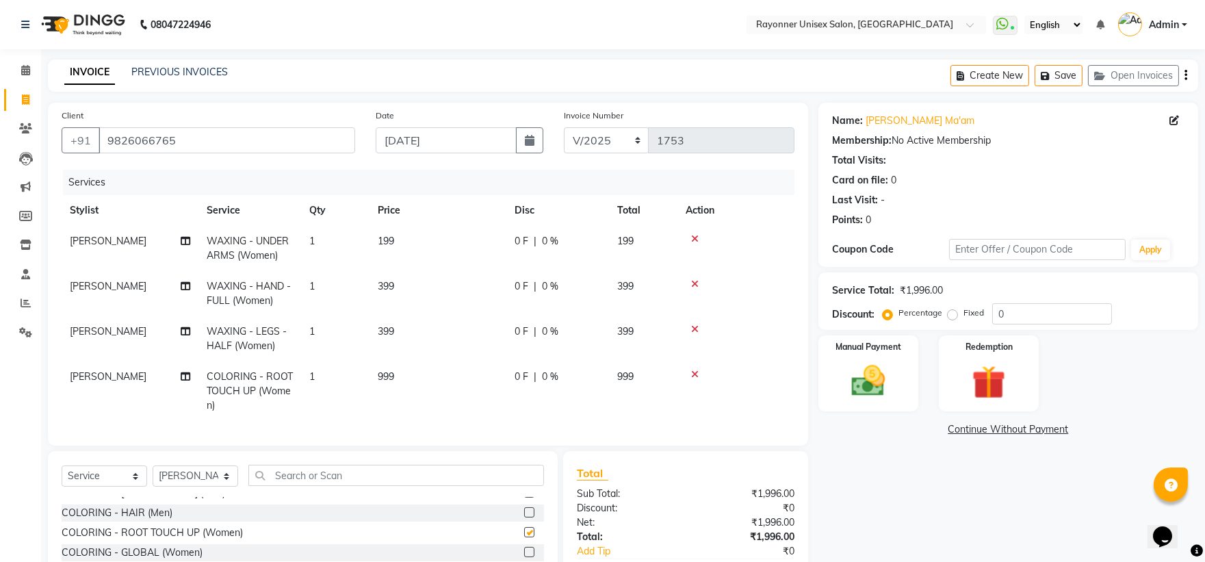
checkbox input "false"
click at [654, 305] on input "0" at bounding box center [1052, 313] width 120 height 21
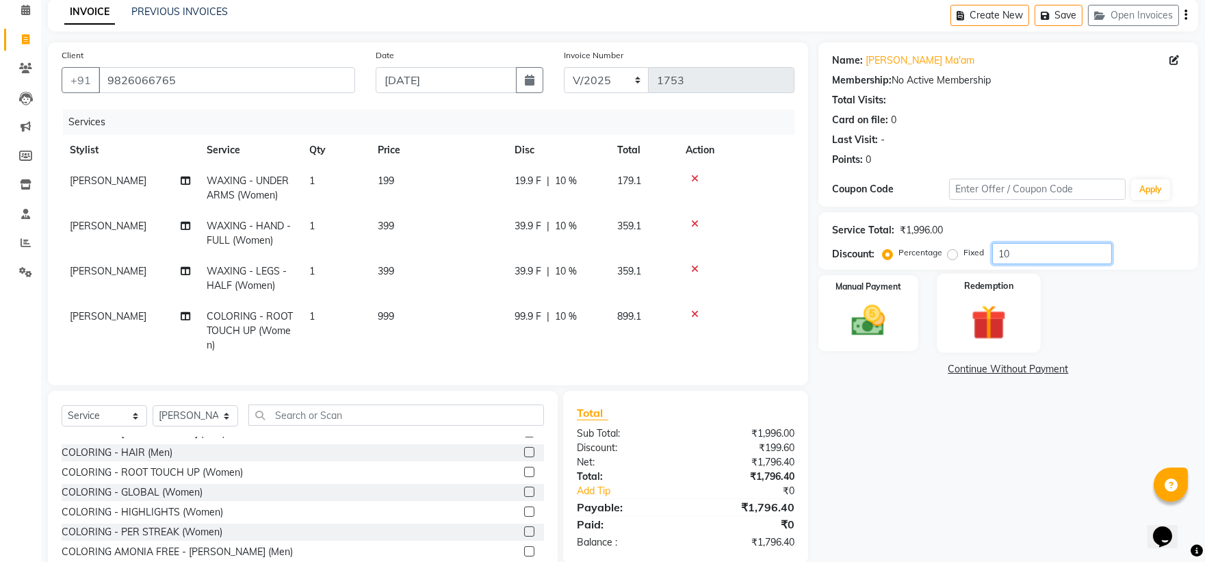
scroll to position [123, 0]
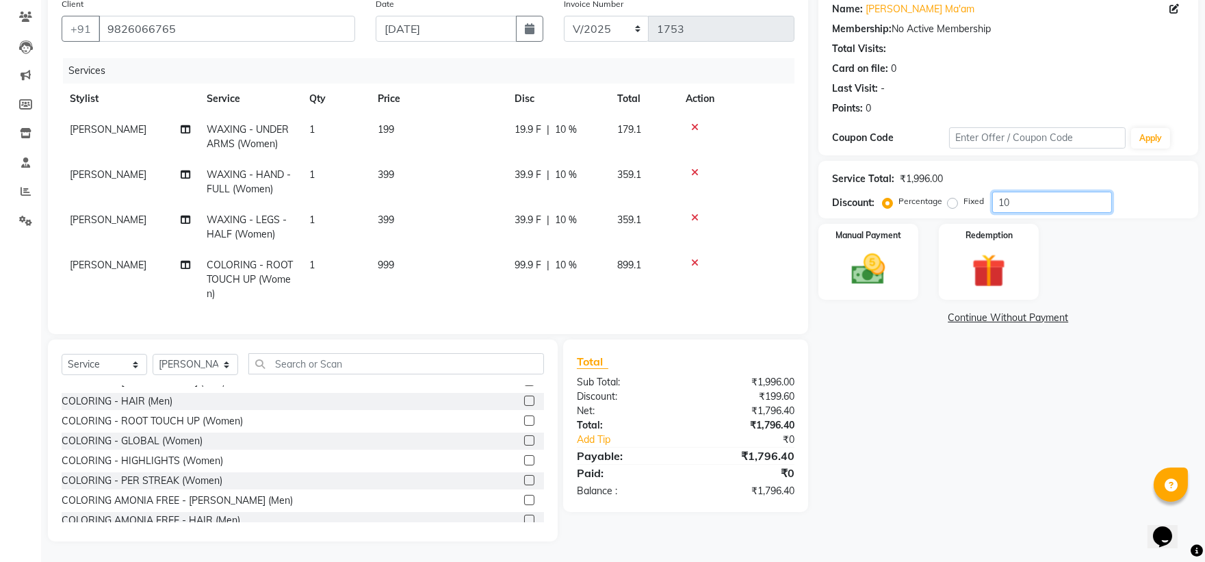
type input "10"
click at [654, 318] on div "Name: [PERSON_NAME] Ma'am Membership: No Active Membership Total Visits: Card o…" at bounding box center [1013, 266] width 390 height 550
click at [654, 272] on img at bounding box center [867, 269] width 57 height 40
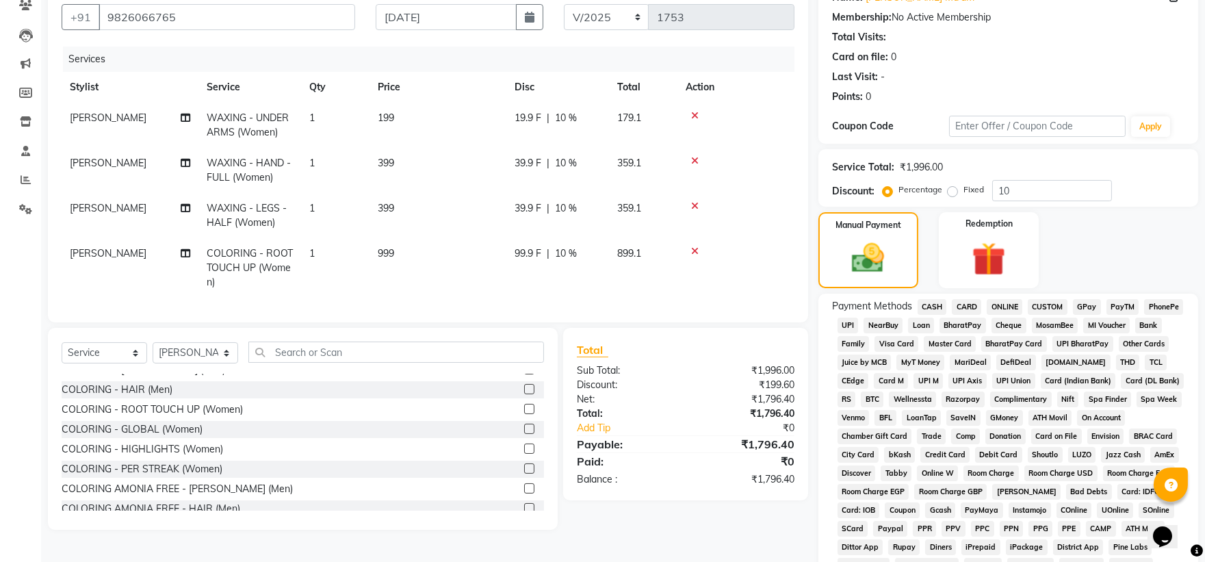
click at [654, 299] on span "ONLINE" at bounding box center [1004, 307] width 36 height 16
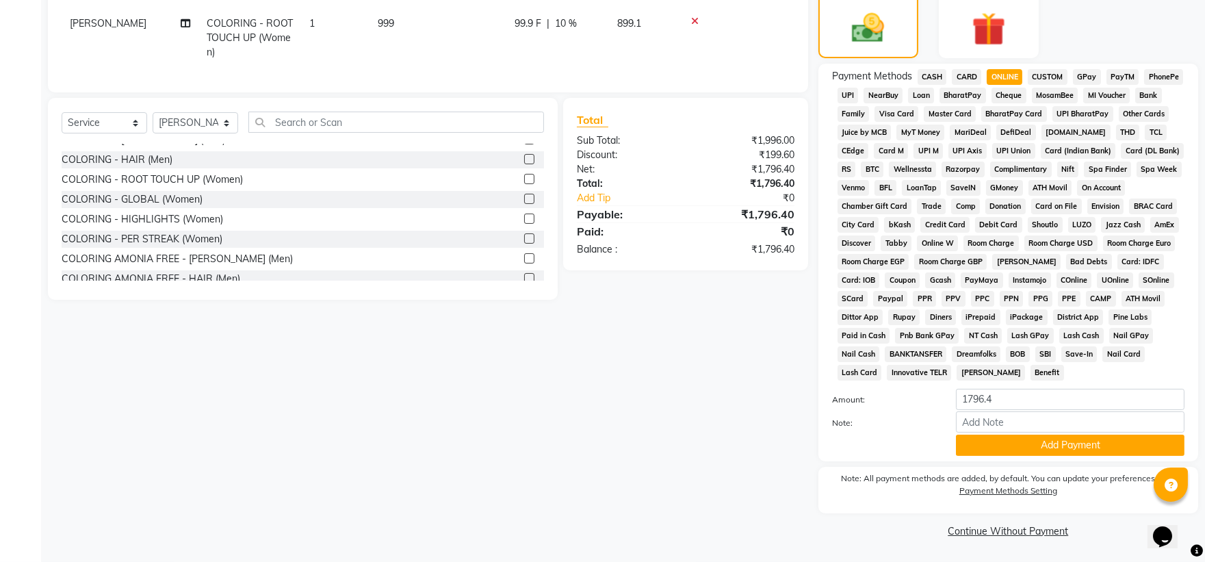
scroll to position [356, 0]
click at [654, 374] on button "Add Payment" at bounding box center [1070, 444] width 228 height 21
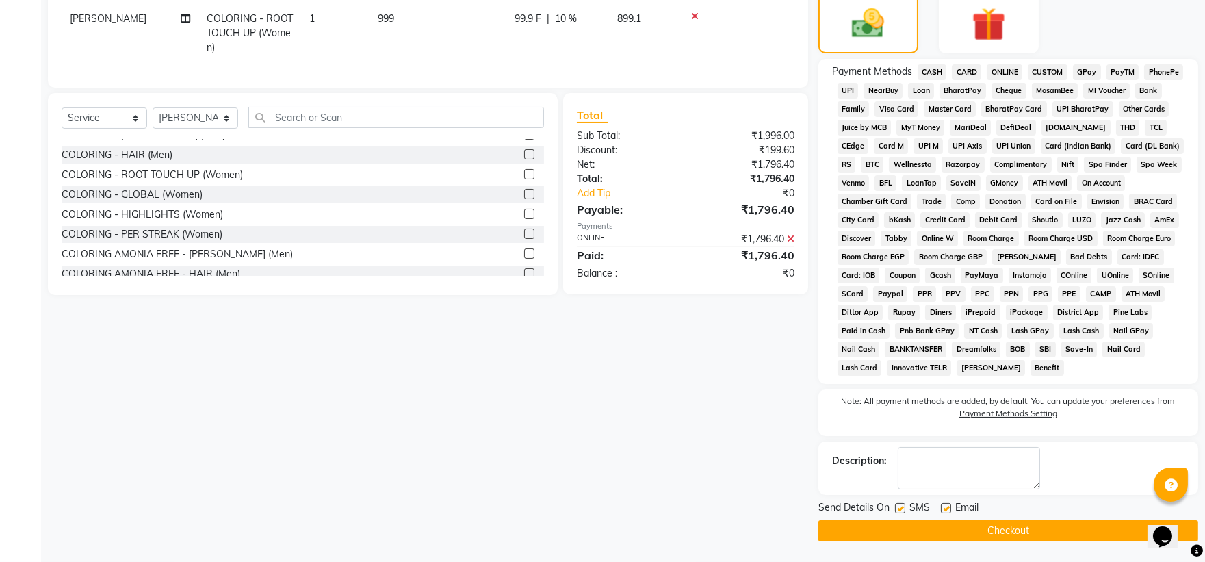
scroll to position [360, 0]
click at [654, 374] on button "Checkout" at bounding box center [1008, 530] width 380 height 21
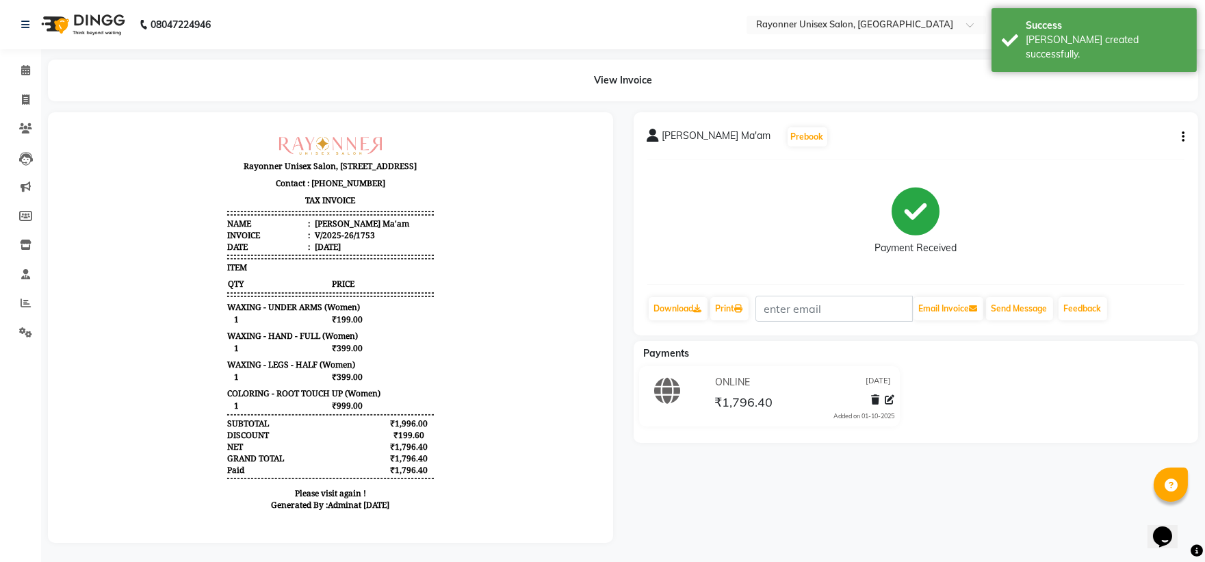
click at [654, 374] on div "[PERSON_NAME] Ma'am Prebook Payment Received Download Print Email Invoice Send …" at bounding box center [916, 327] width 586 height 430
click at [28, 94] on icon at bounding box center [26, 99] width 8 height 10
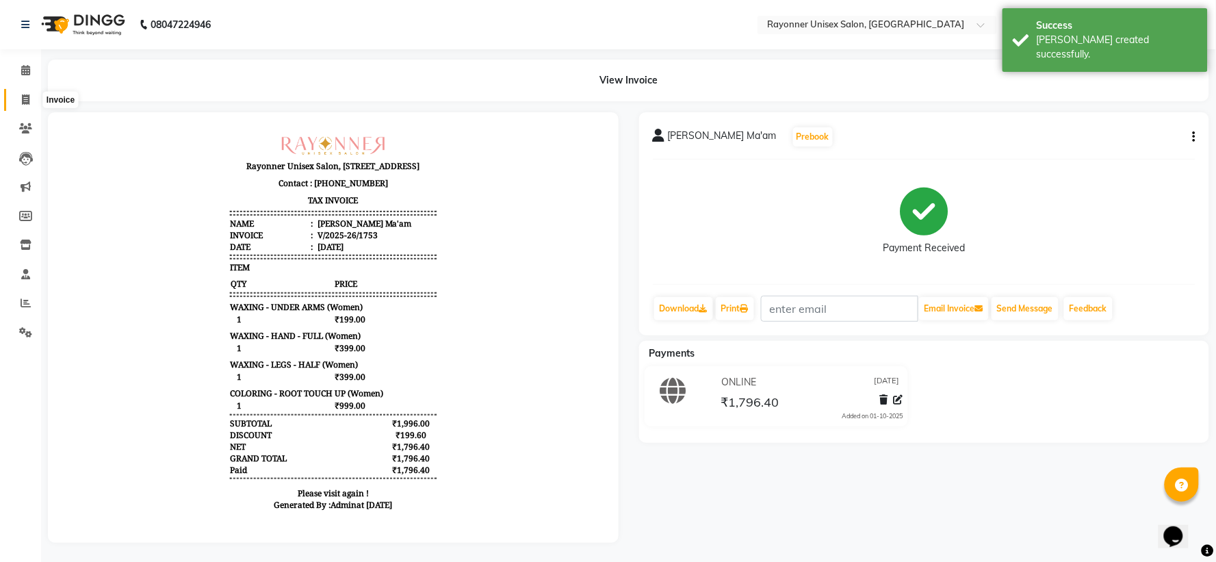
select select "5201"
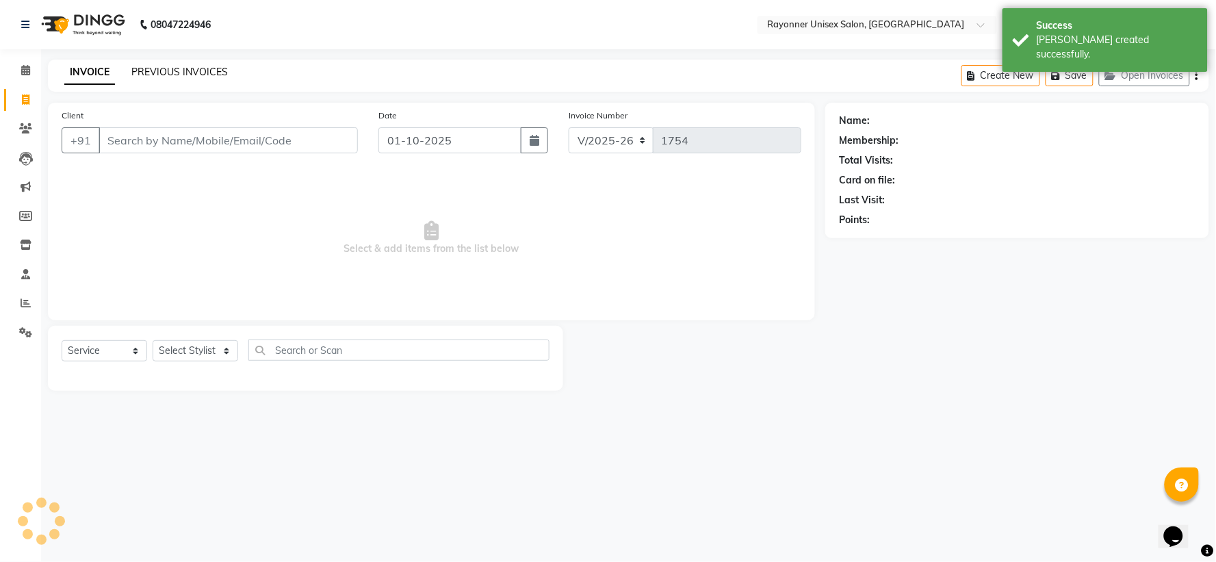
select select "P"
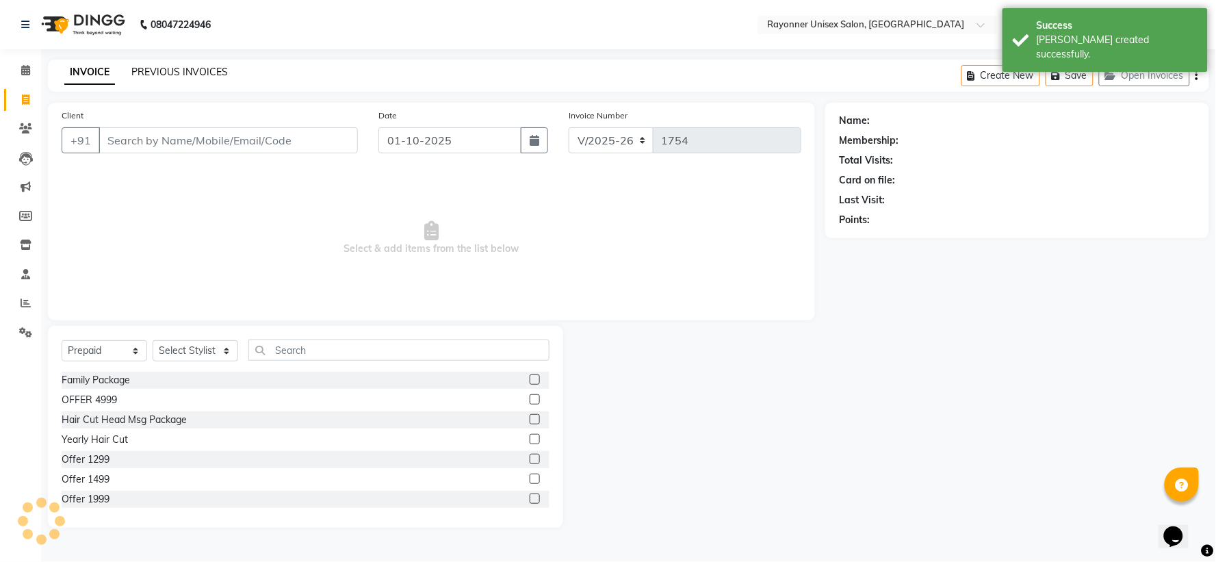
click at [185, 66] on link "PREVIOUS INVOICES" at bounding box center [179, 72] width 96 height 12
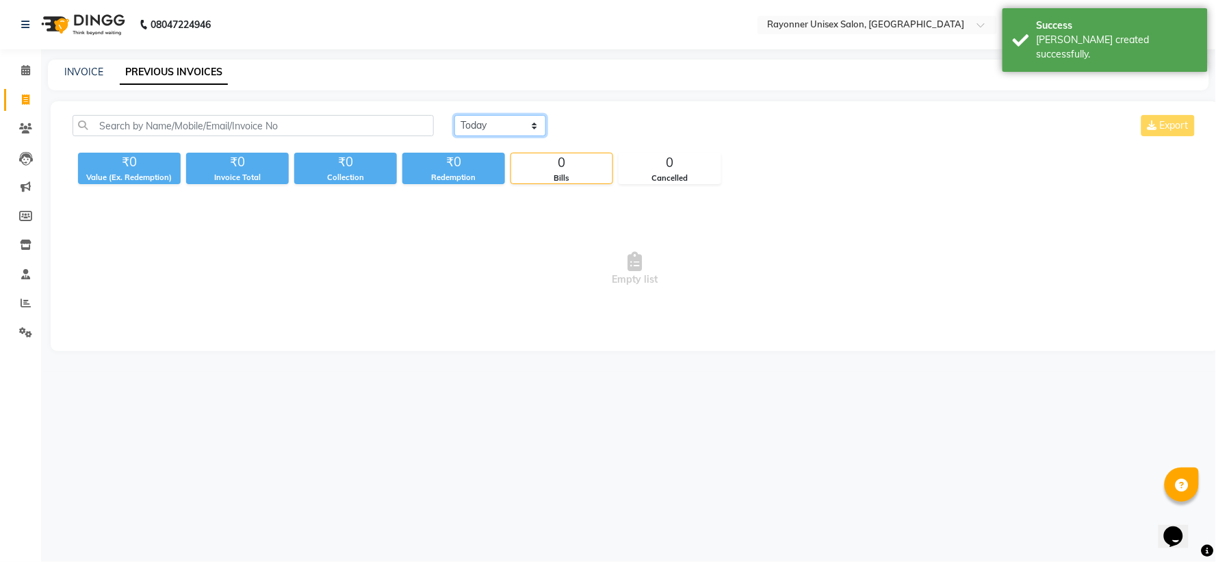
click at [531, 126] on select "[DATE] [DATE] Custom Range" at bounding box center [500, 125] width 92 height 21
select select "[DATE]"
click at [454, 115] on select "[DATE] [DATE] Custom Range" at bounding box center [500, 125] width 92 height 21
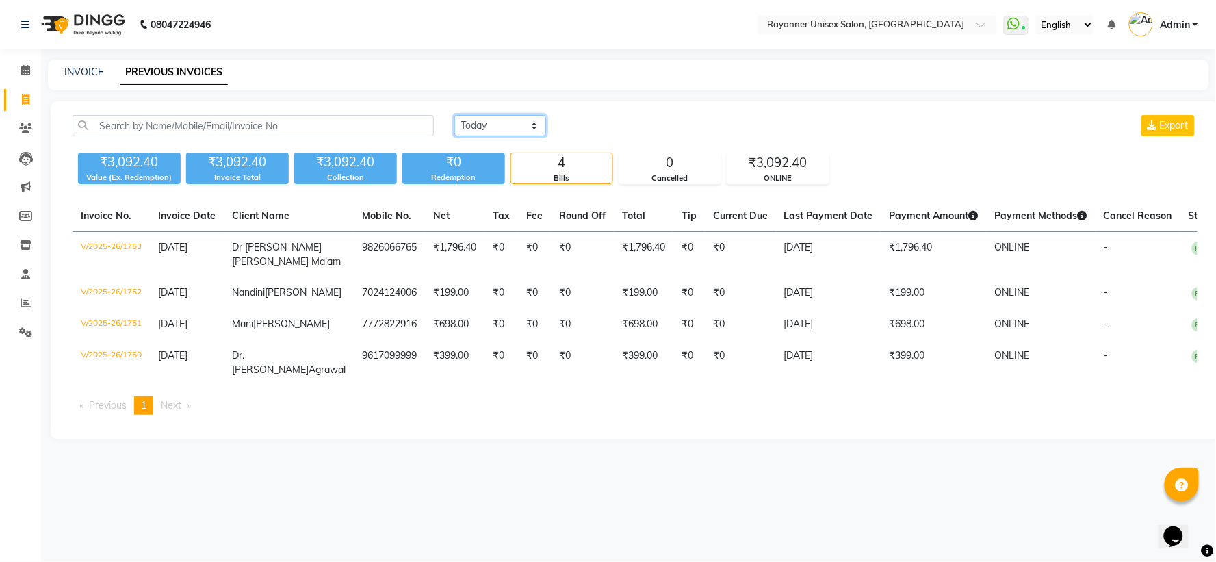
click at [536, 123] on select "[DATE] [DATE] Custom Range" at bounding box center [500, 125] width 92 height 21
click at [83, 73] on link "INVOICE" at bounding box center [83, 72] width 39 height 12
select select "service"
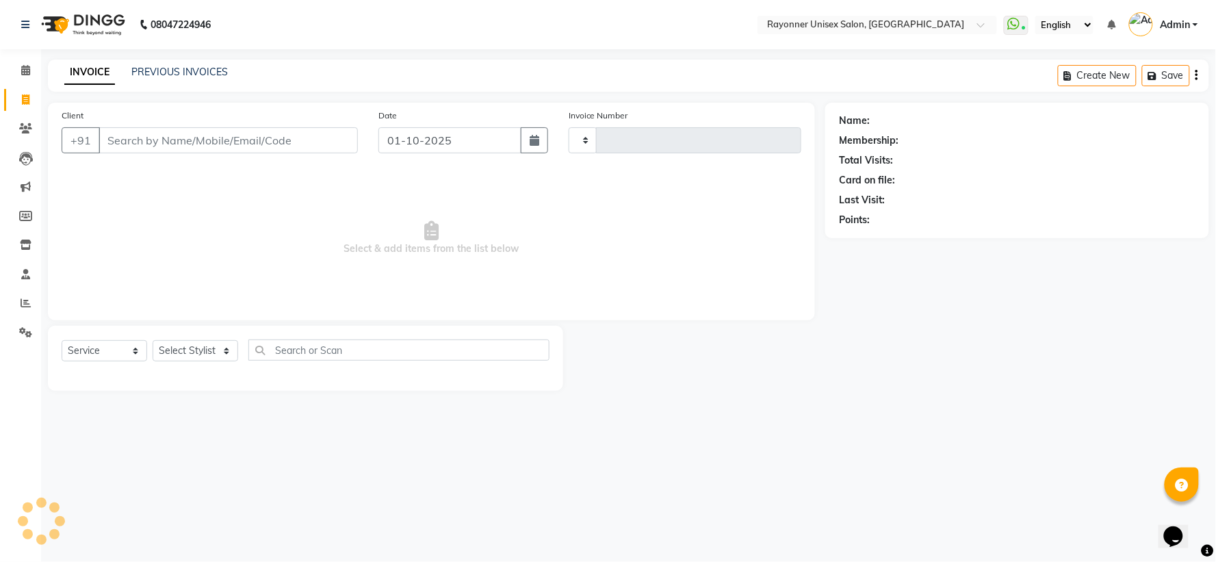
type input "1754"
select select "5201"
select select "P"
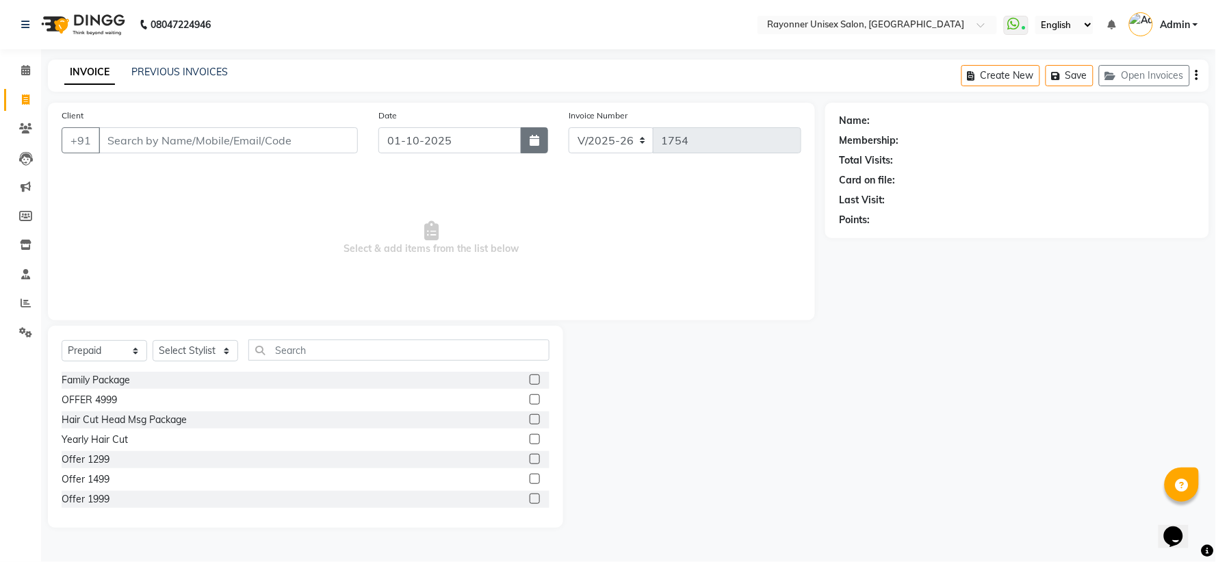
click at [527, 138] on button "button" at bounding box center [534, 140] width 27 height 26
select select "10"
select select "2025"
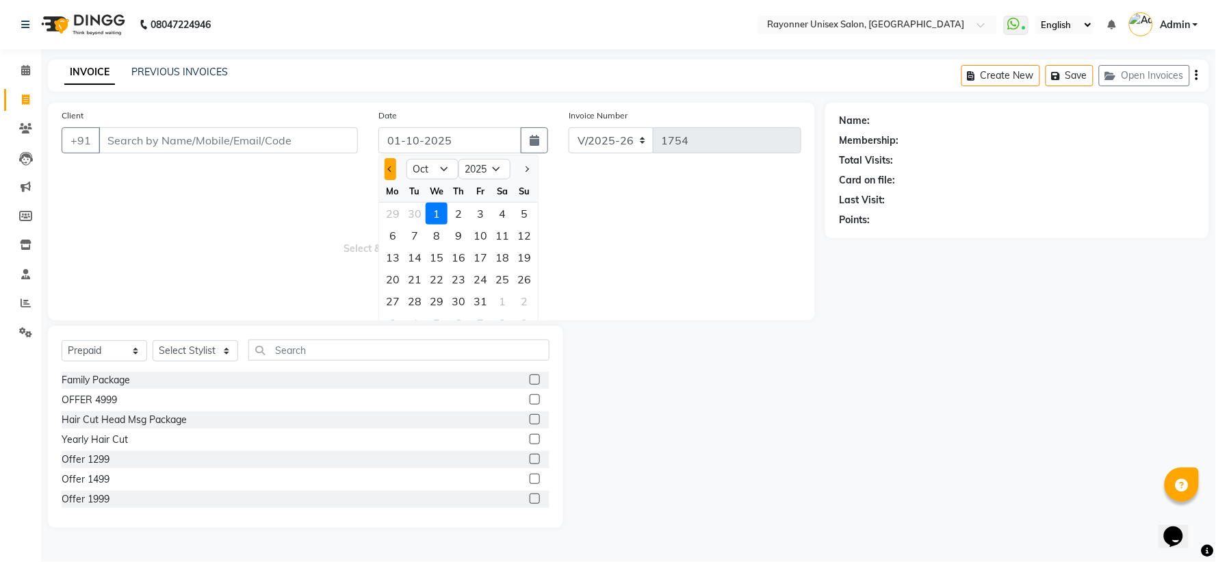
click at [390, 172] on button "Previous month" at bounding box center [390, 169] width 12 height 22
select select "9"
click at [409, 299] on div "30" at bounding box center [415, 301] width 22 height 22
type input "[DATE]"
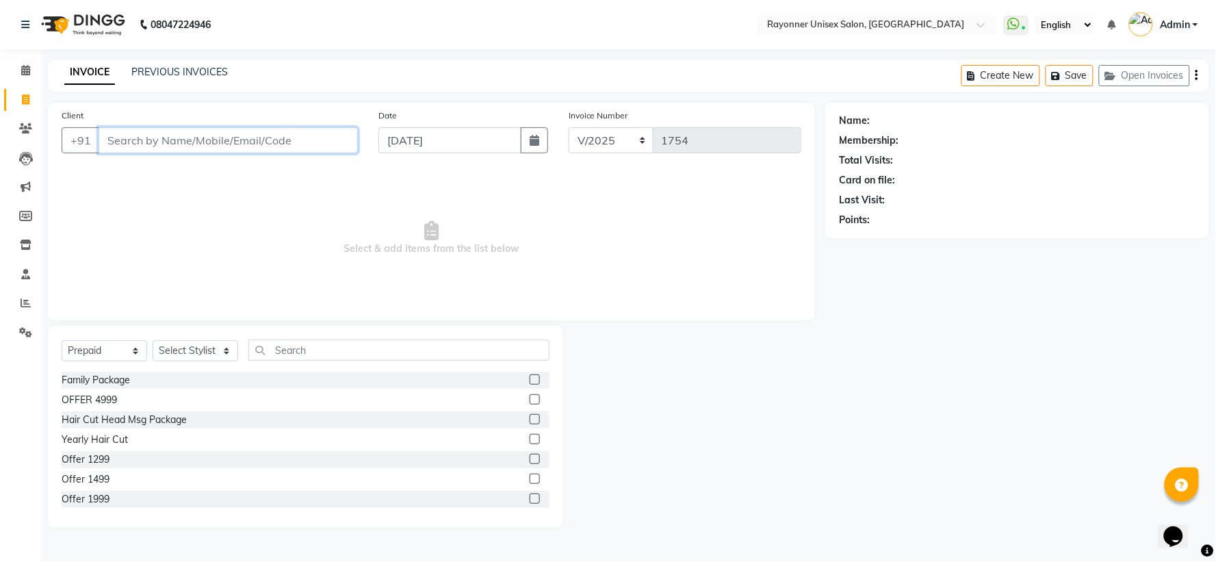
click at [174, 149] on input "Client" at bounding box center [228, 140] width 259 height 26
click at [181, 146] on input "Client" at bounding box center [228, 140] width 259 height 26
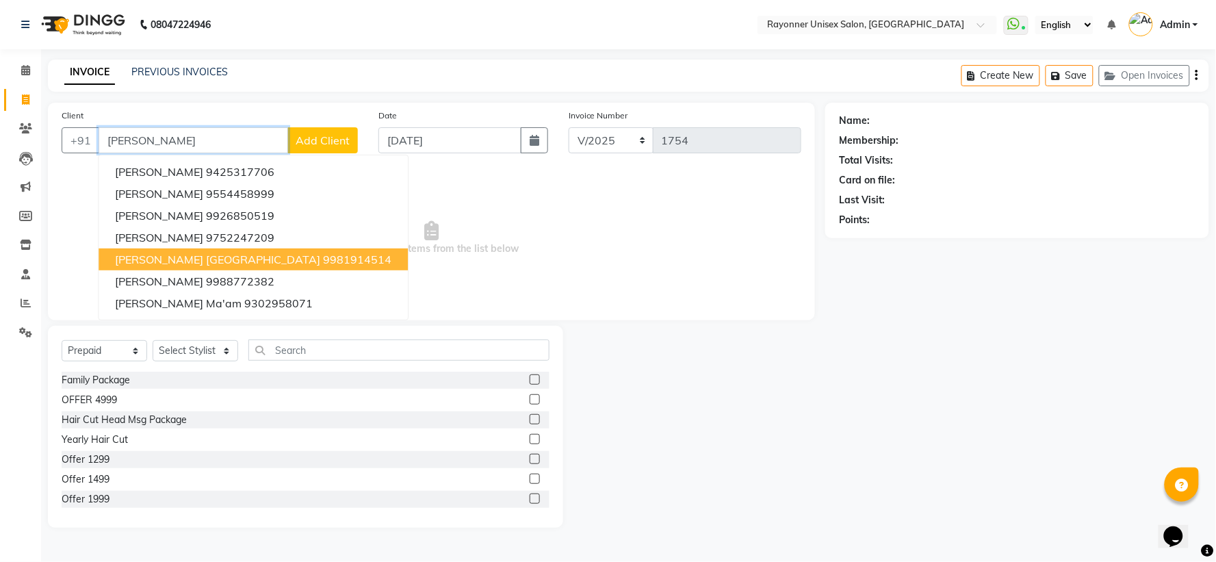
click at [323, 254] on ngb-highlight "9981914514" at bounding box center [357, 259] width 68 height 14
type input "9981914514"
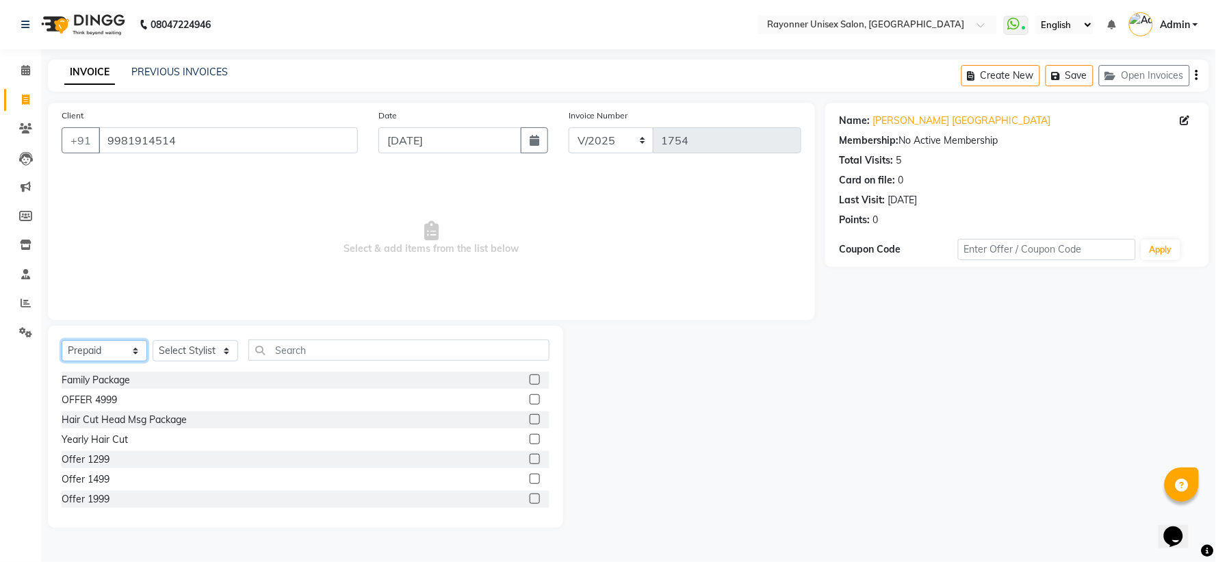
click at [135, 352] on select "Select Service Product Membership Package Voucher Prepaid Gift Card" at bounding box center [105, 350] width 86 height 21
select select "service"
click at [62, 341] on select "Select Service Product Membership Package Voucher Prepaid Gift Card" at bounding box center [105, 350] width 86 height 21
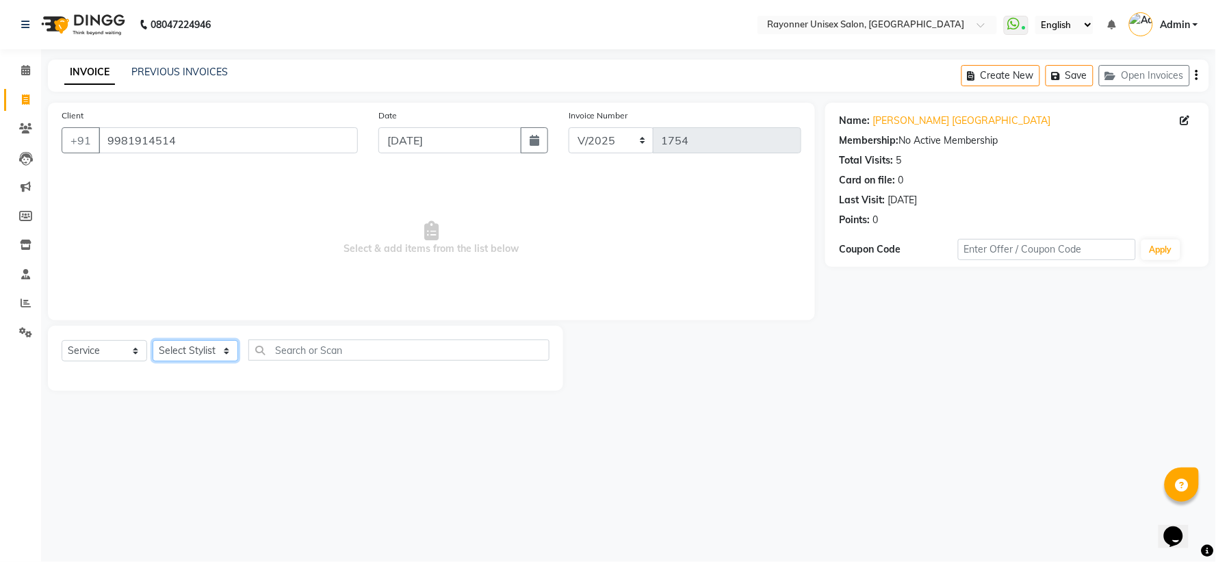
click at [224, 354] on select "Select Stylist [PERSON_NAME] [PERSON_NAME] [PERSON_NAME] Varma [PERSON_NAME]" at bounding box center [196, 350] width 86 height 21
select select "69701"
click at [153, 341] on select "Select Stylist [PERSON_NAME] [PERSON_NAME] [PERSON_NAME] Varma [PERSON_NAME]" at bounding box center [196, 350] width 86 height 21
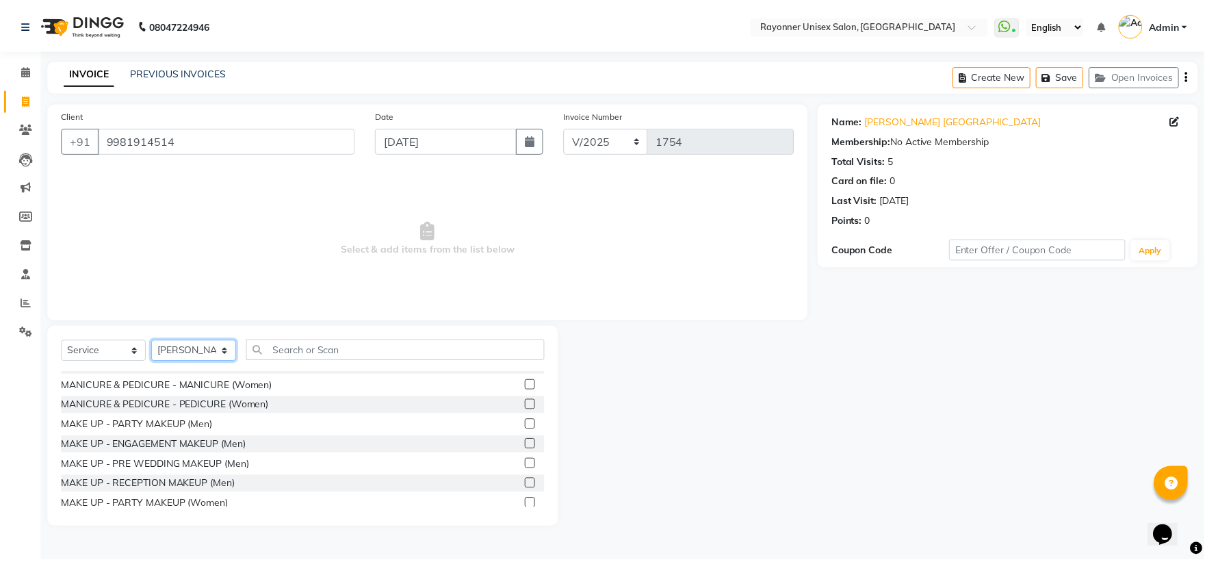
scroll to position [2812, 0]
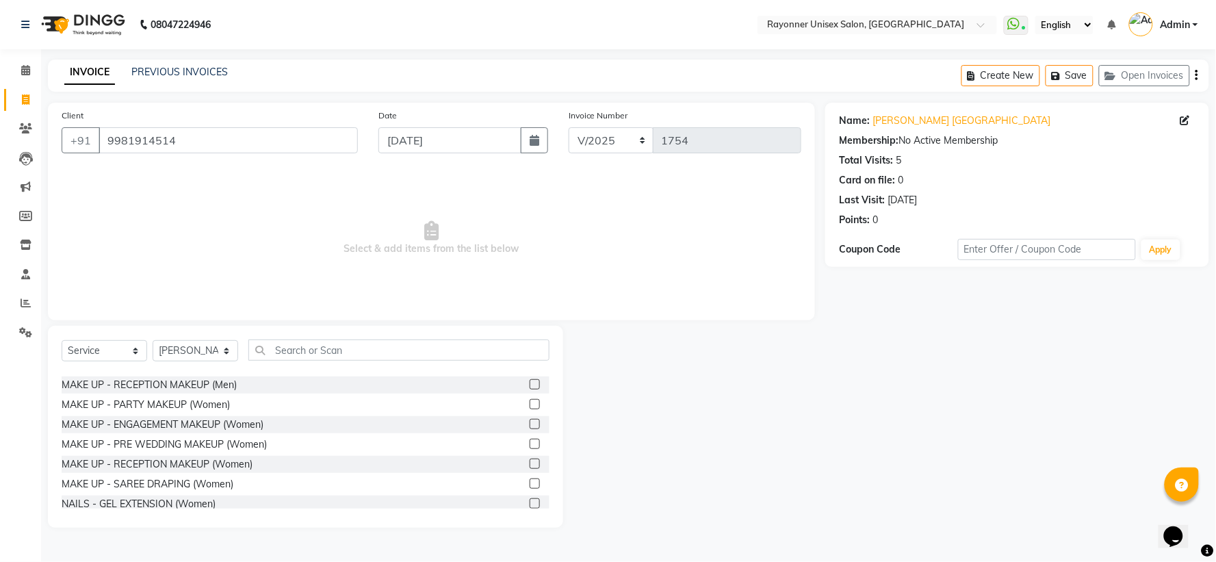
click at [529, 374] on label at bounding box center [534, 404] width 10 height 10
click at [529, 374] on input "checkbox" at bounding box center [533, 404] width 9 height 9
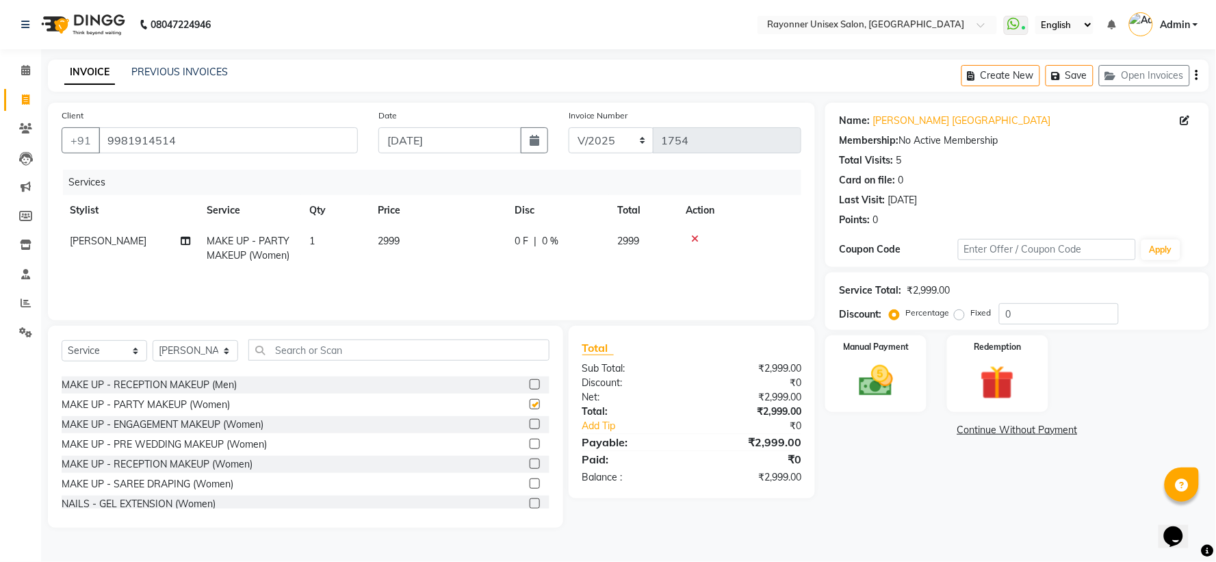
checkbox input "false"
click at [406, 235] on td "2999" at bounding box center [437, 248] width 137 height 45
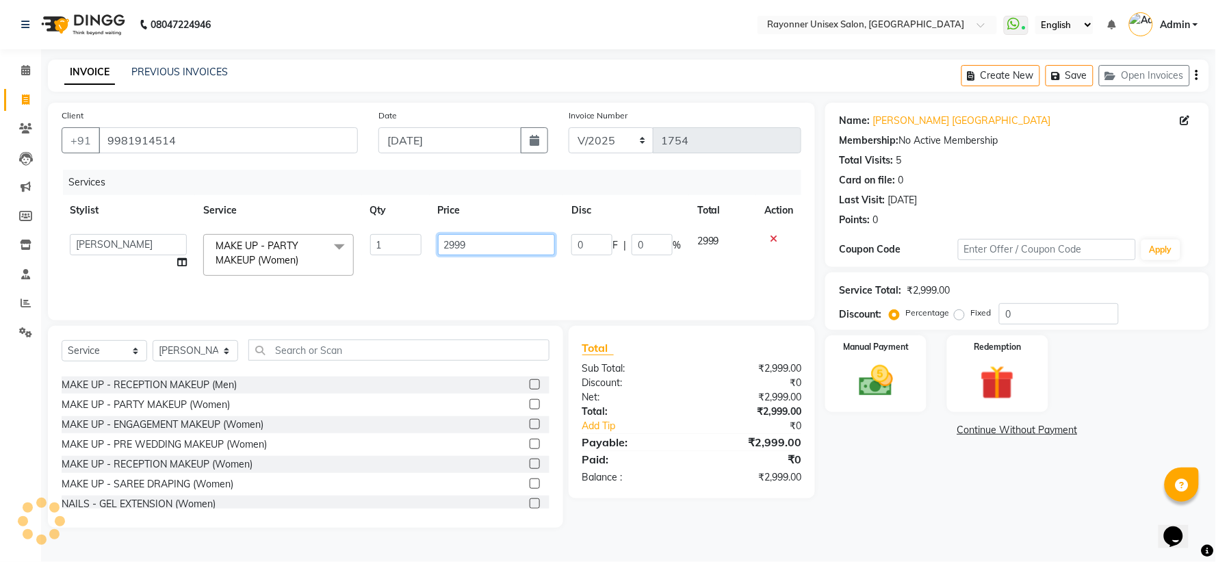
click at [448, 241] on input "2999" at bounding box center [496, 244] width 117 height 21
type input "999"
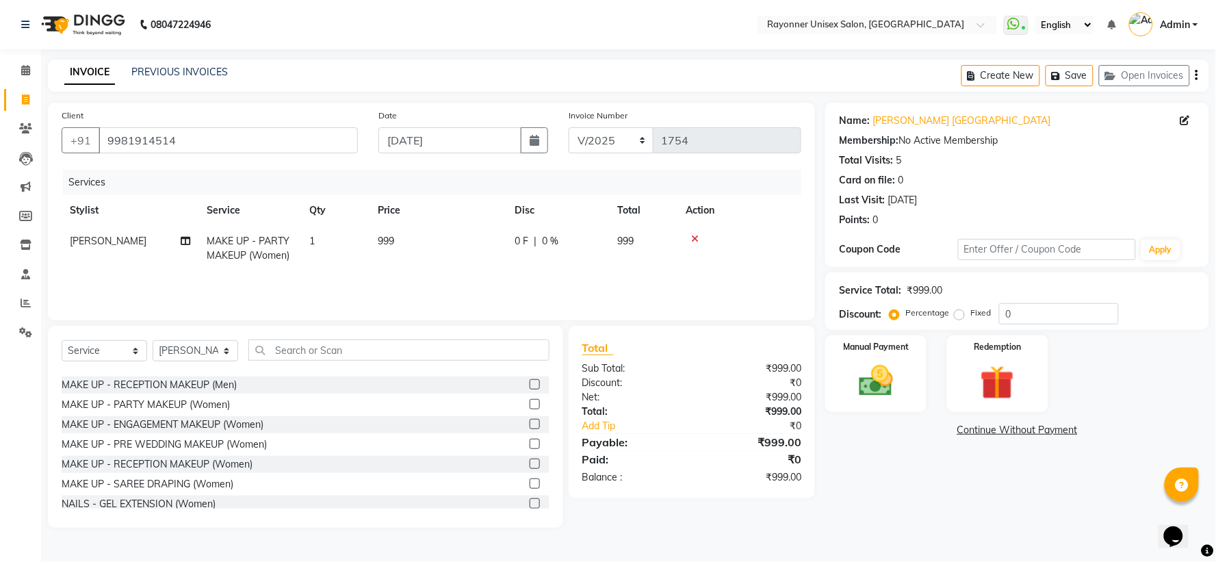
click at [319, 233] on td "1" at bounding box center [335, 248] width 68 height 45
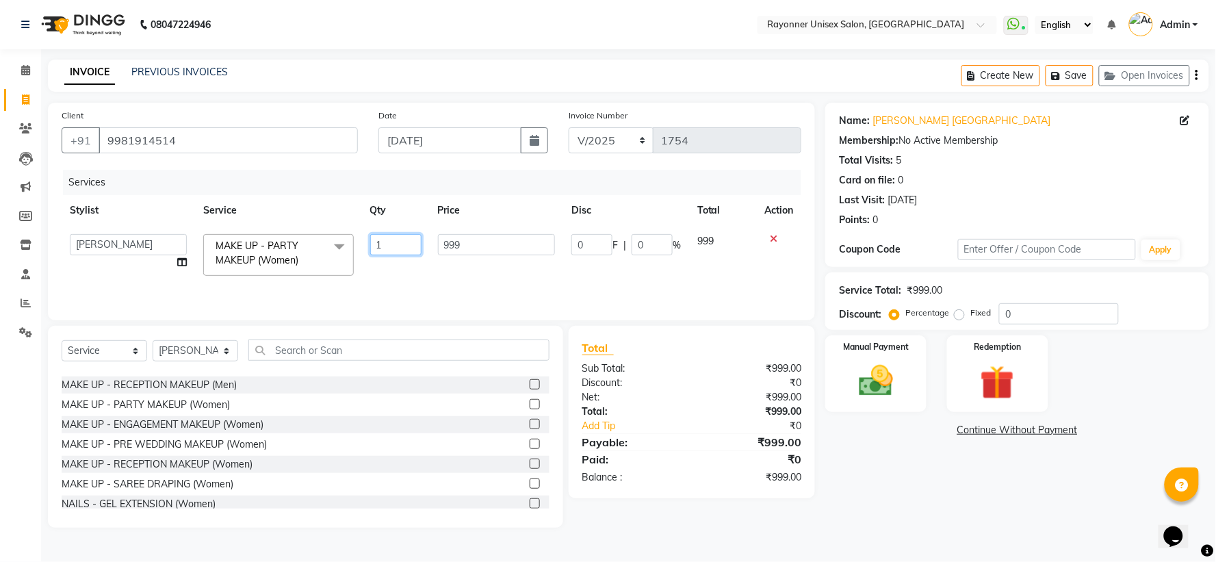
click at [388, 243] on input "1" at bounding box center [395, 244] width 51 height 21
type input "2"
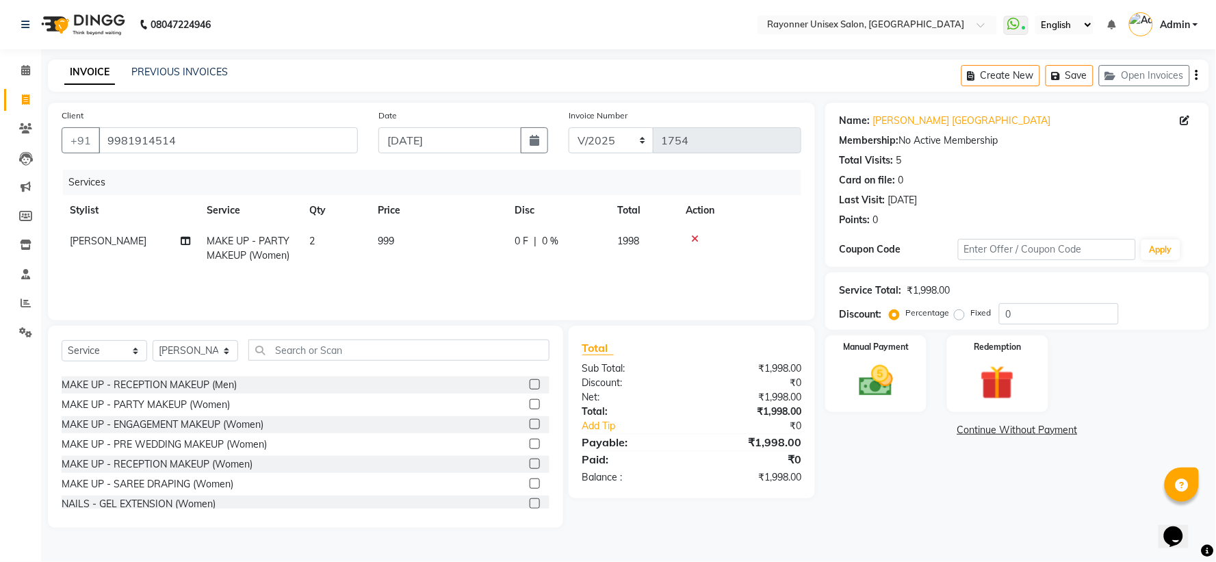
click at [181, 263] on td "[PERSON_NAME] Split Commission" at bounding box center [130, 248] width 137 height 45
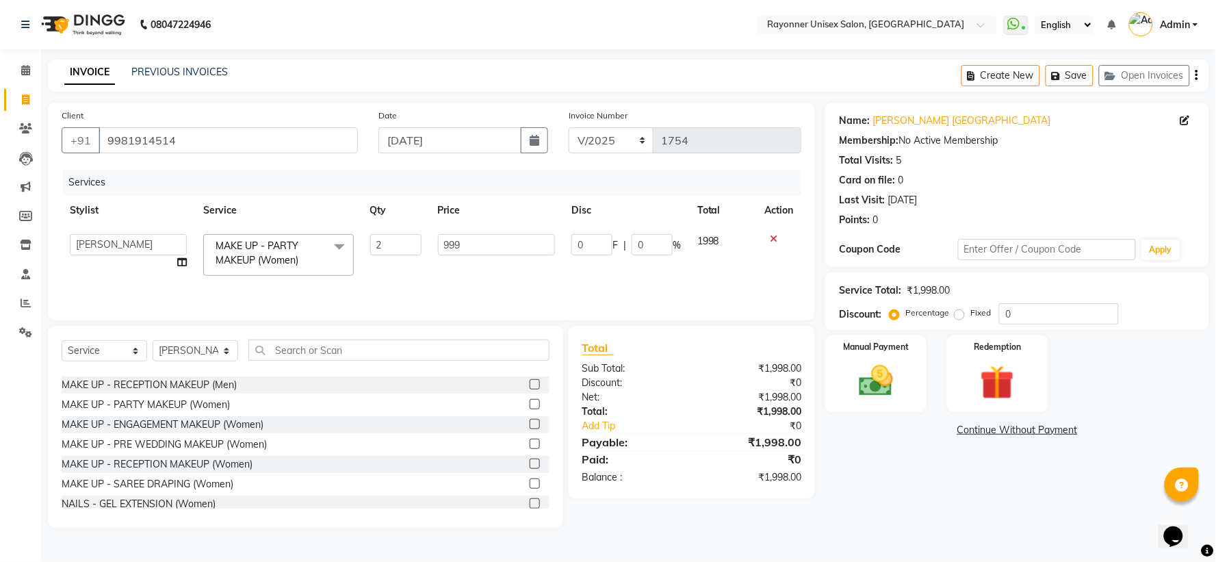
click at [181, 263] on icon at bounding box center [182, 262] width 10 height 10
select select "69701"
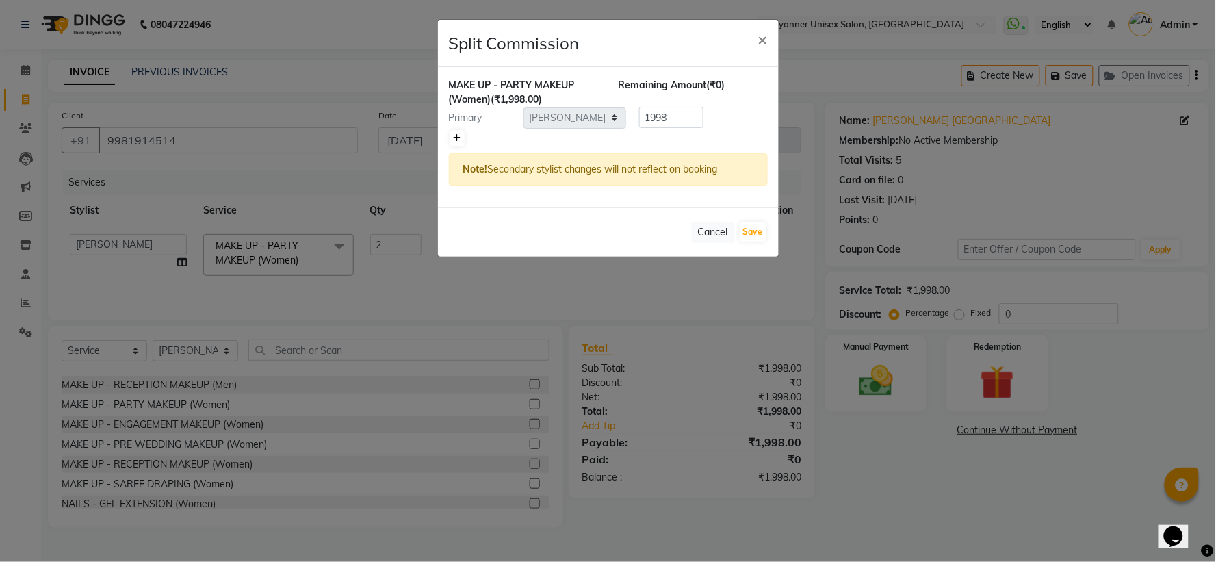
click at [456, 135] on icon at bounding box center [458, 138] width 8 height 8
type input "999"
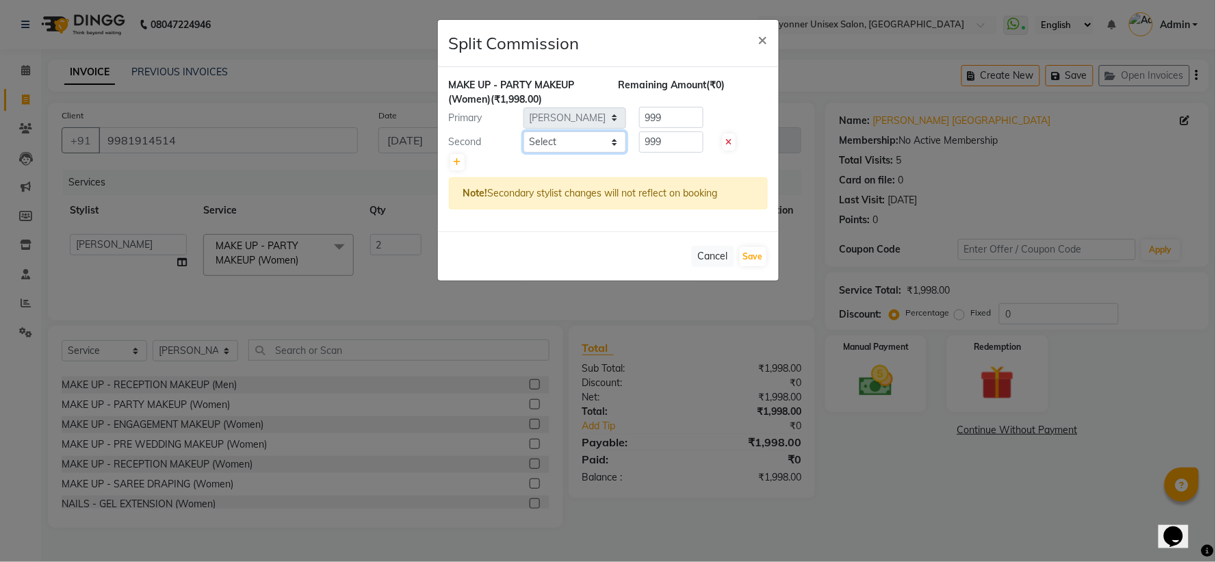
click at [612, 142] on select "Select [PERSON_NAME] [PERSON_NAME] [PERSON_NAME] Varma [PERSON_NAME]" at bounding box center [574, 141] width 103 height 21
select select "72204"
click at [523, 131] on select "Select [PERSON_NAME] [PERSON_NAME] [PERSON_NAME] Varma [PERSON_NAME]" at bounding box center [574, 141] width 103 height 21
click at [654, 254] on button "Save" at bounding box center [753, 256] width 27 height 19
select select "Select"
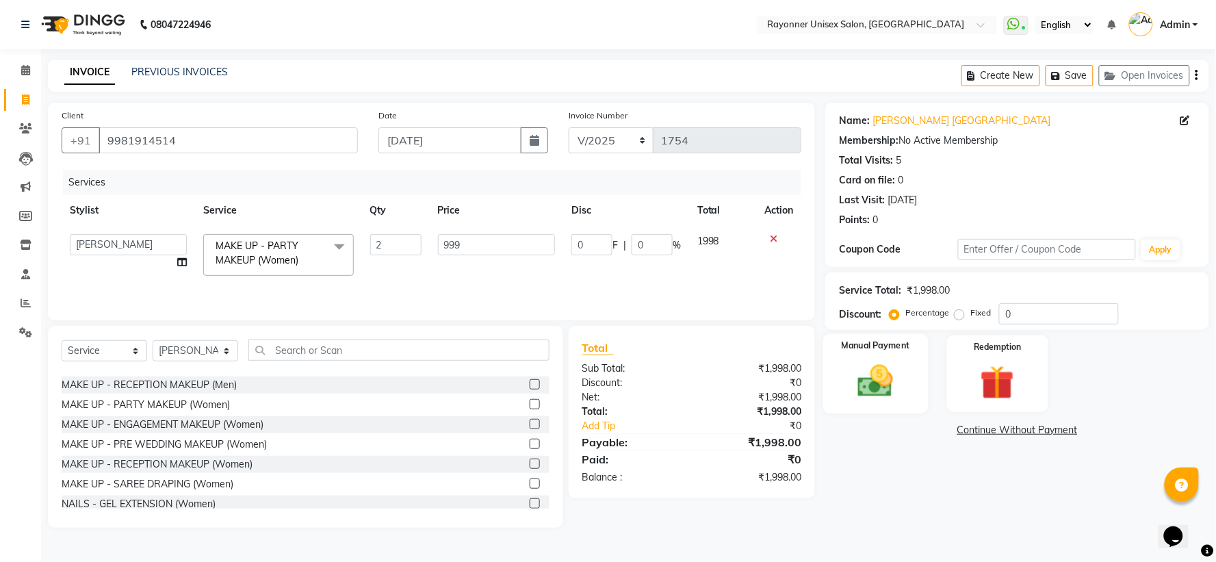
click at [654, 374] on img at bounding box center [875, 381] width 57 height 41
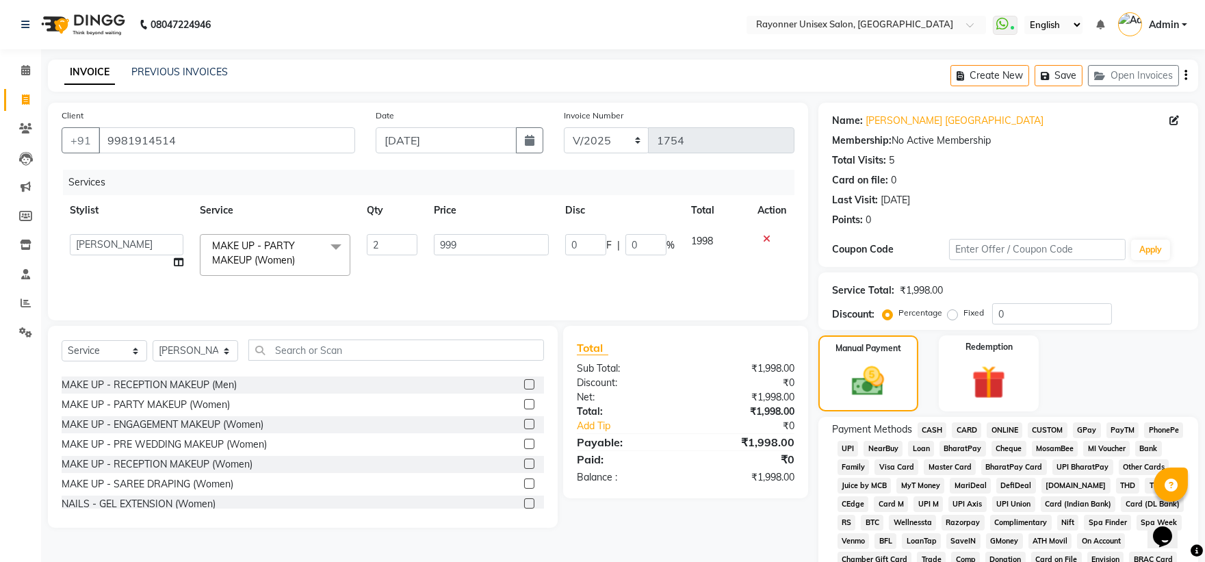
click at [654, 374] on span "ONLINE" at bounding box center [1004, 430] width 36 height 16
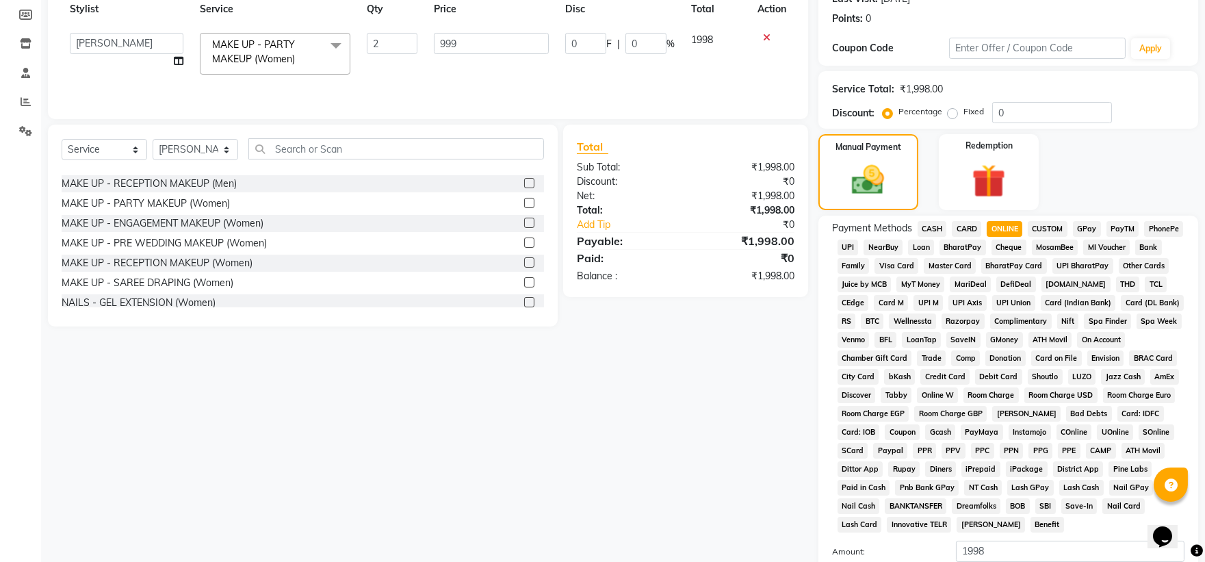
scroll to position [356, 0]
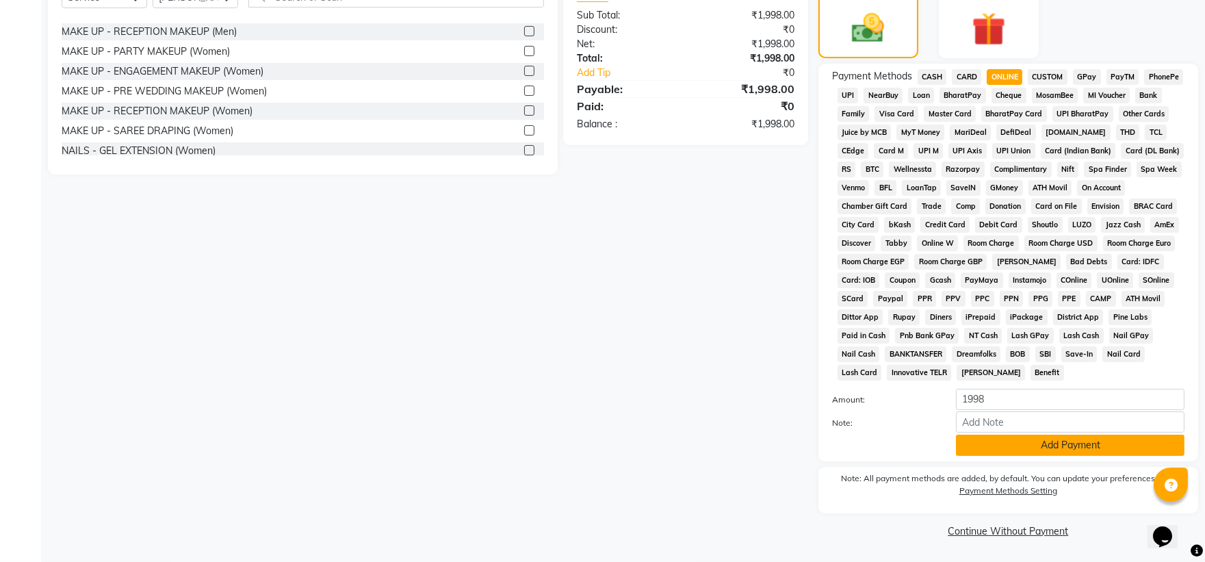
click at [654, 374] on button "Add Payment" at bounding box center [1070, 444] width 228 height 21
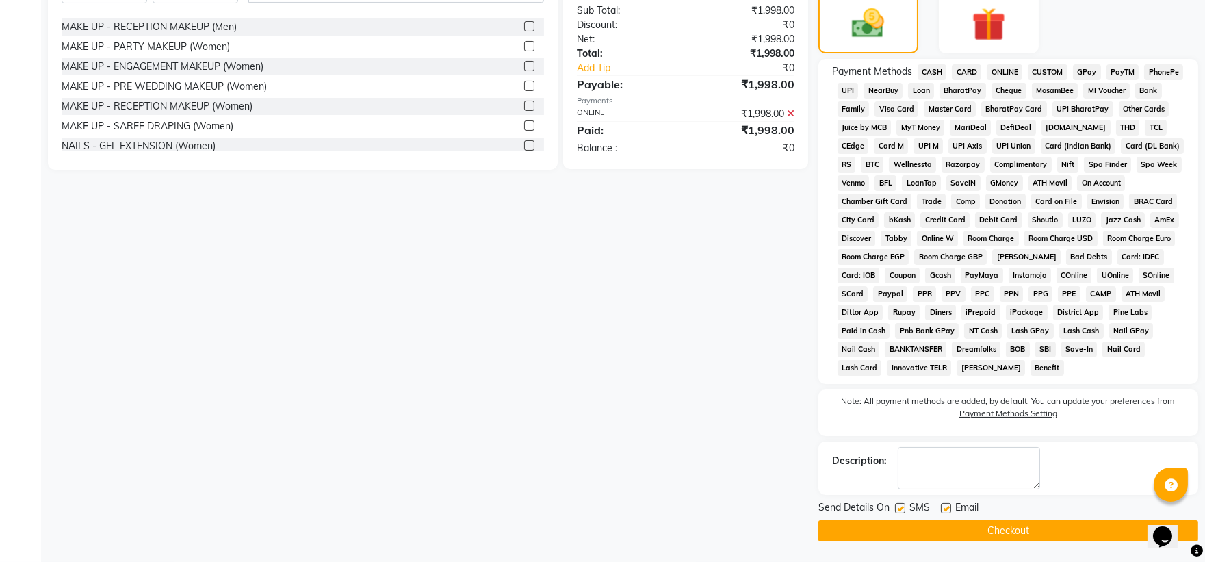
scroll to position [360, 0]
click at [654, 374] on button "Checkout" at bounding box center [1008, 530] width 380 height 21
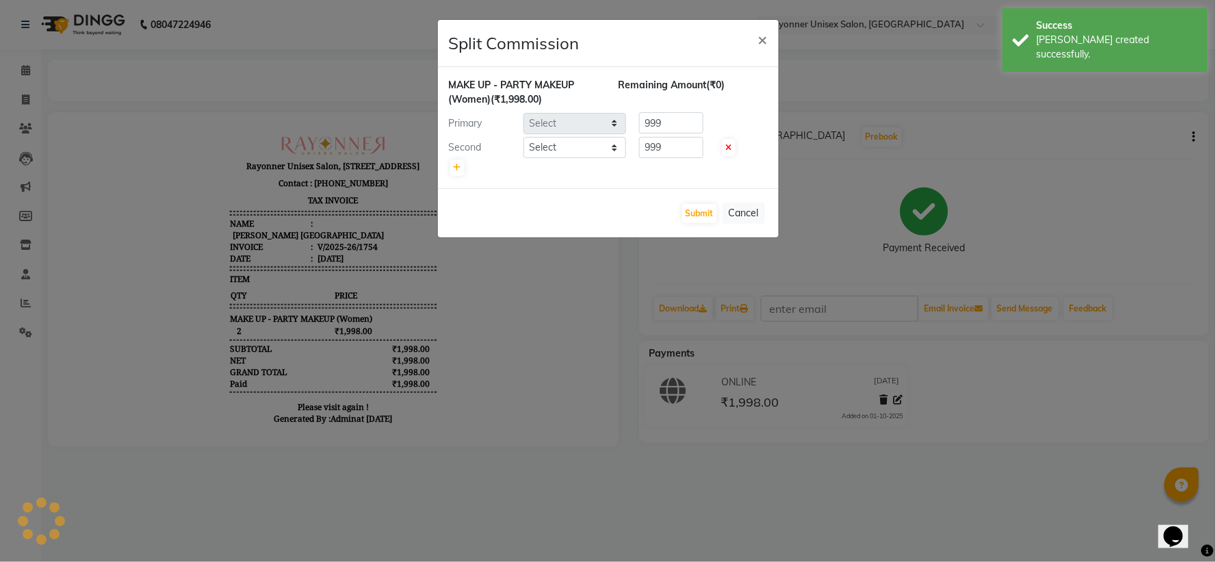
select select "69701"
select select "72204"
click at [654, 210] on button "Submit" at bounding box center [699, 213] width 35 height 19
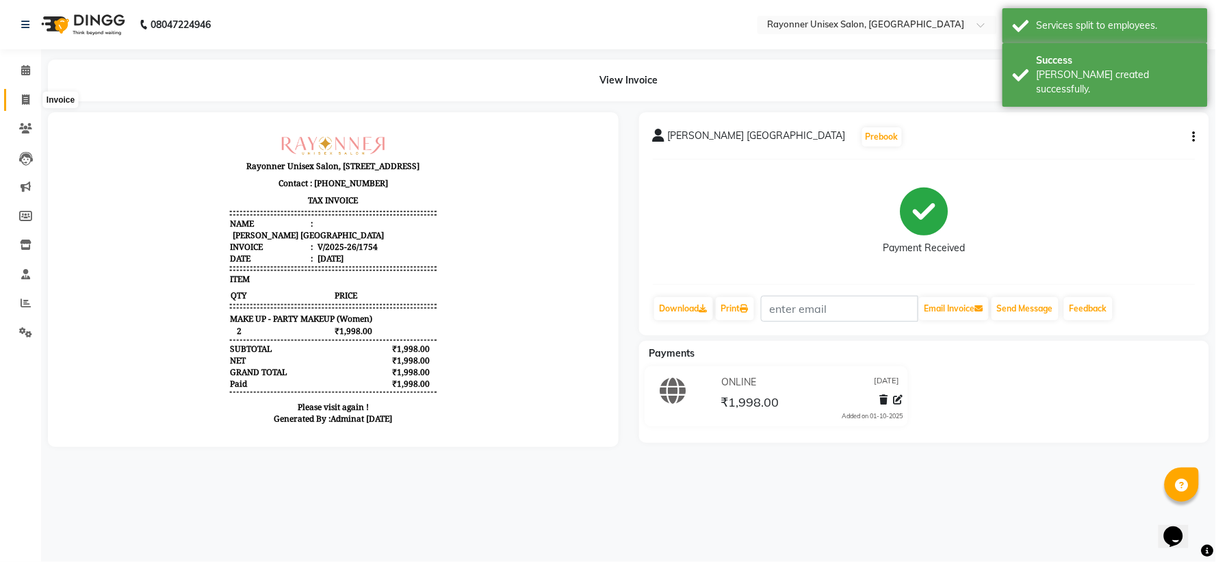
click at [23, 101] on icon at bounding box center [26, 99] width 8 height 10
select select "5201"
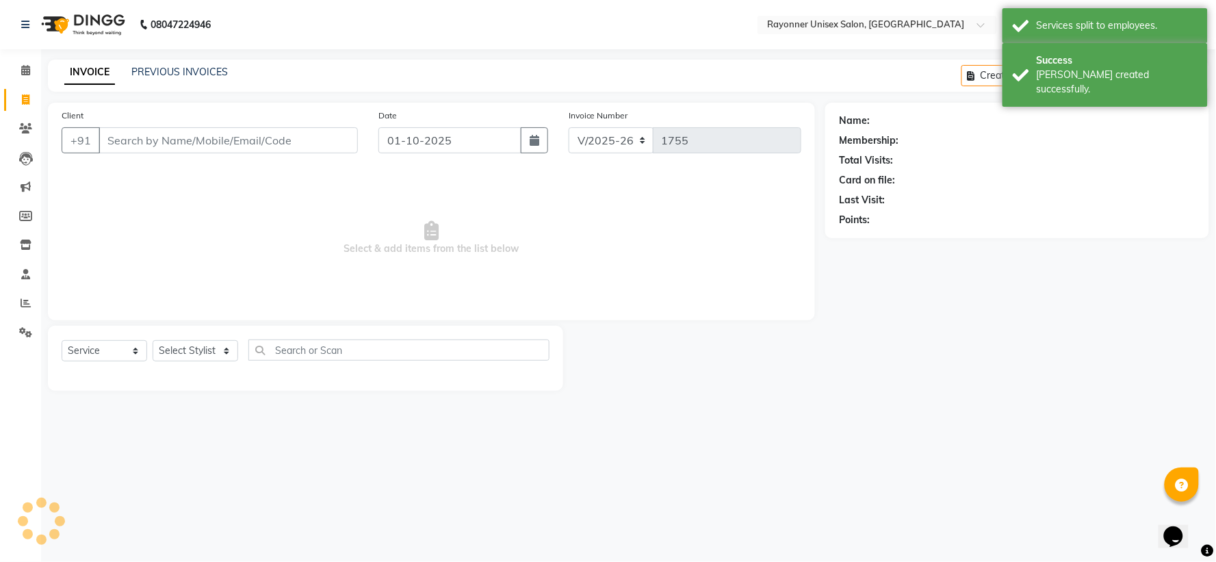
select select "P"
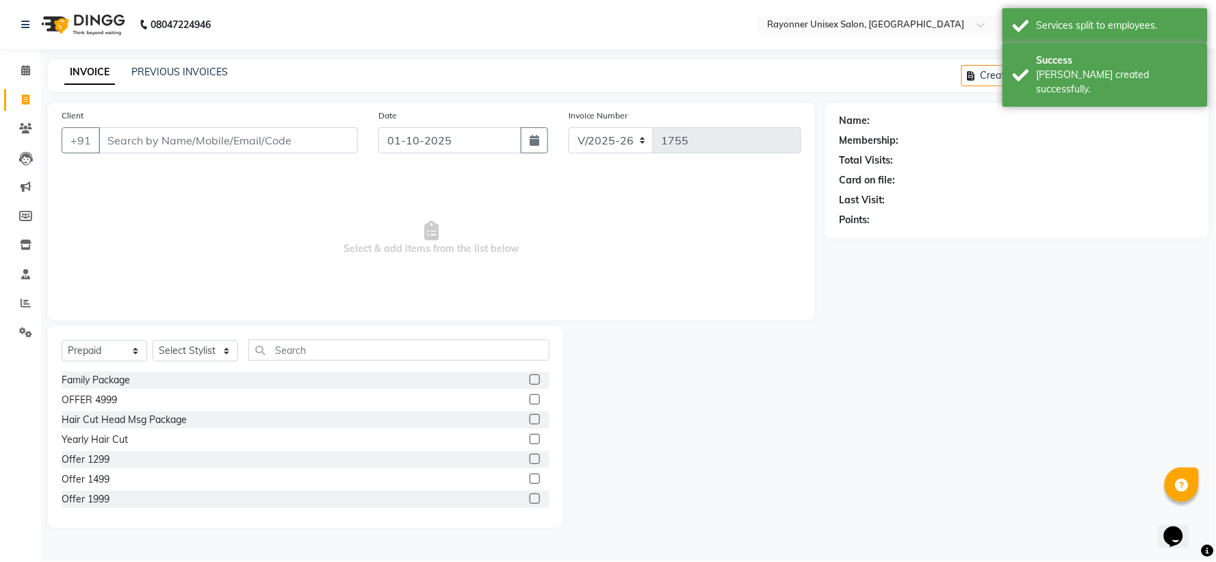
click at [159, 133] on input "Client" at bounding box center [228, 140] width 259 height 26
